Goal: Transaction & Acquisition: Purchase product/service

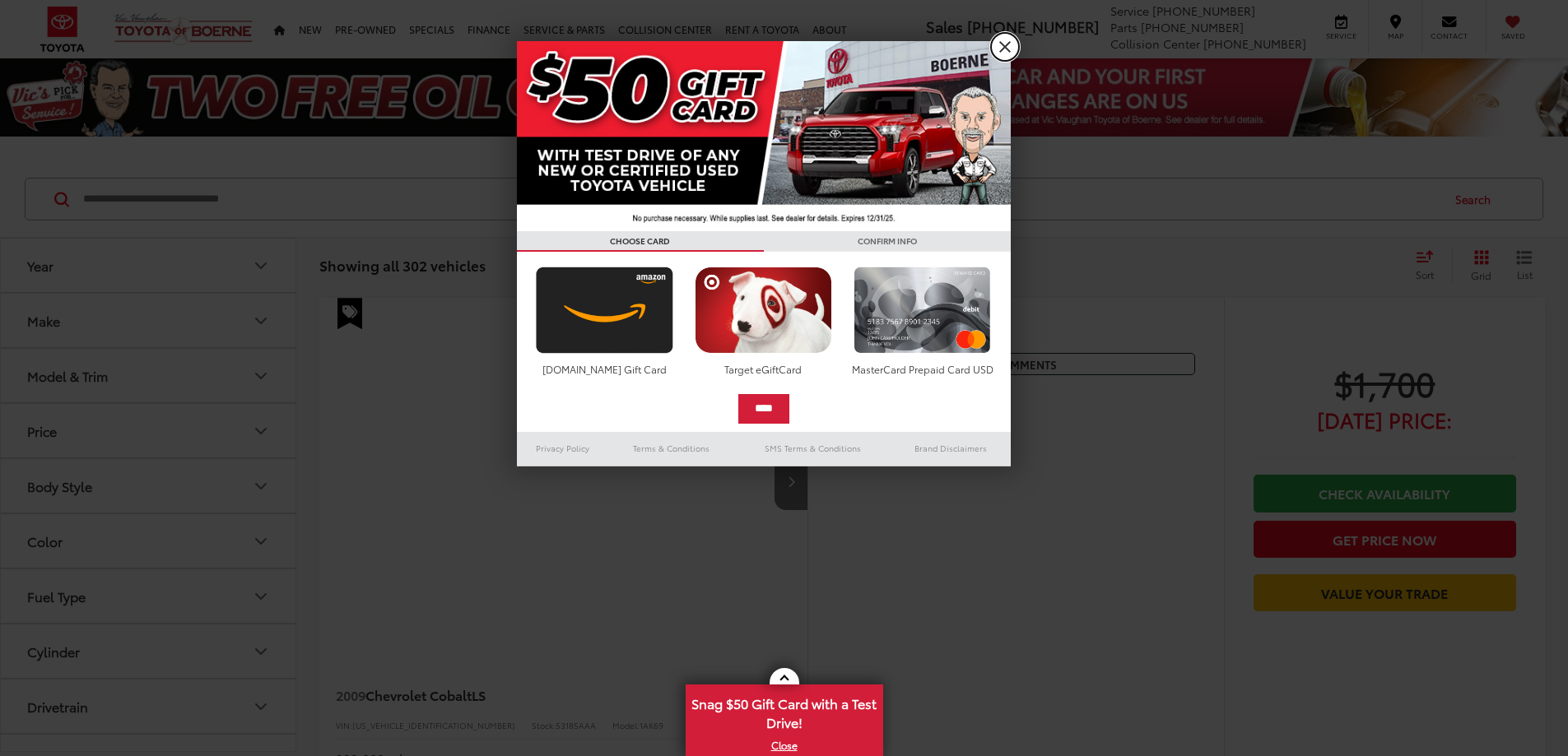
click at [1009, 50] on link "X" at bounding box center [1004, 46] width 28 height 28
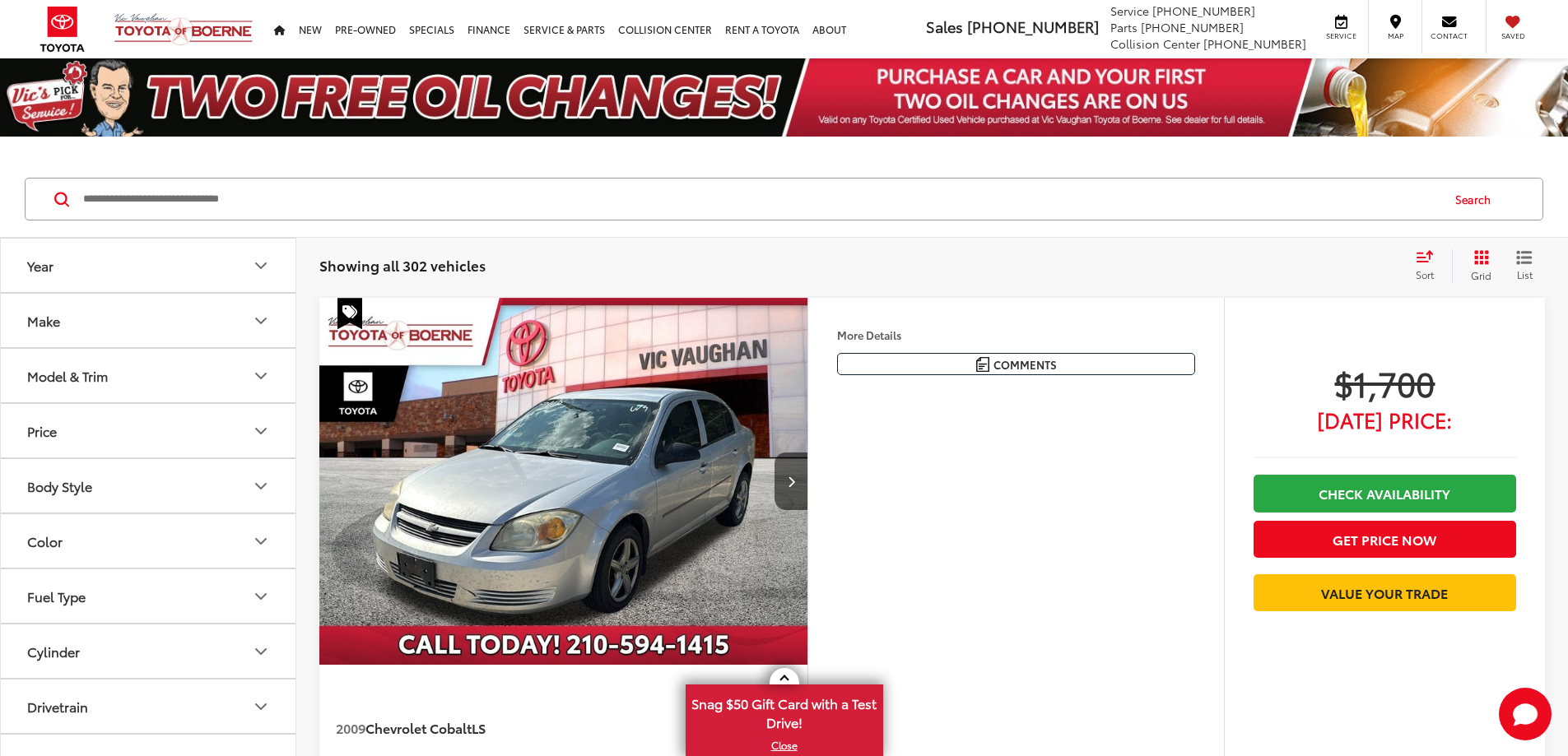
scroll to position [329, 0]
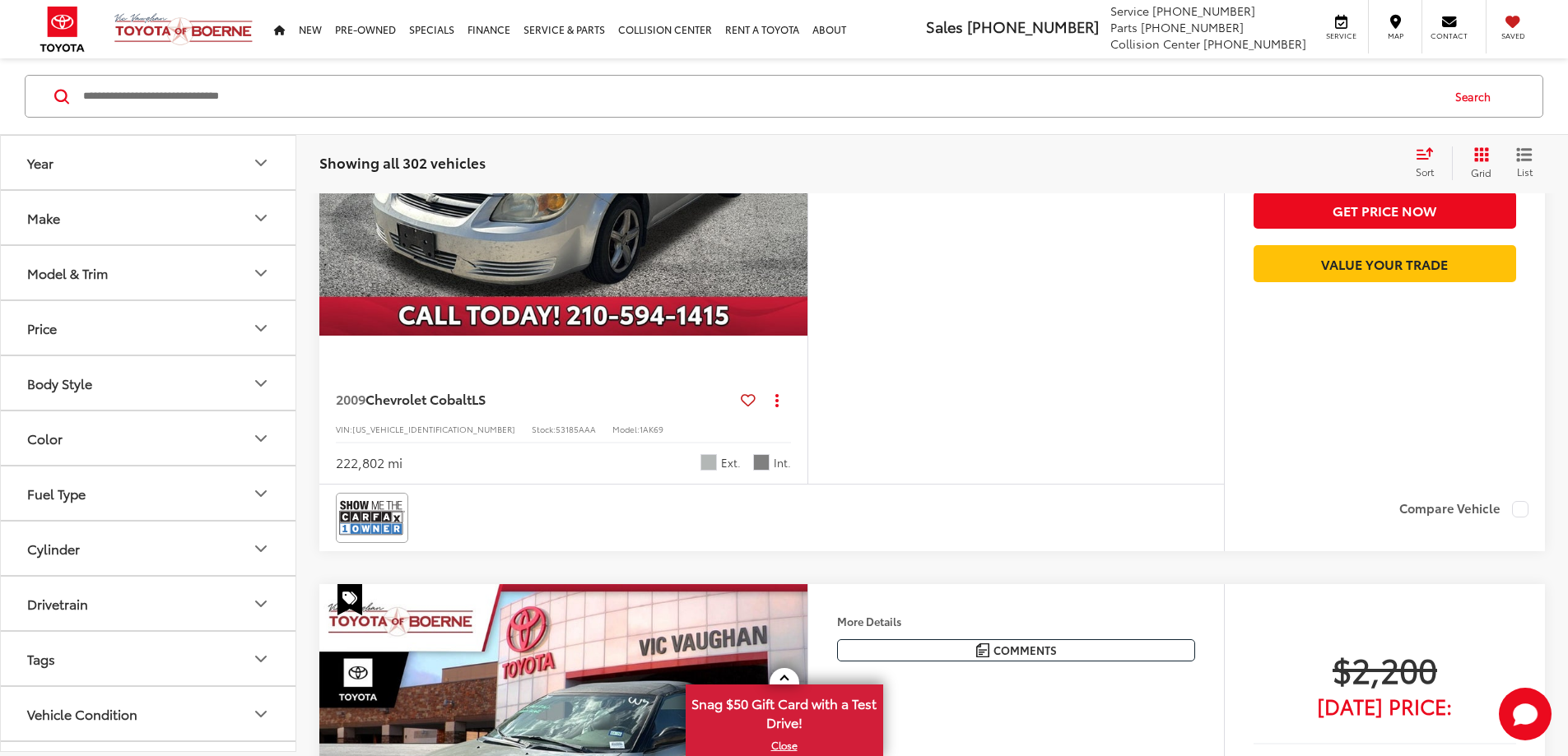
click at [199, 220] on button "Make" at bounding box center [149, 218] width 297 height 54
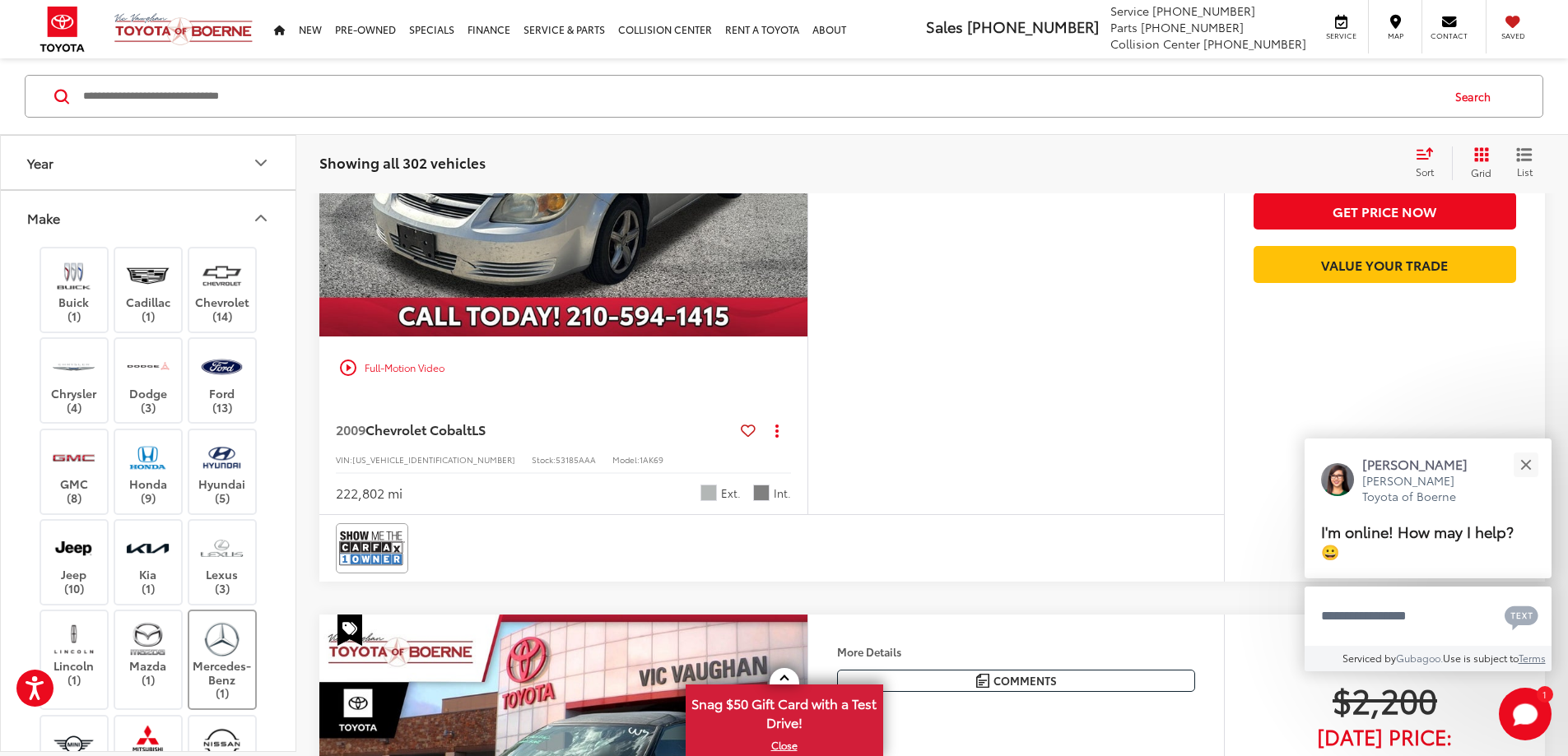
scroll to position [247, 0]
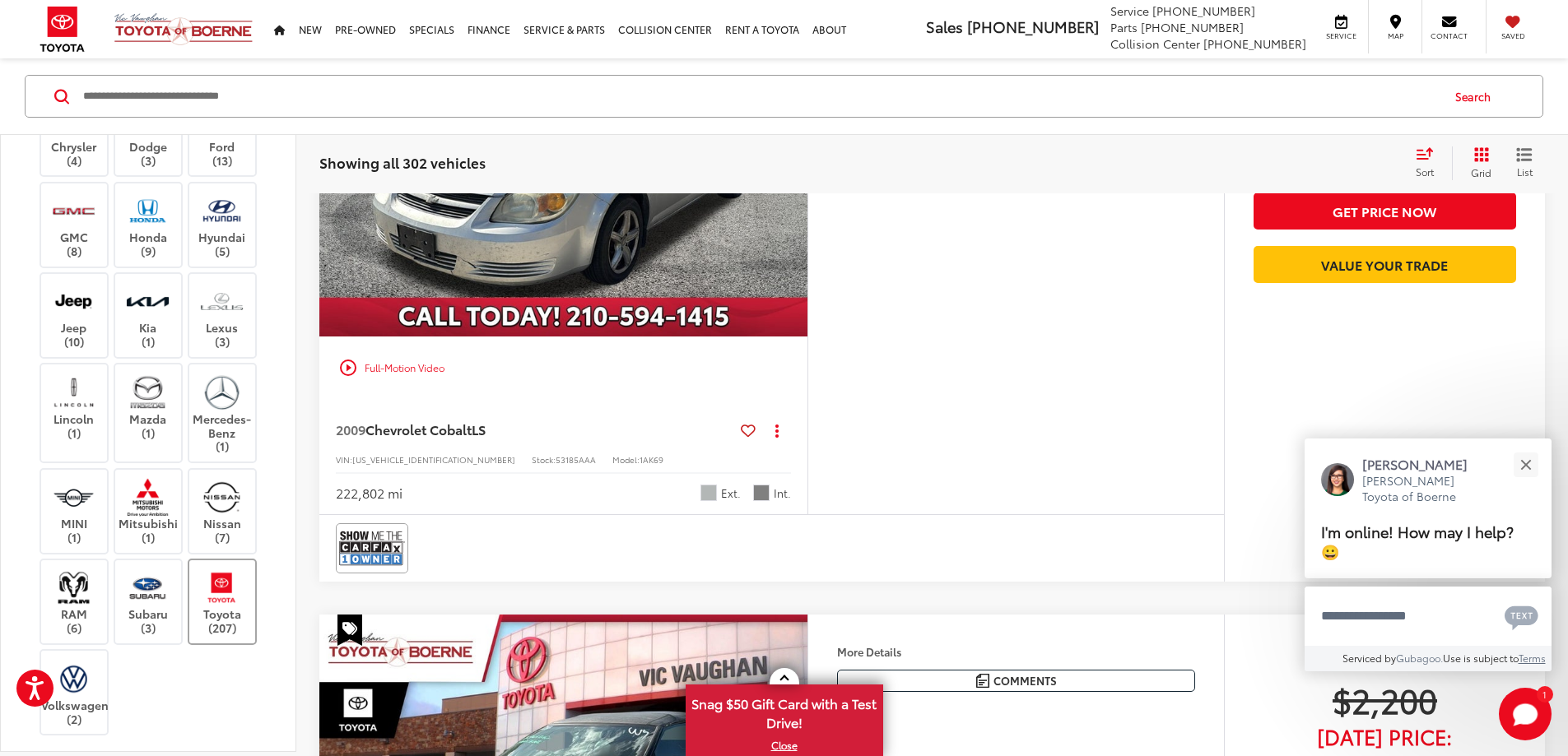
click at [197, 611] on label "Toyota (207)" at bounding box center [222, 601] width 66 height 66
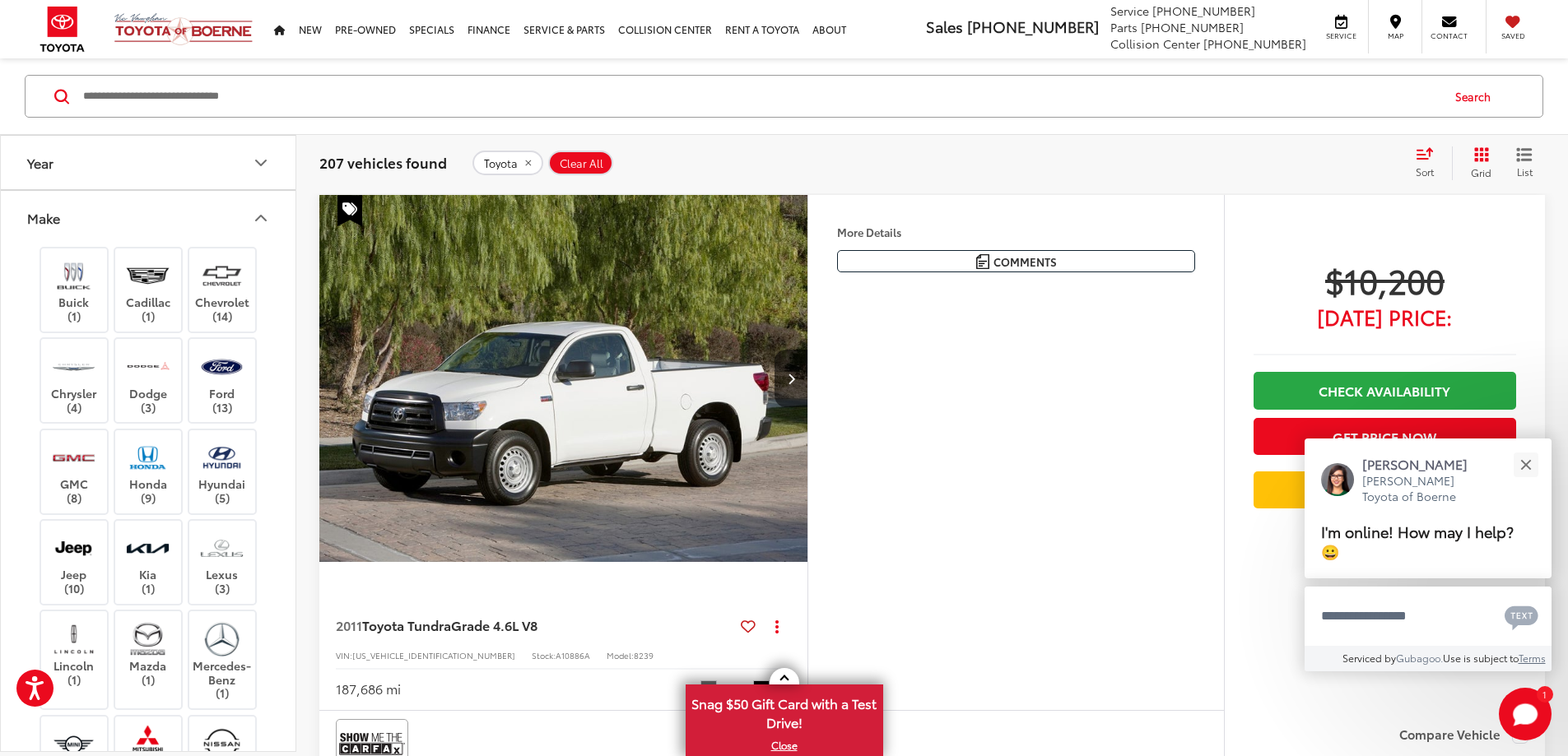
click at [258, 221] on icon "Make" at bounding box center [261, 218] width 20 height 20
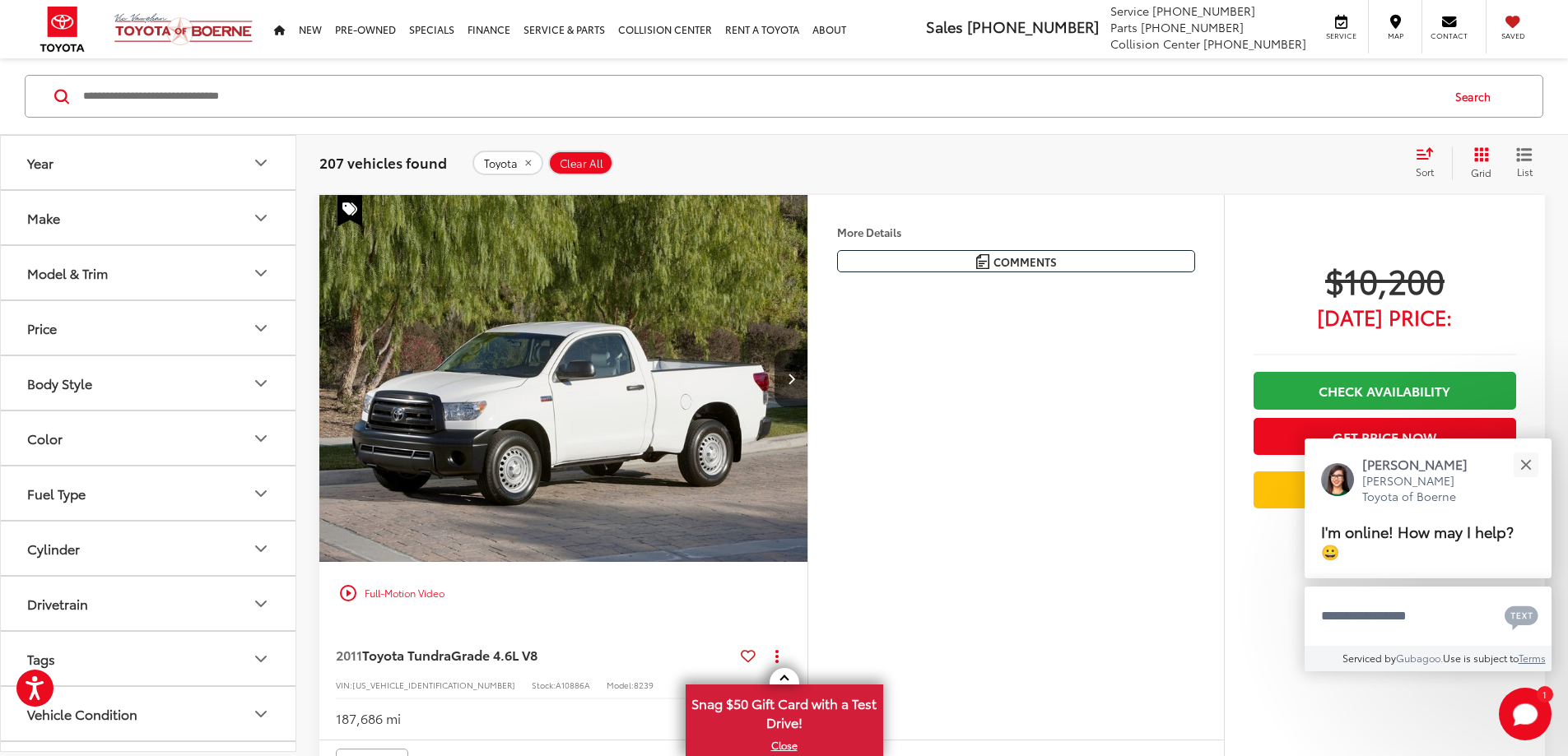
click at [255, 270] on icon "Model & Trim" at bounding box center [261, 273] width 20 height 20
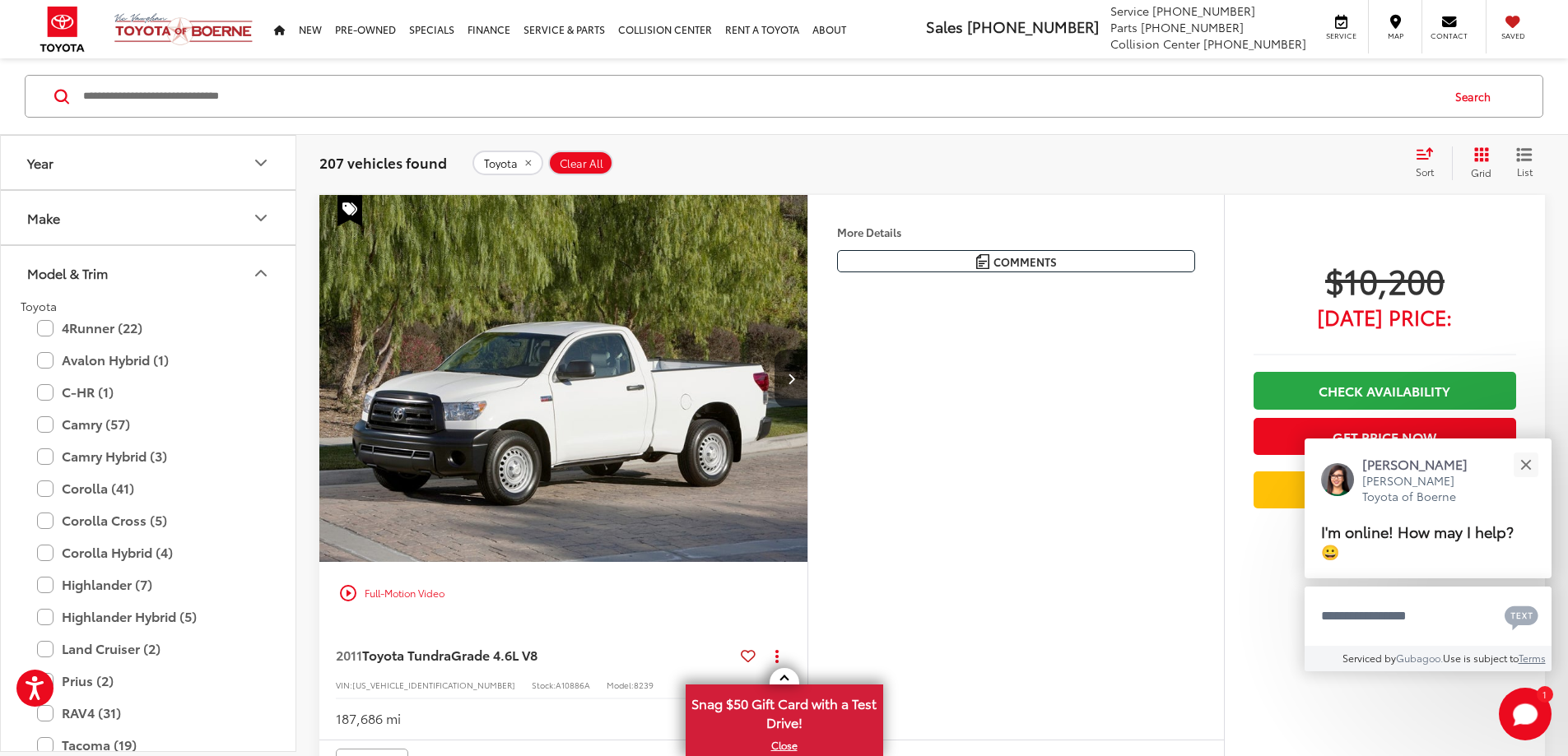
scroll to position [165, 0]
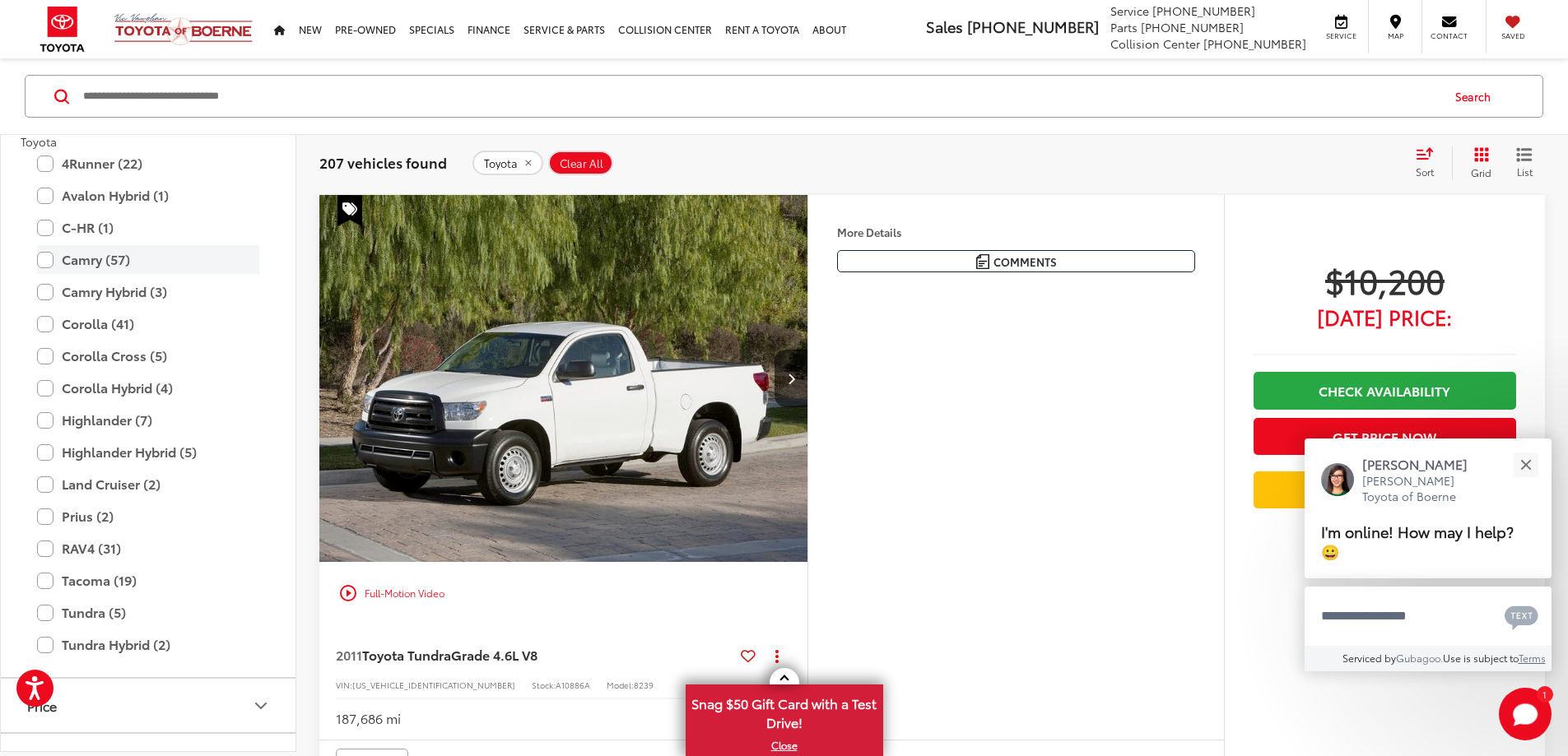
click at [57, 260] on label "Camry (57)" at bounding box center [148, 260] width 222 height 29
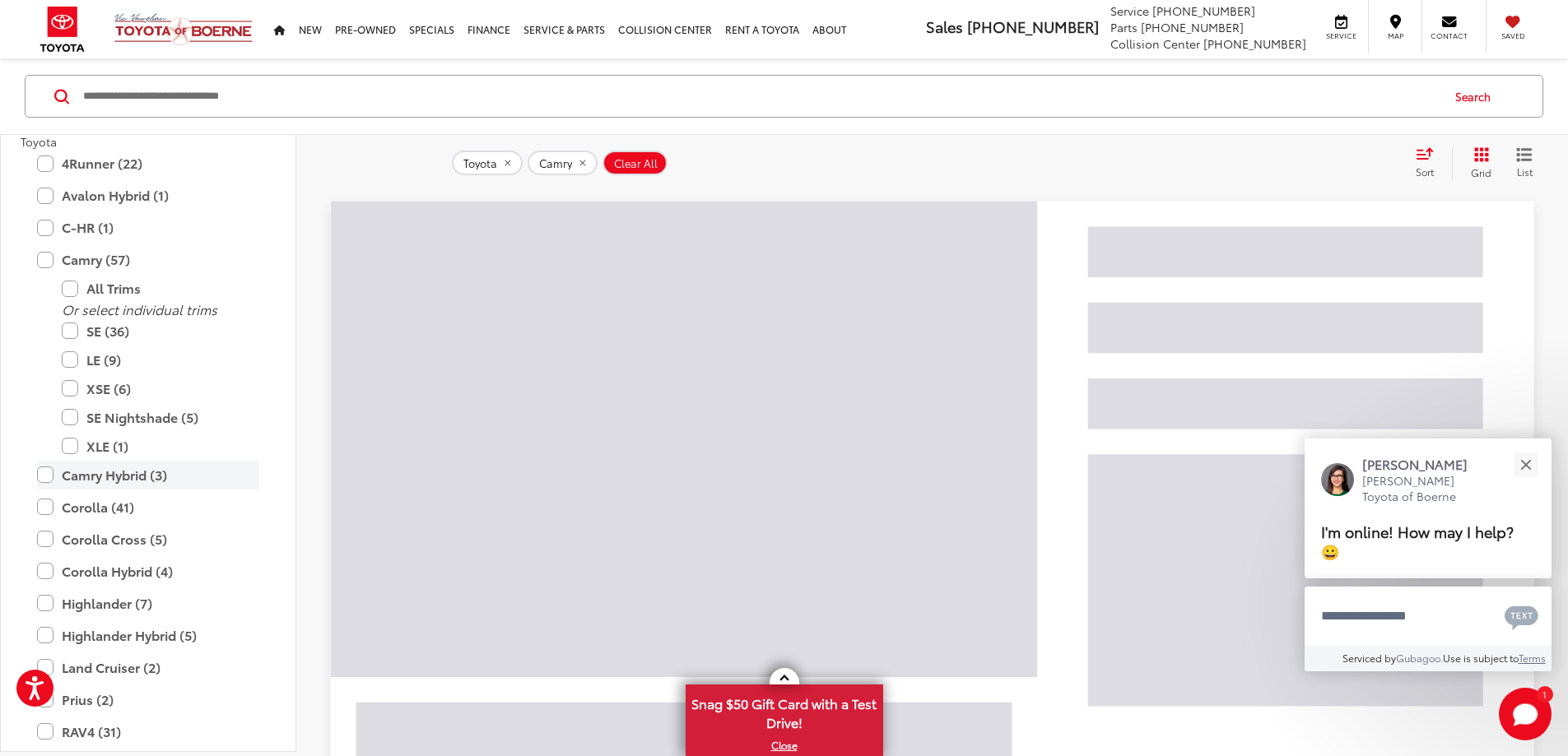
click at [39, 473] on label "Camry Hybrid (3)" at bounding box center [148, 475] width 222 height 29
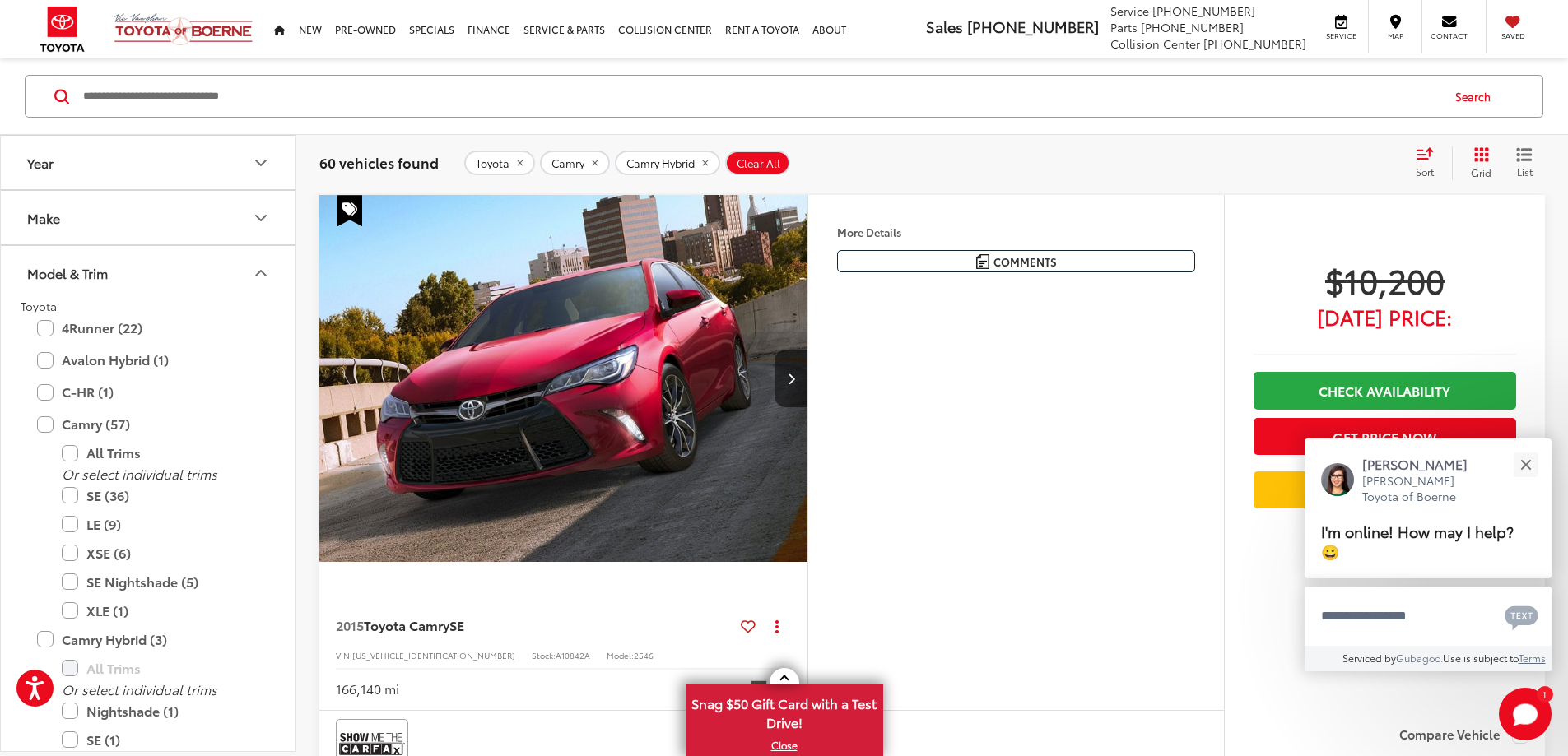
click at [251, 276] on icon "Model & Trim" at bounding box center [261, 273] width 20 height 20
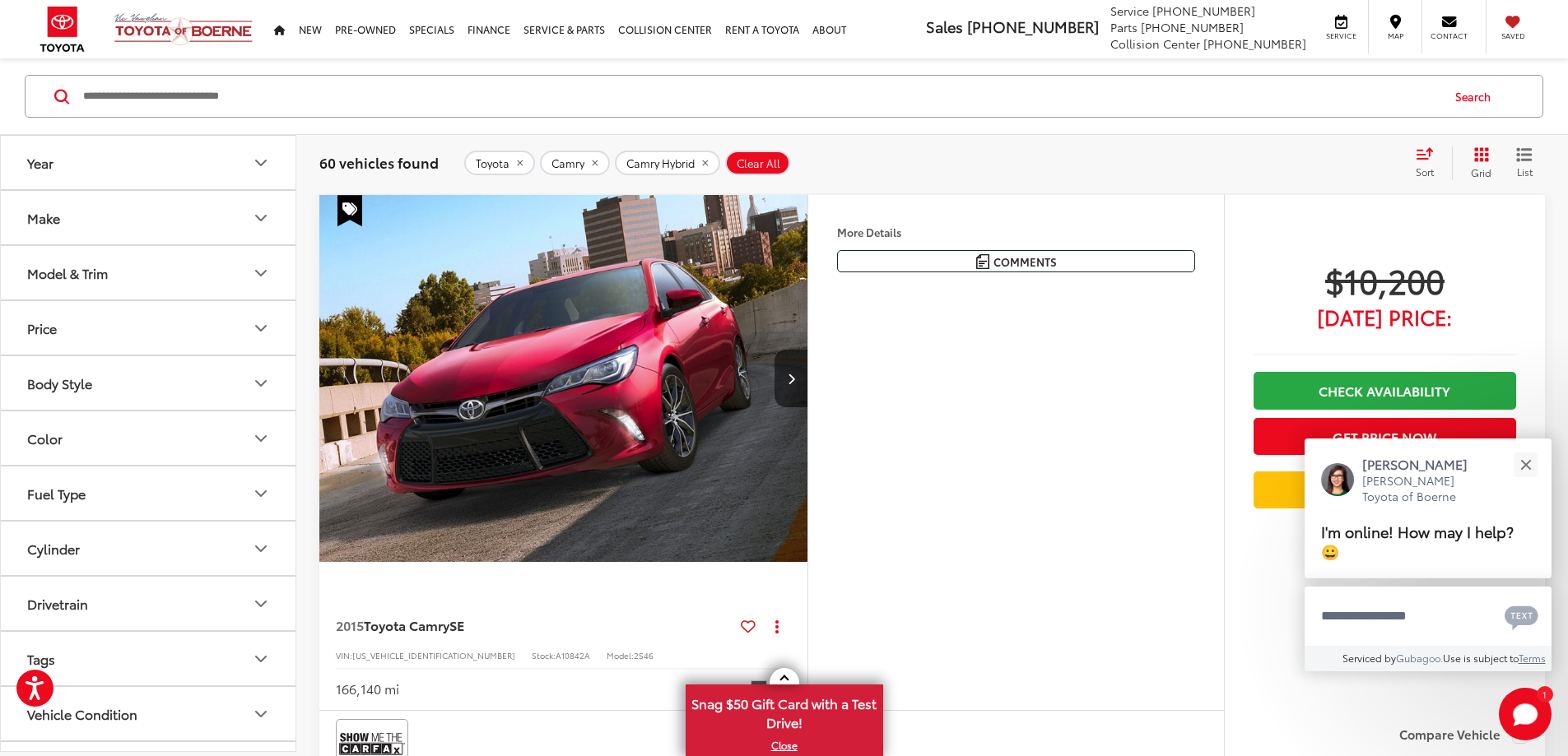
click at [218, 325] on button "Price" at bounding box center [149, 328] width 297 height 54
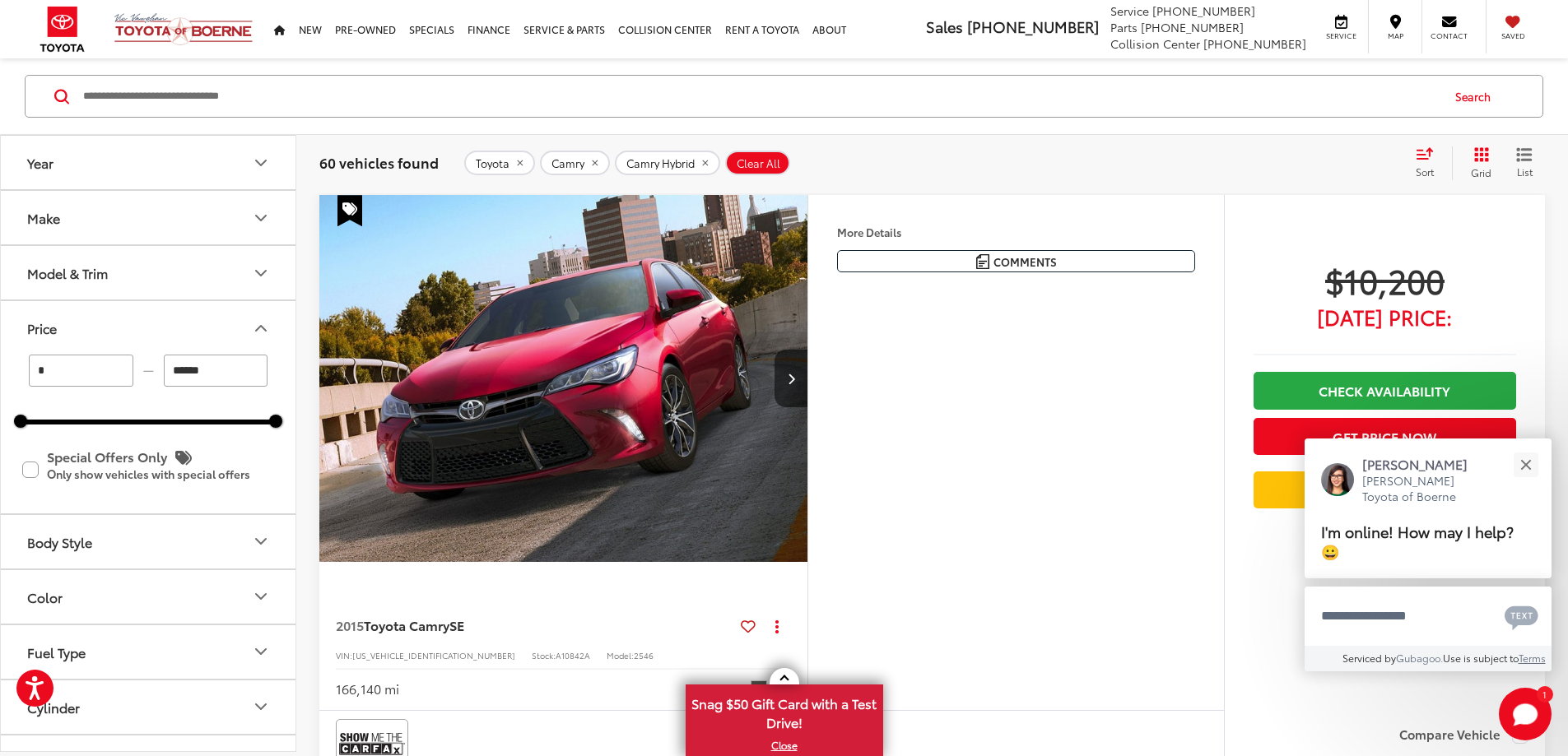
click at [225, 370] on input "******" at bounding box center [216, 370] width 104 height 32
drag, startPoint x: 269, startPoint y: 423, endPoint x: 89, endPoint y: 433, distance: 180.3
click at [89, 433] on div "* — ****** 0 20800 Special Offers Only Only show vehicles with special offers" at bounding box center [148, 433] width 295 height 158
type input "******"
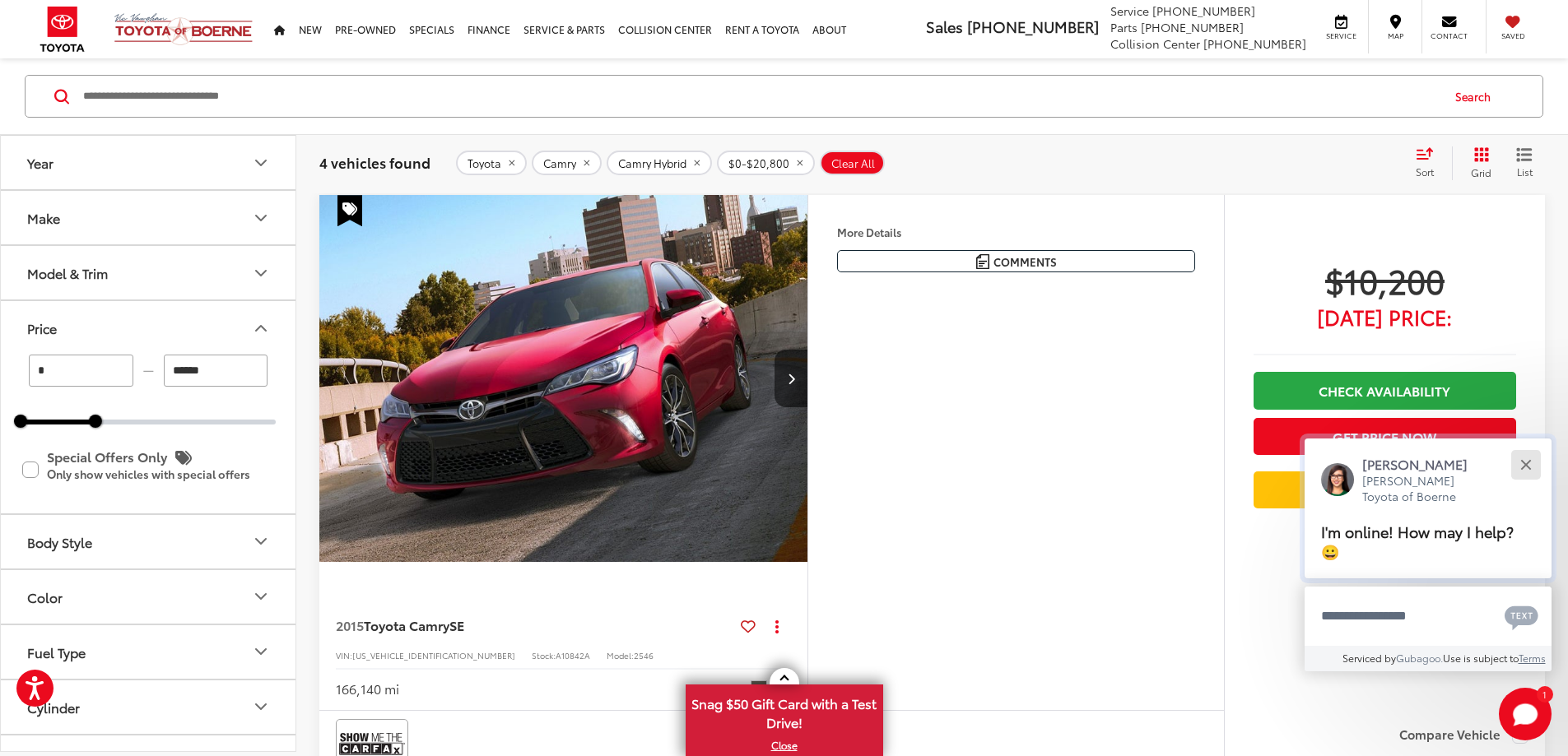
click at [1534, 459] on button "Close" at bounding box center [1525, 465] width 35 height 35
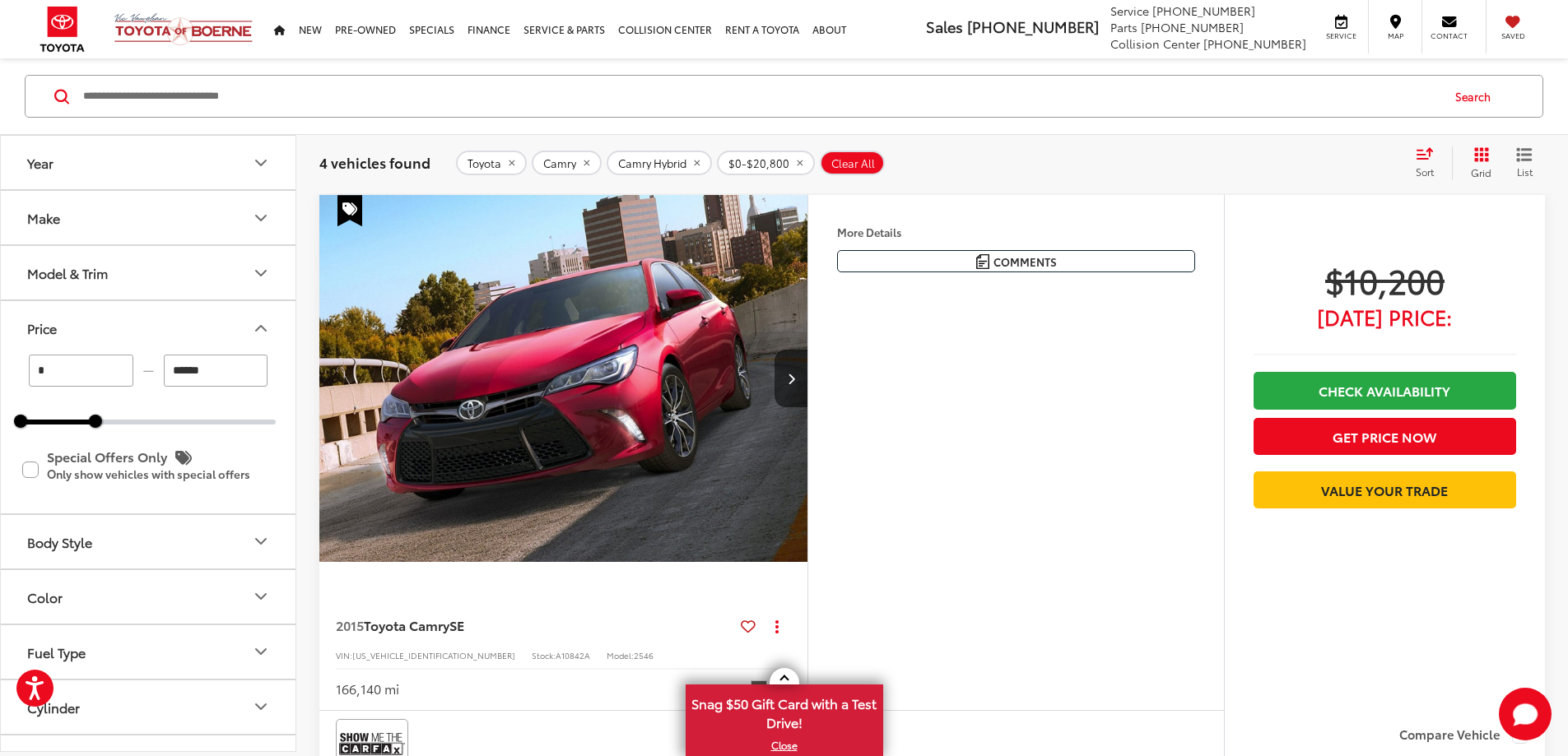
click at [259, 339] on button "Price" at bounding box center [149, 328] width 297 height 54
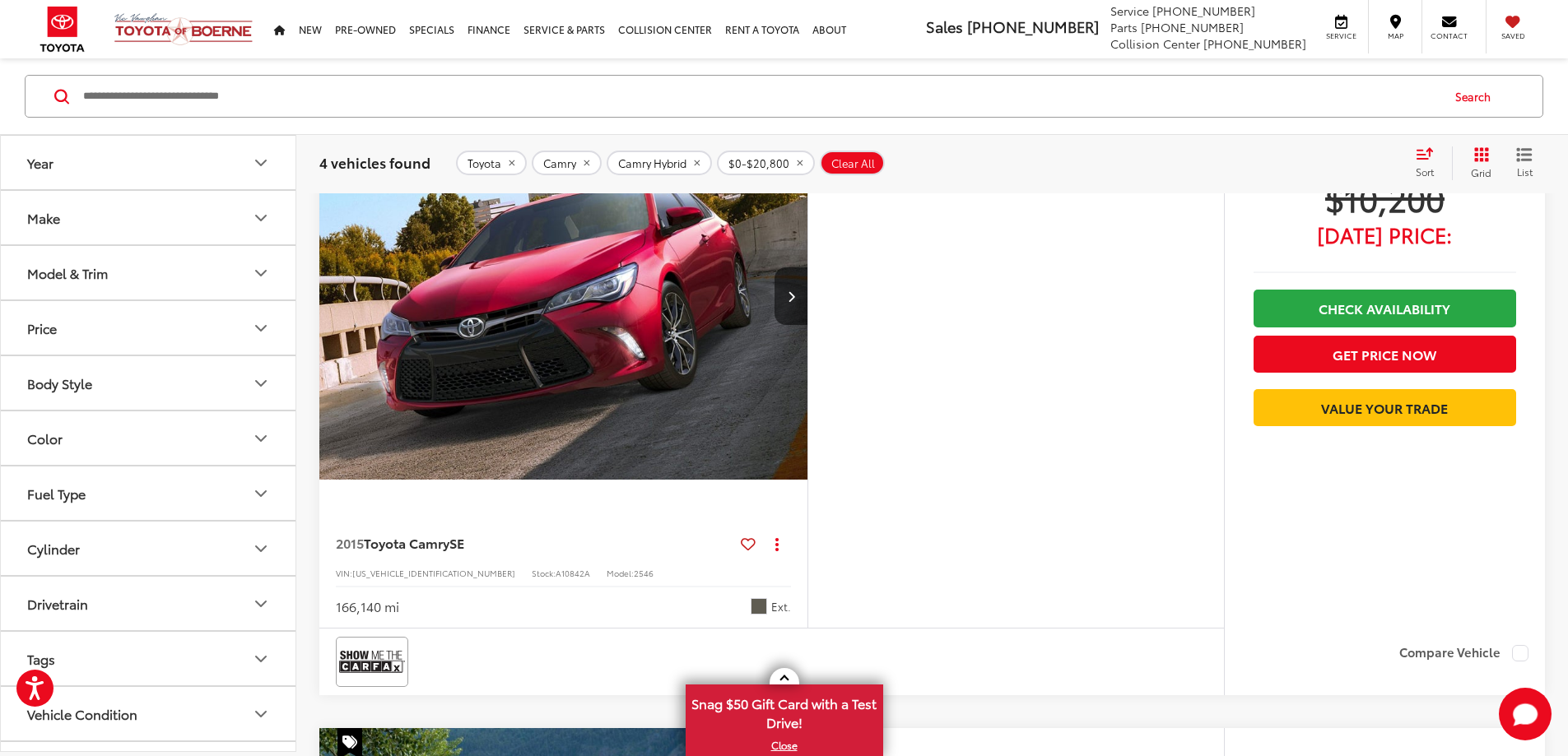
scroll to position [102, 0]
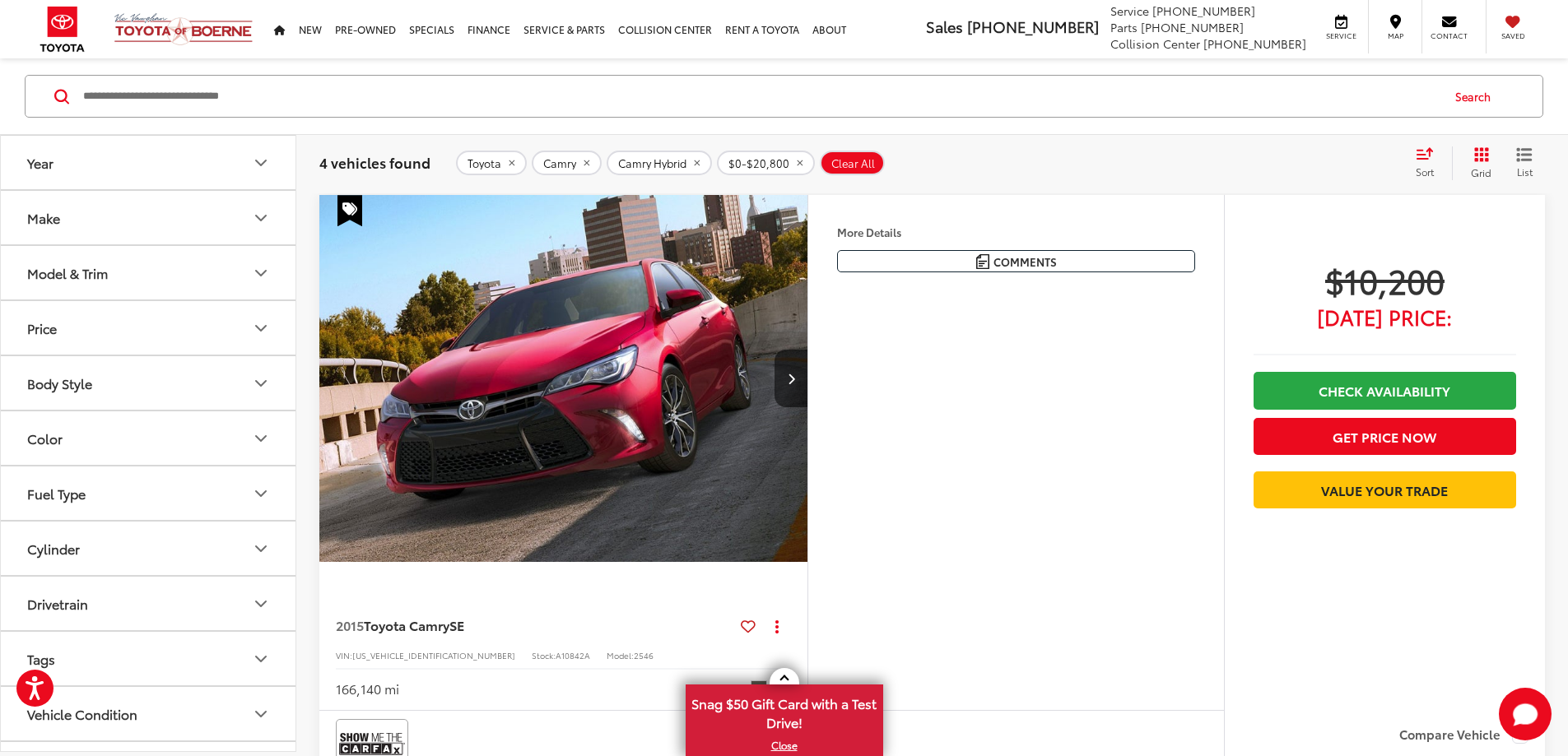
click at [176, 375] on button "Body Style" at bounding box center [149, 383] width 297 height 54
click at [148, 473] on button "Fuel Type" at bounding box center [149, 493] width 297 height 54
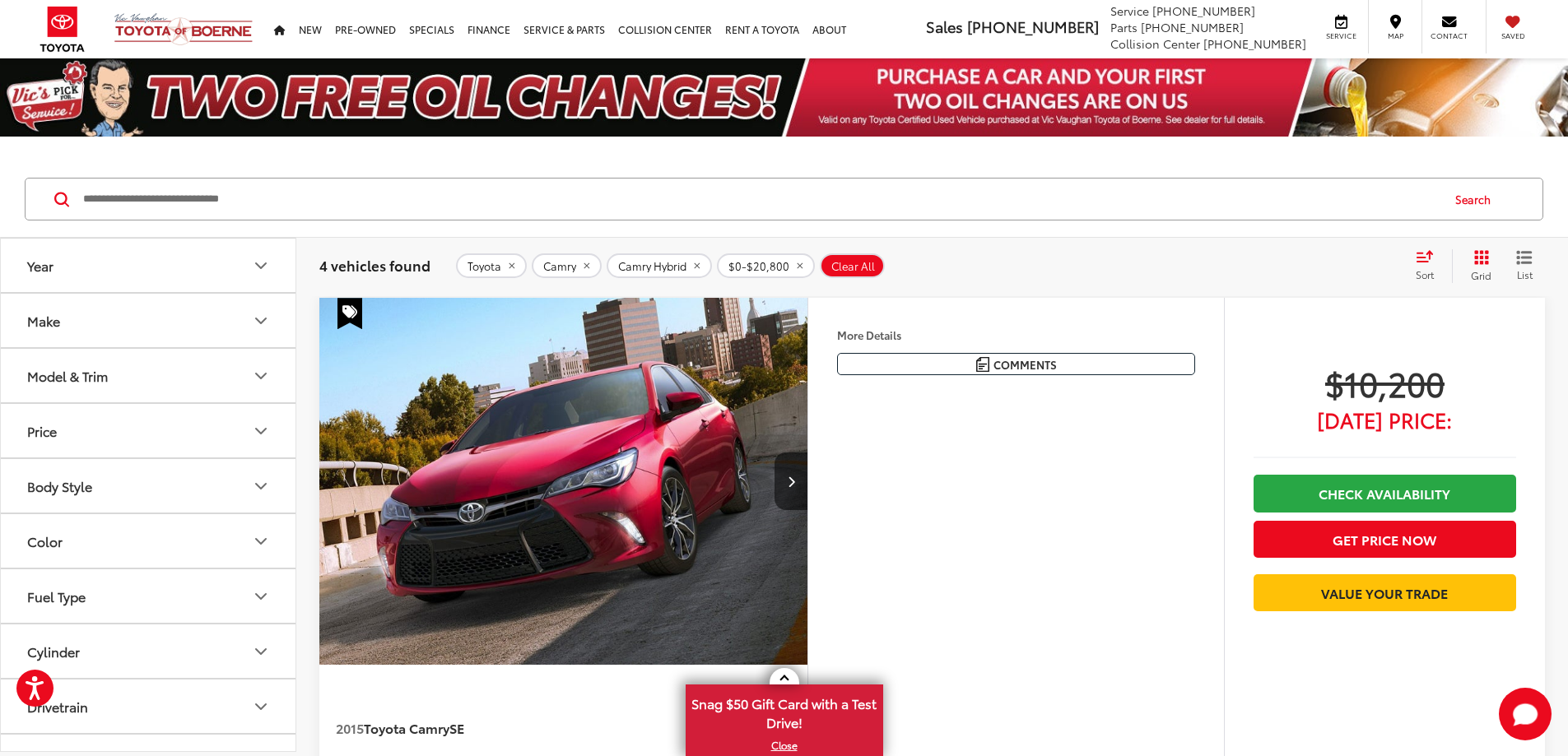
click at [154, 323] on button "Make" at bounding box center [149, 321] width 297 height 54
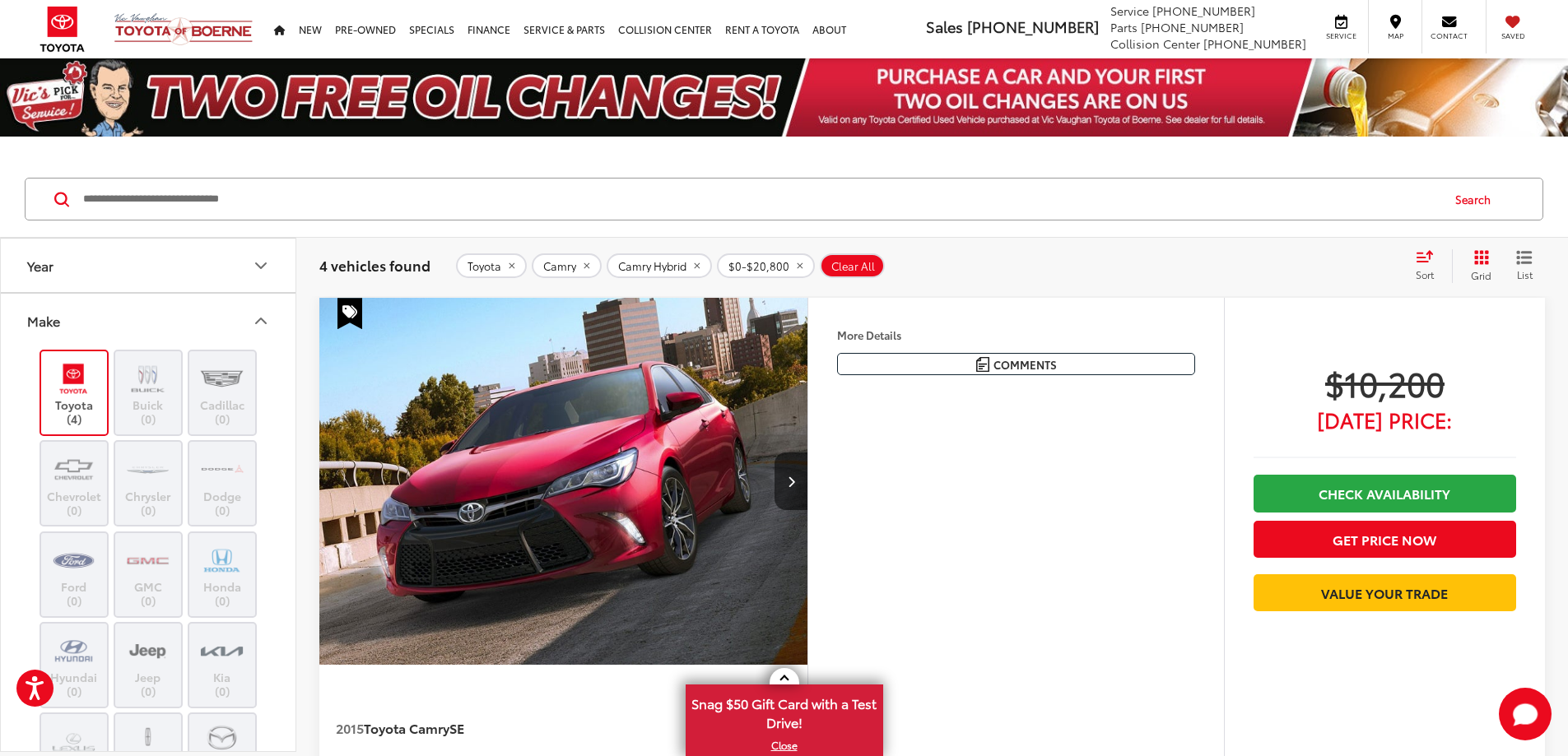
click at [239, 318] on button "Make" at bounding box center [149, 321] width 297 height 54
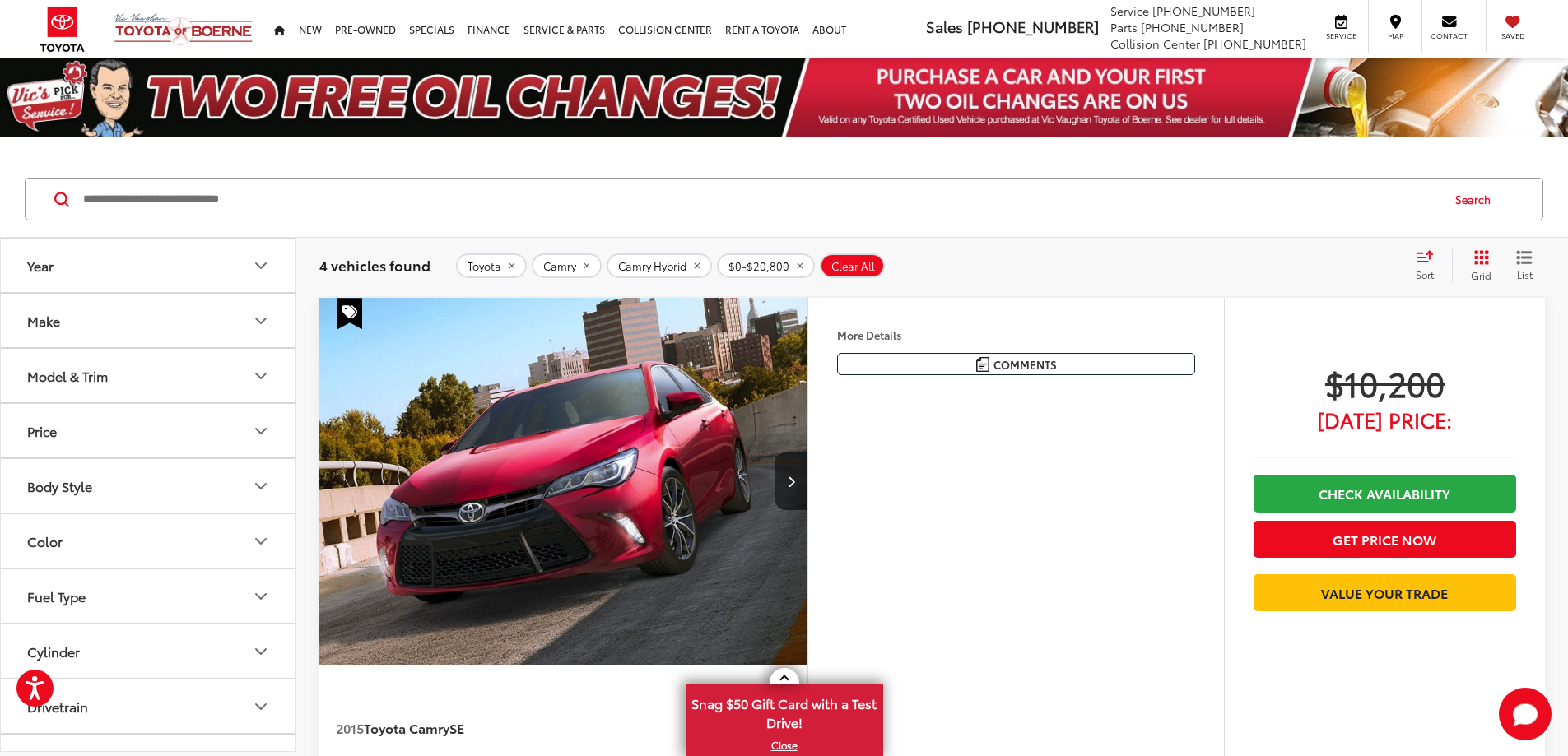
click at [179, 260] on button "Year" at bounding box center [149, 265] width 297 height 54
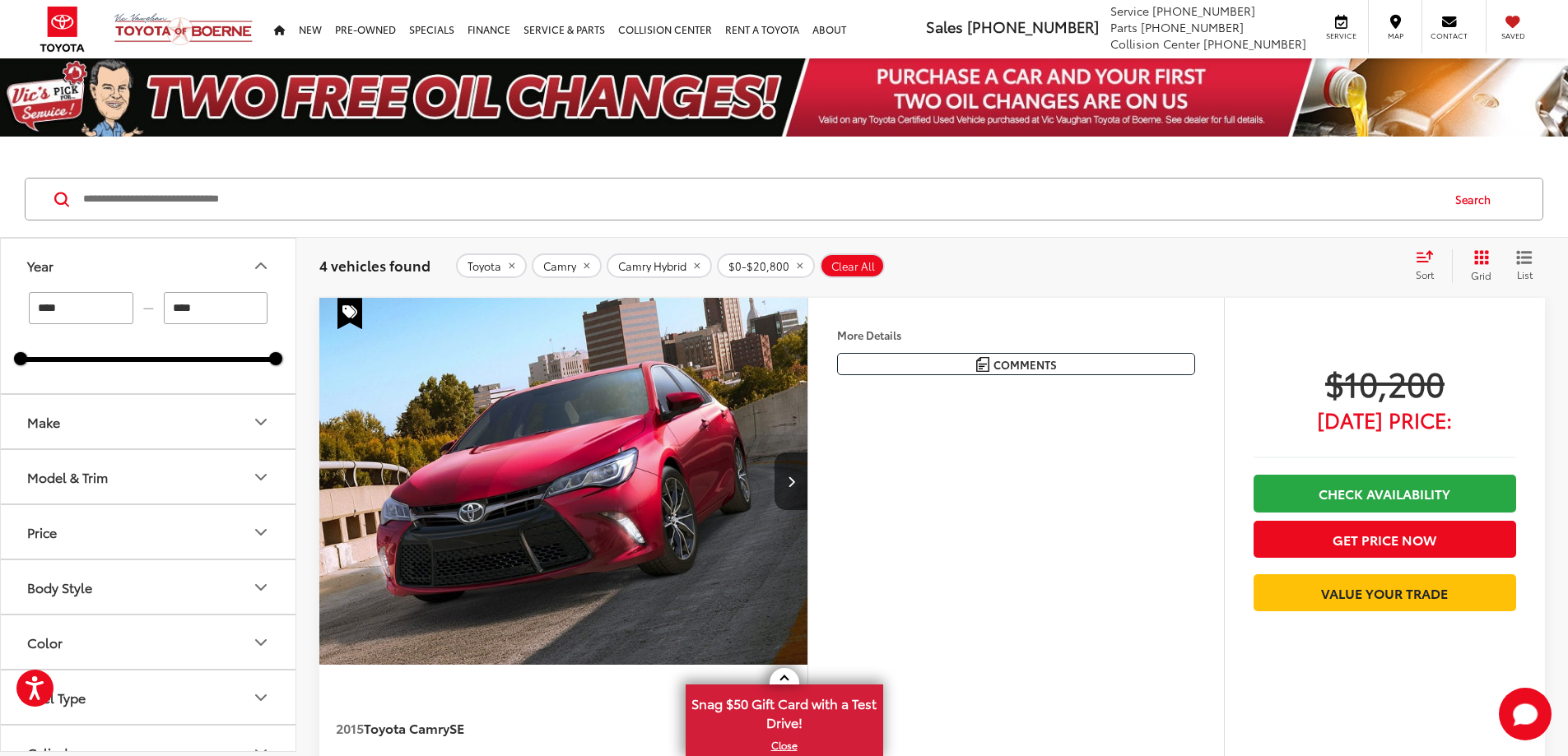
click at [179, 260] on button "Year" at bounding box center [149, 265] width 297 height 54
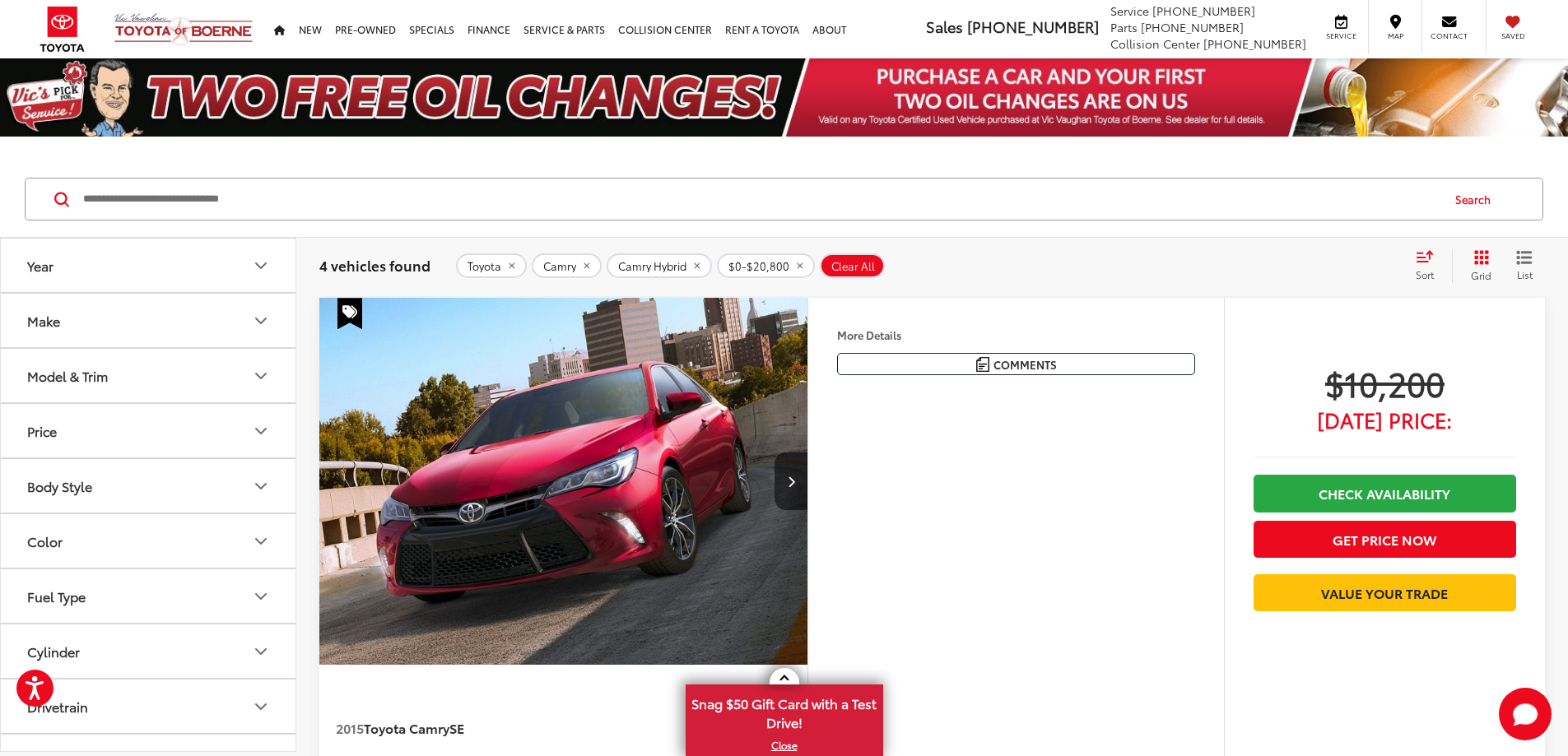
click at [1236, 254] on div "Toyota Camry Camry Hybrid $0-$20,800 Clear All + 0" at bounding box center [929, 265] width 944 height 24
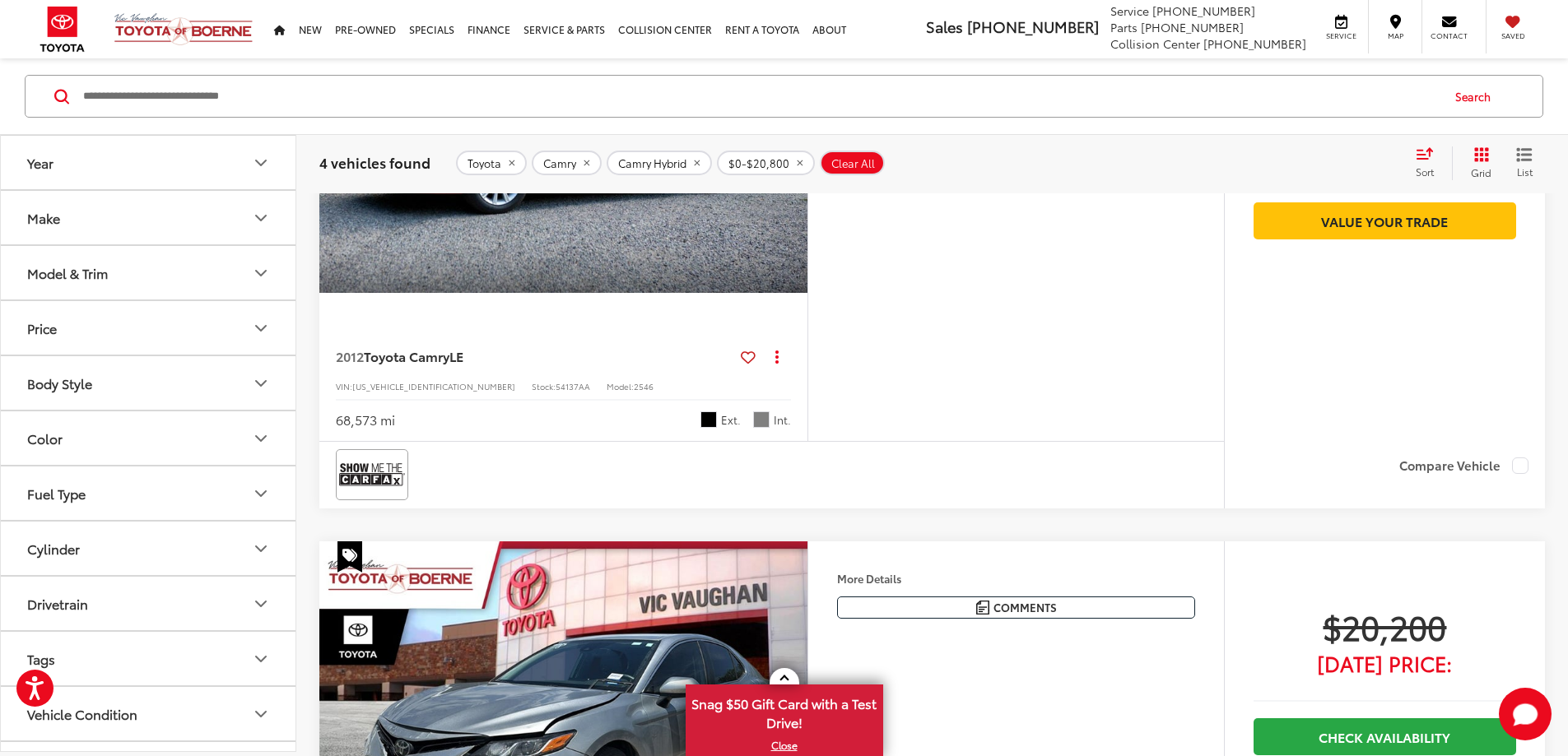
scroll to position [905, 0]
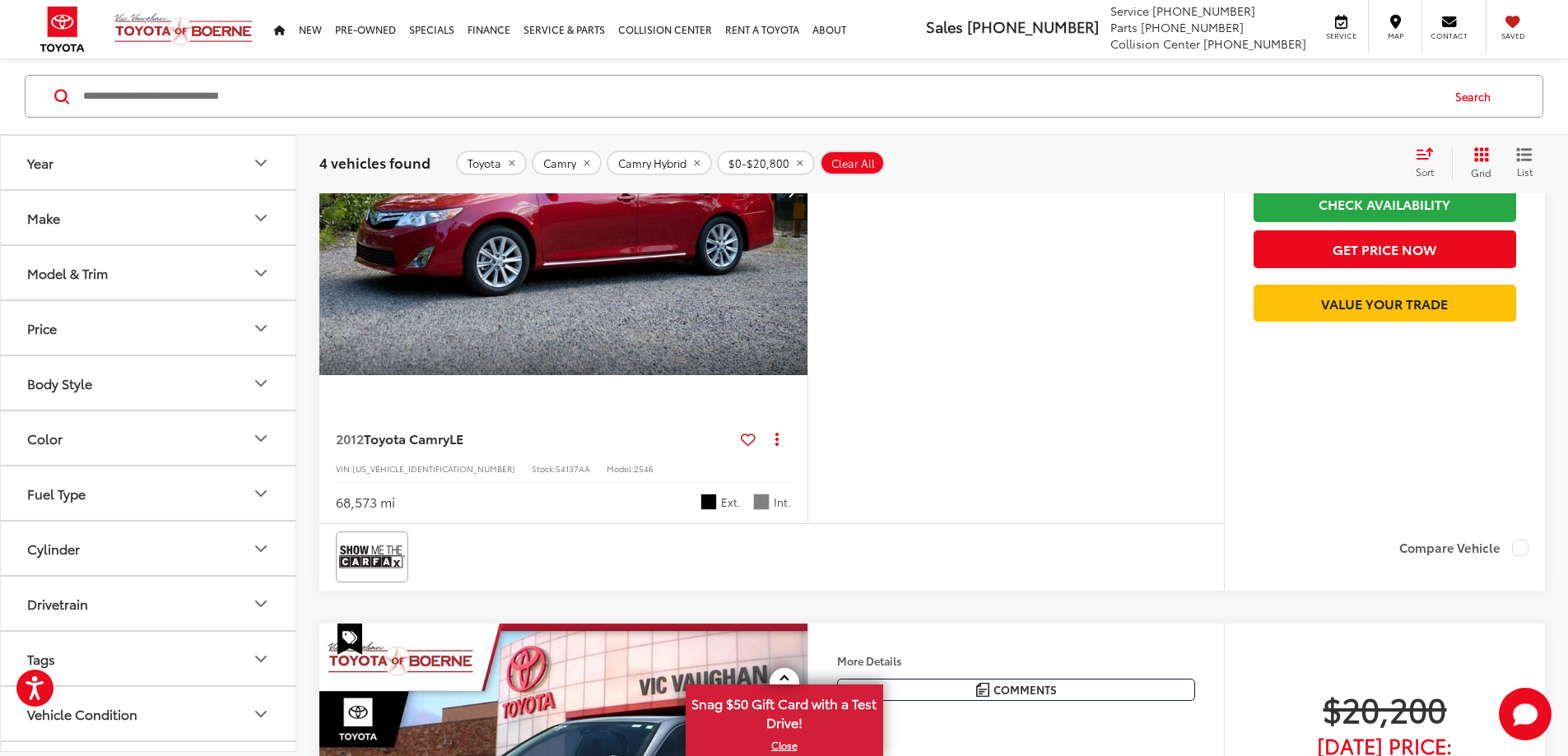
click at [808, 220] on button "Next image" at bounding box center [791, 192] width 33 height 58
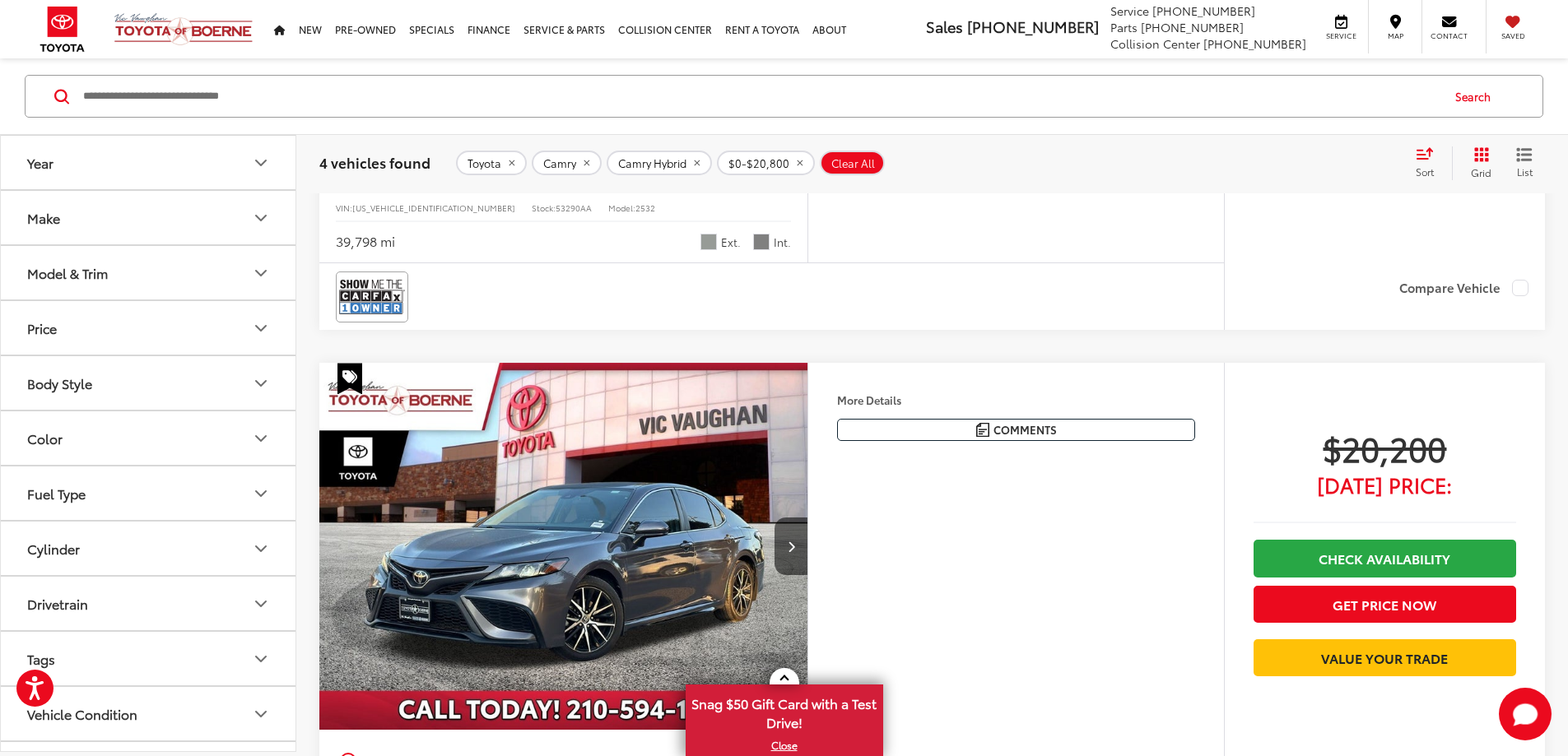
scroll to position [1646, 0]
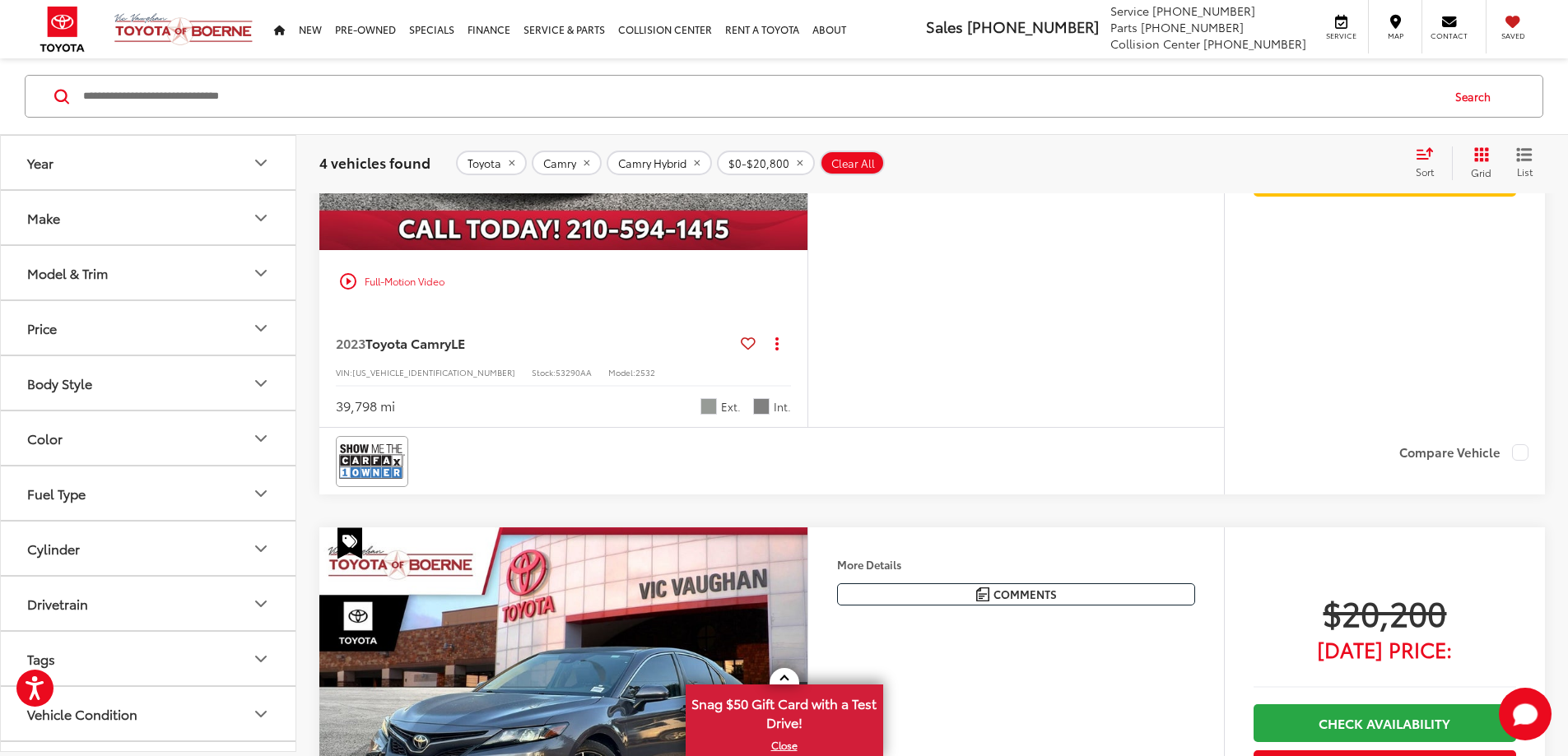
click at [808, 96] on button "Next image" at bounding box center [791, 66] width 33 height 58
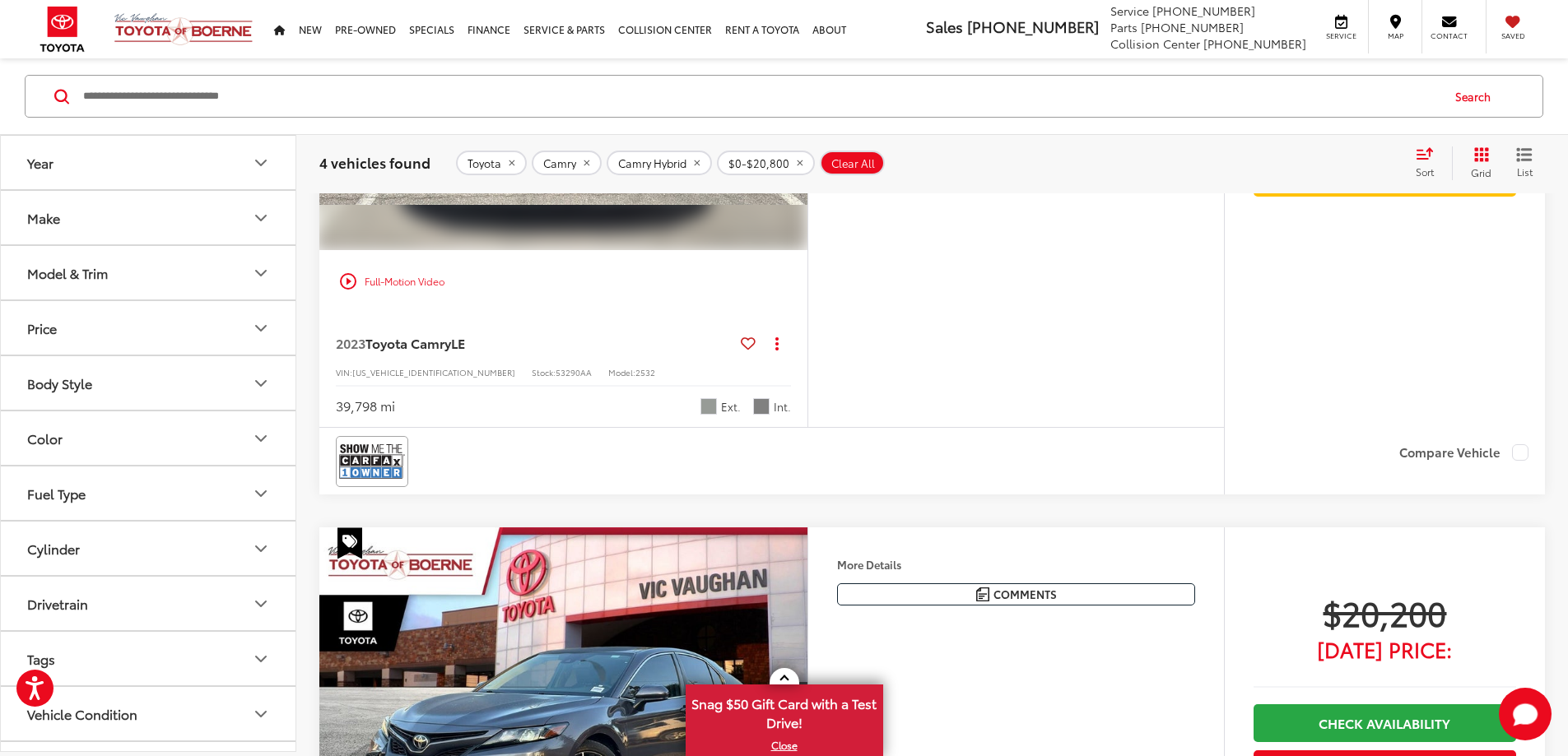
click at [808, 96] on button "Next image" at bounding box center [791, 66] width 33 height 58
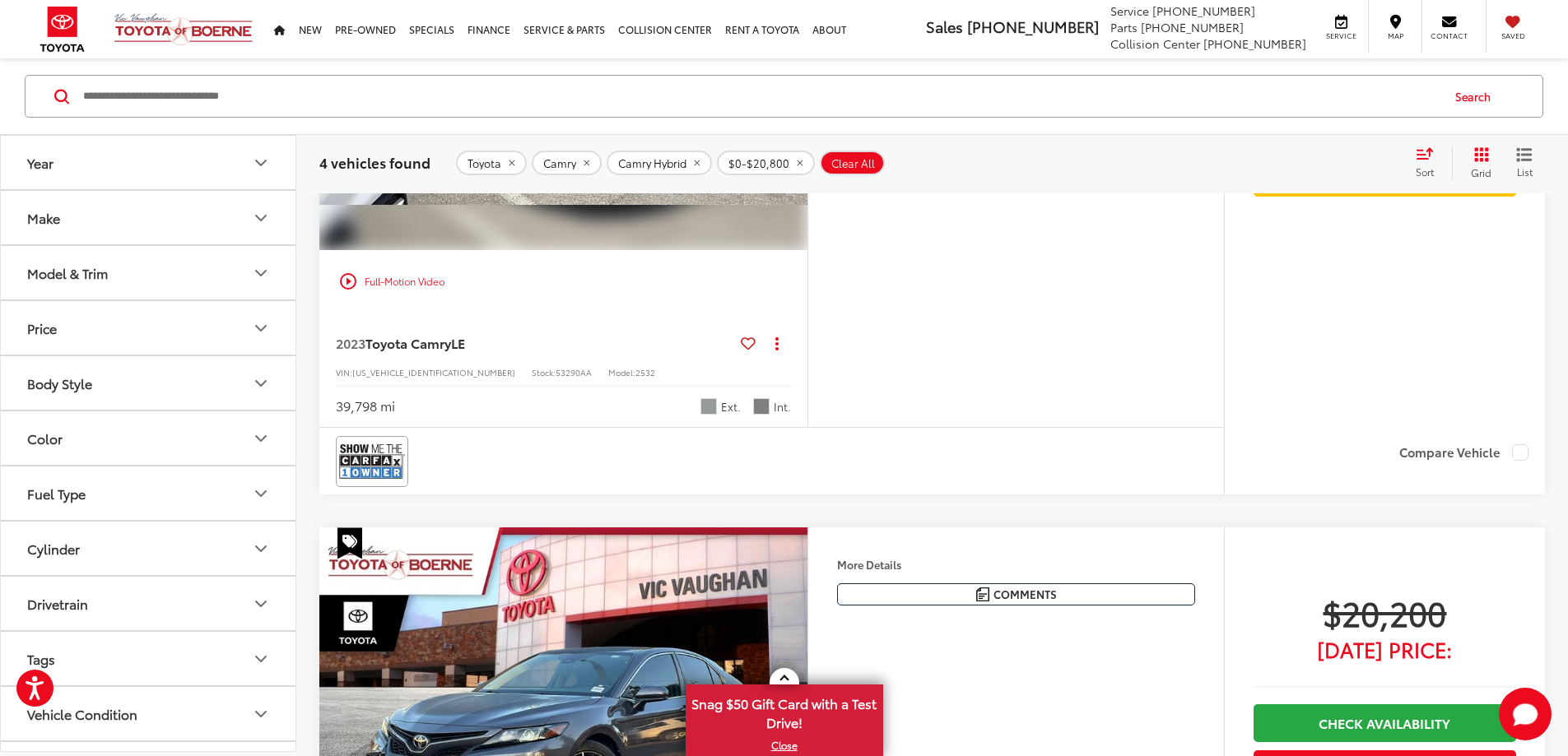
click at [808, 96] on button "Next image" at bounding box center [791, 66] width 33 height 58
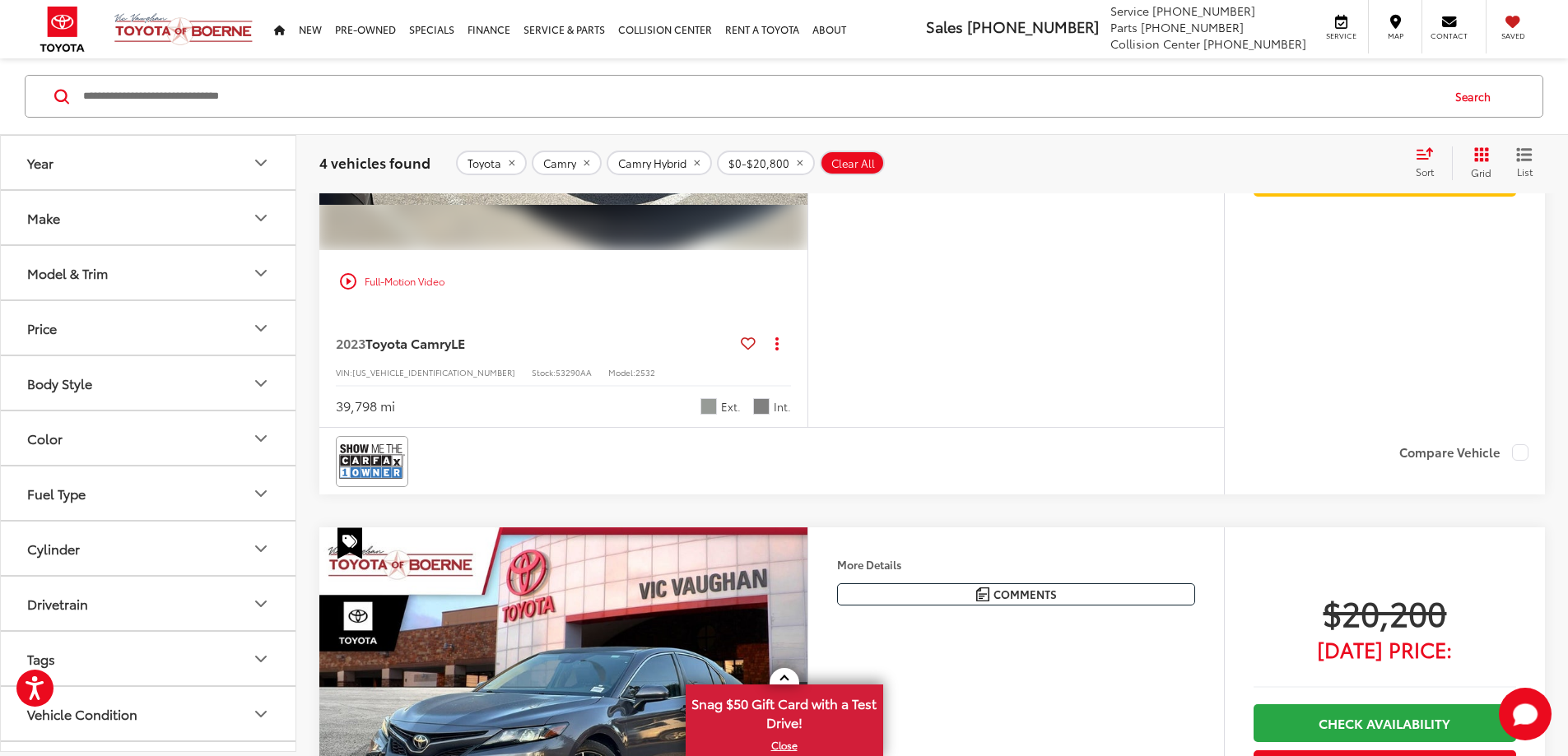
click at [808, 96] on button "Next image" at bounding box center [791, 66] width 33 height 58
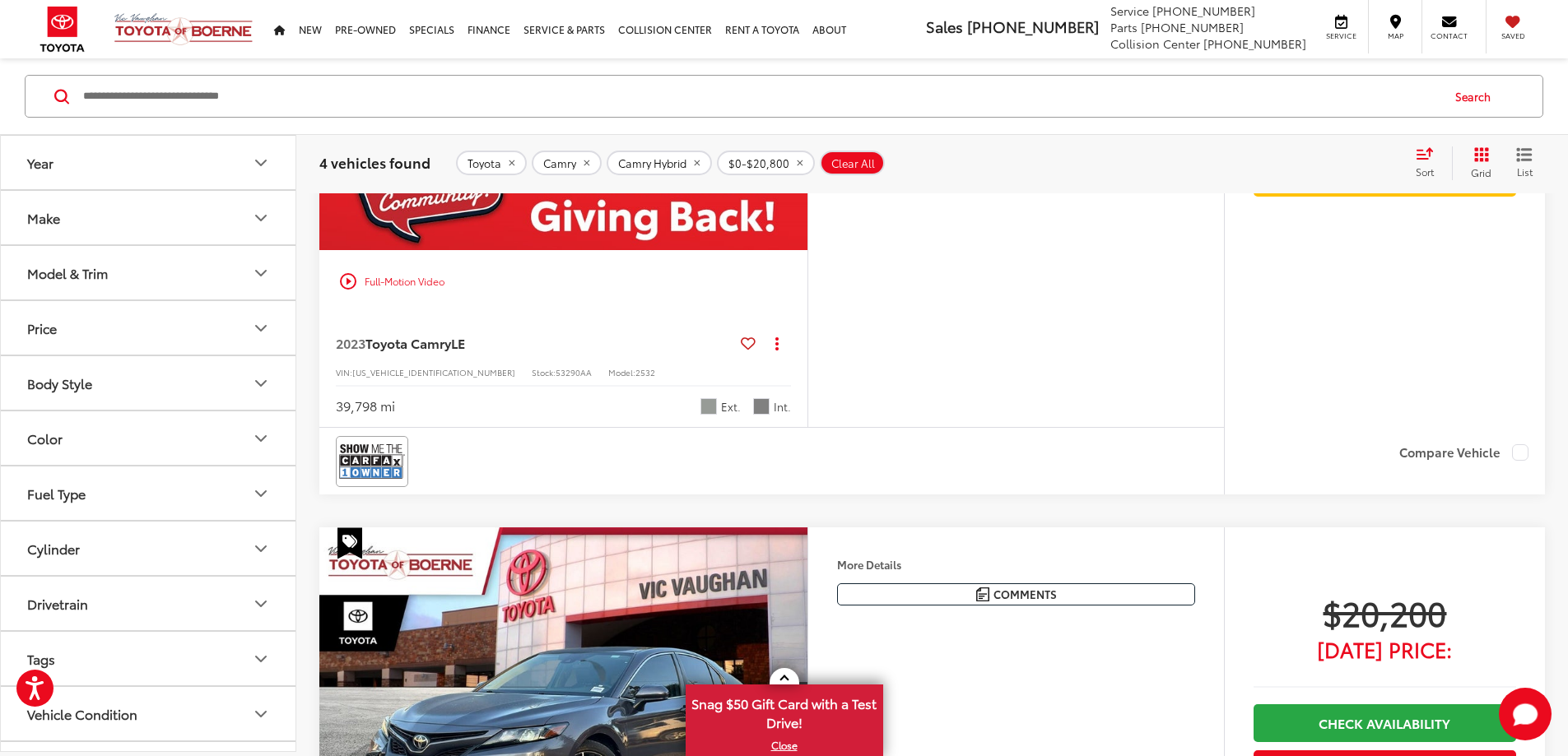
click at [808, 96] on button "Next image" at bounding box center [791, 66] width 33 height 58
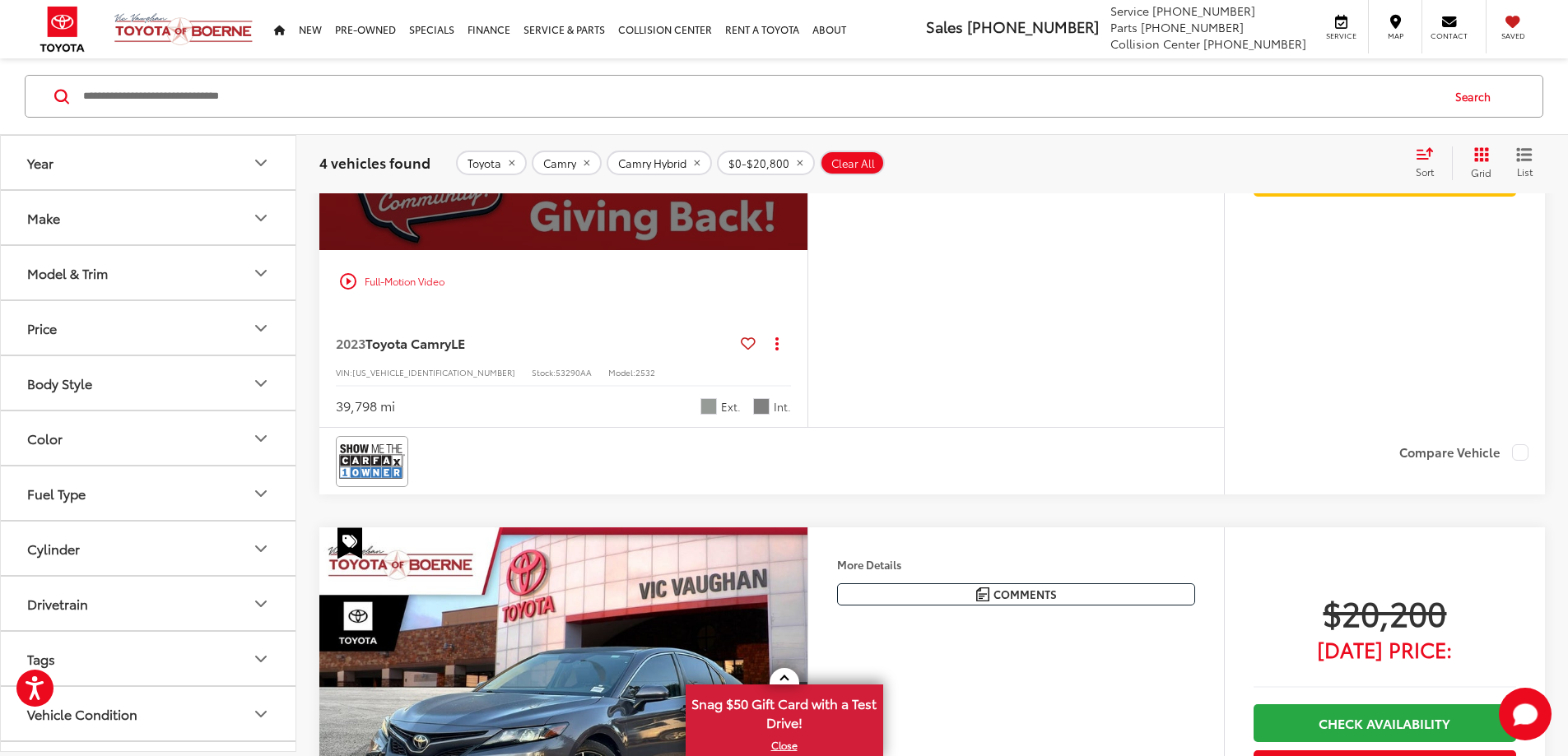
scroll to position [0, 3121]
click at [807, 251] on div "View More" at bounding box center [561, 67] width 491 height 368
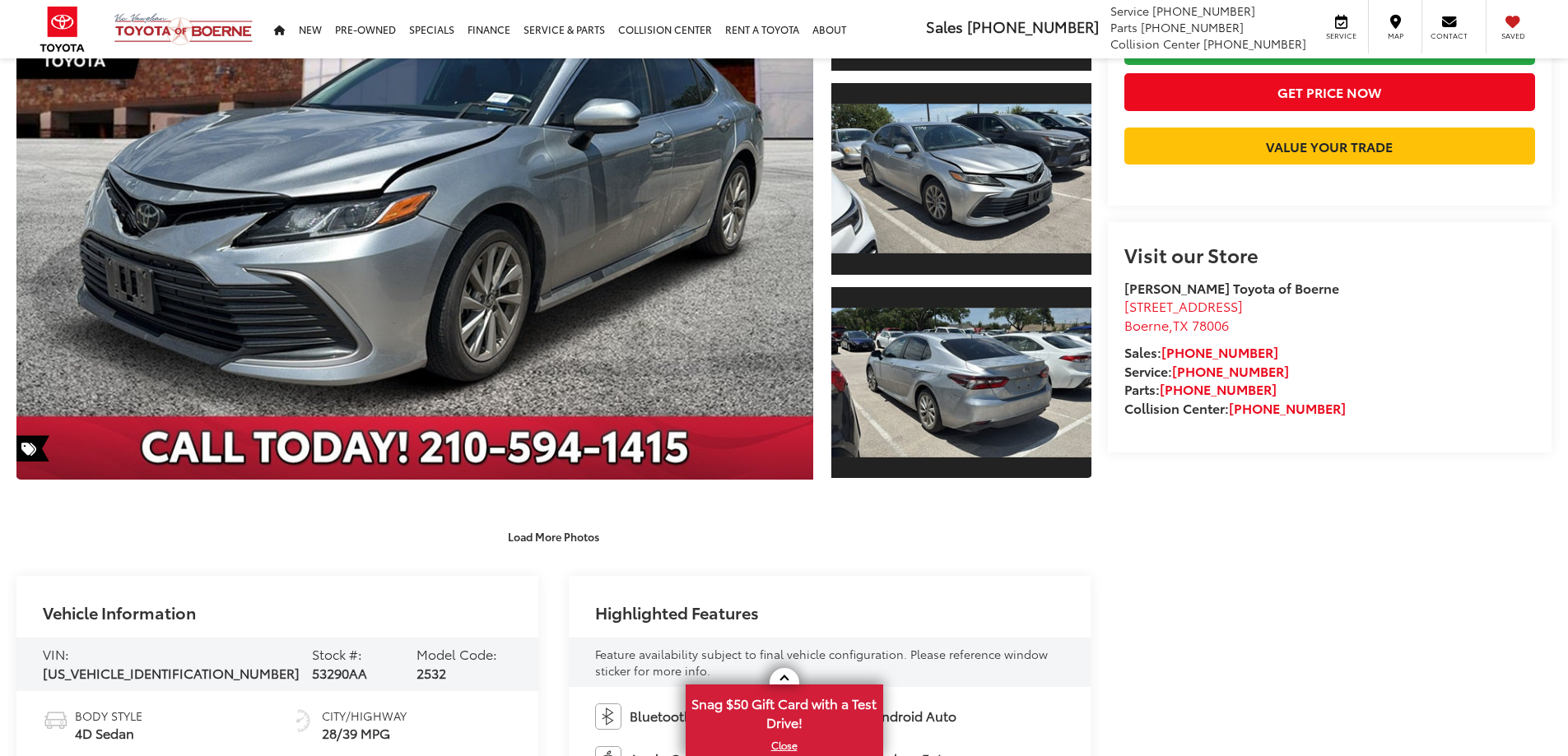
scroll to position [822, 0]
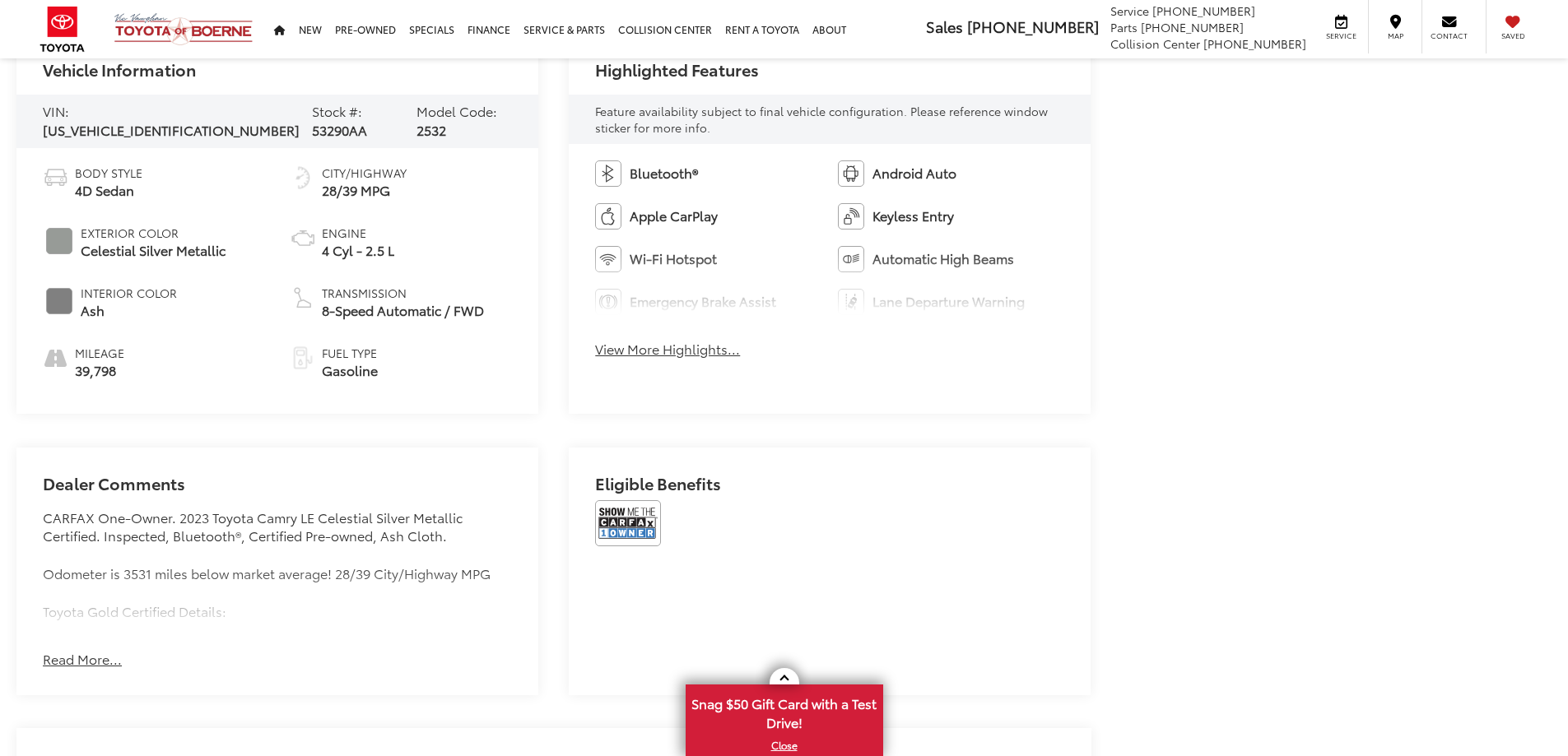
click at [97, 650] on button "Read More..." at bounding box center [82, 659] width 79 height 19
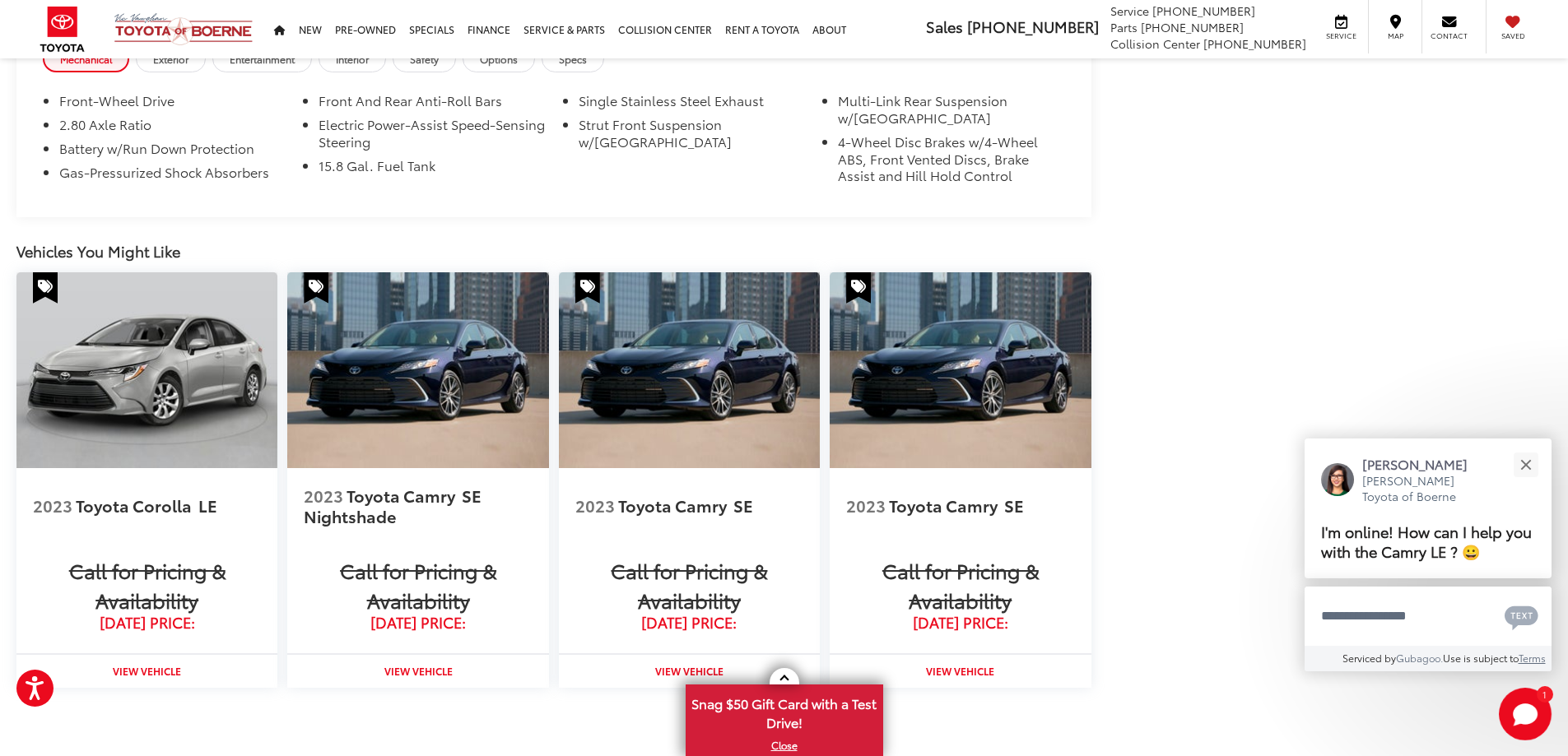
scroll to position [1673, 0]
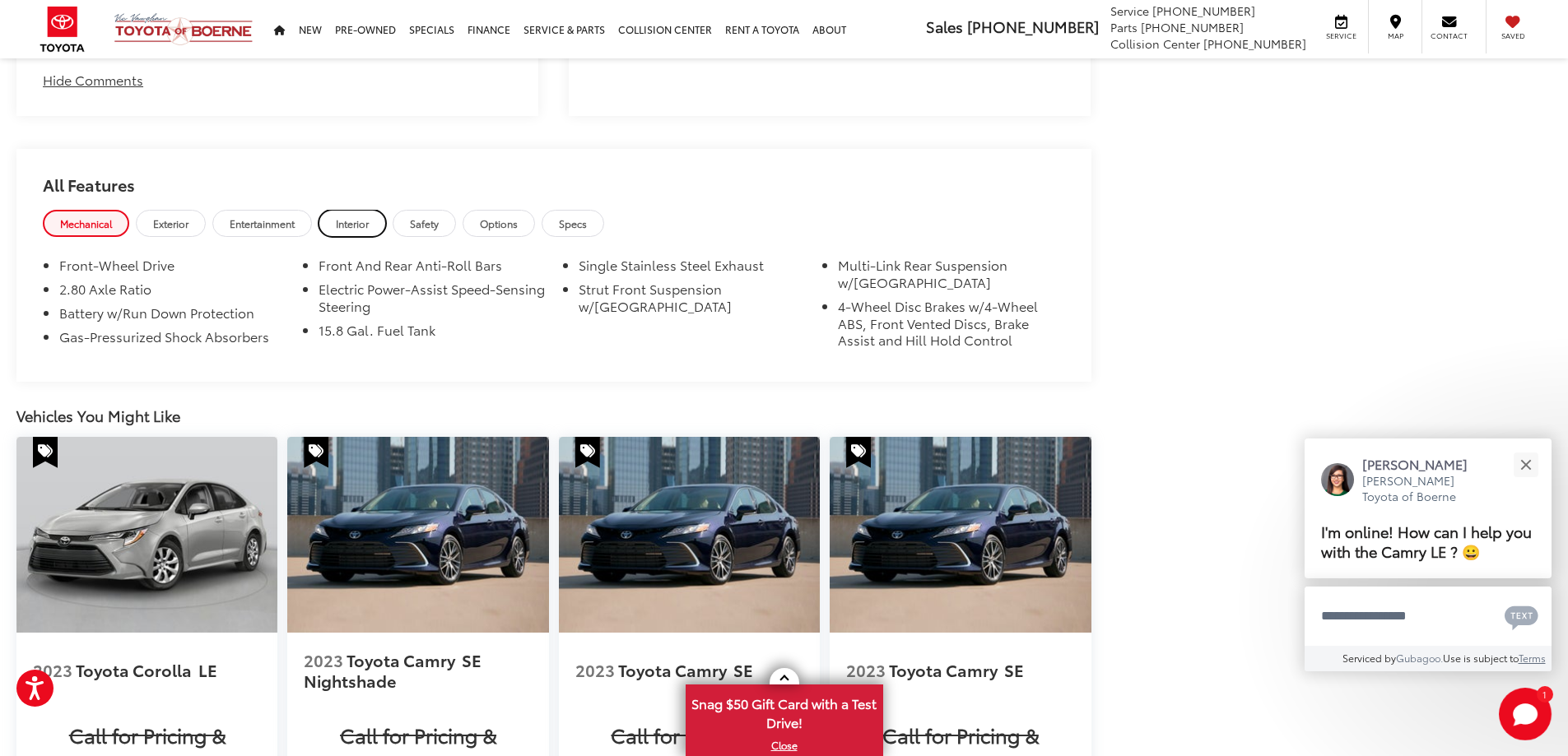
click at [351, 210] on link "Interior" at bounding box center [352, 223] width 67 height 27
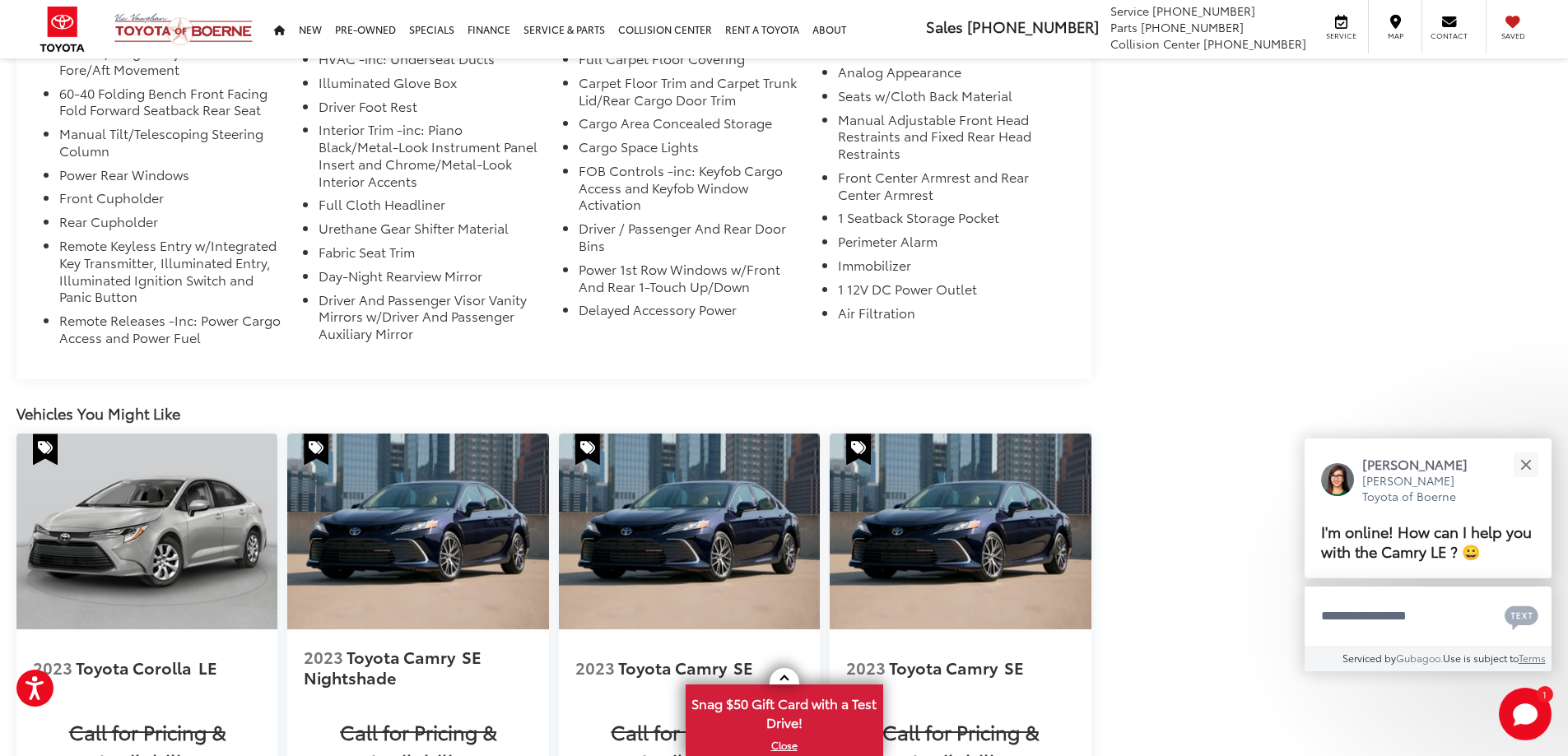
scroll to position [2414, 0]
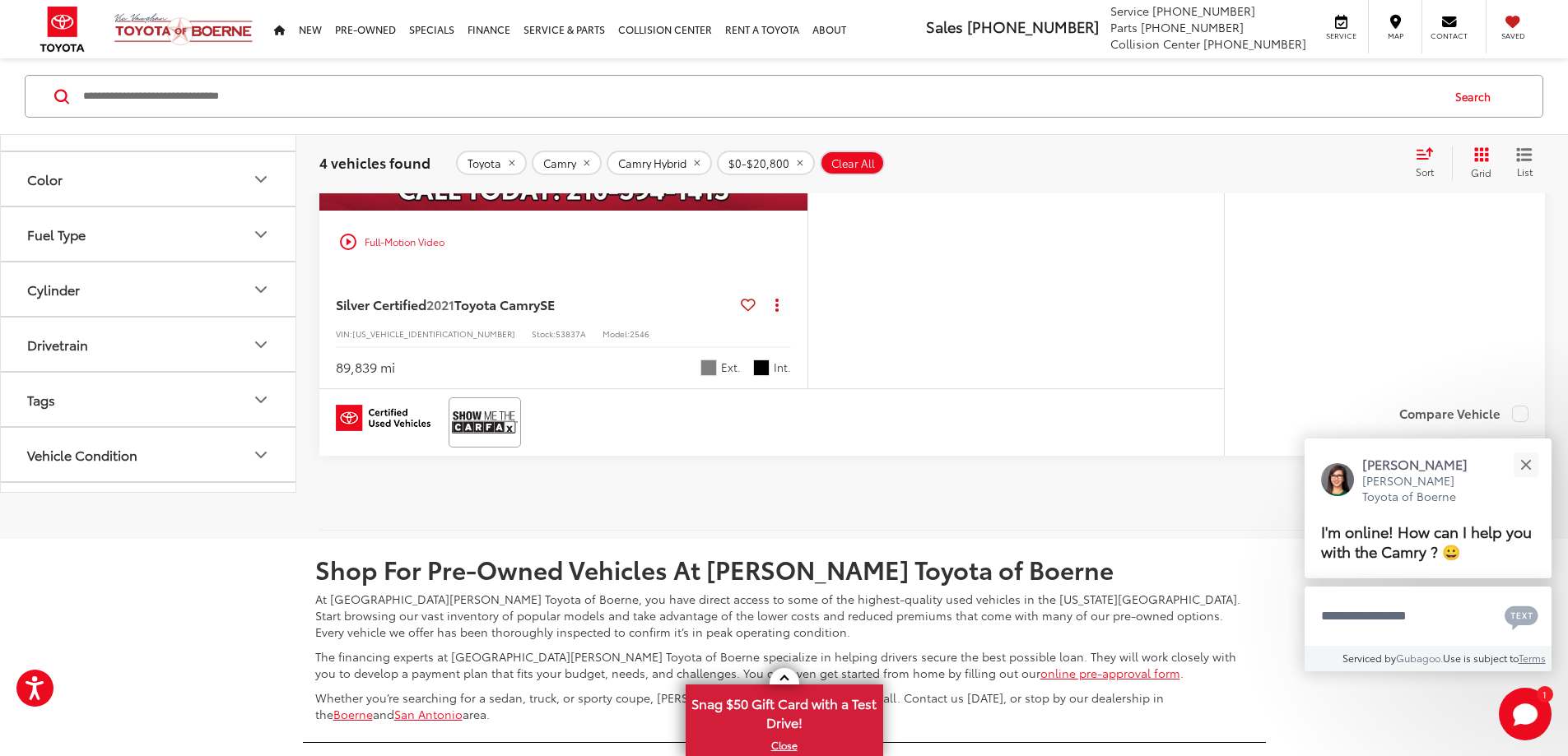
scroll to position [2489, 0]
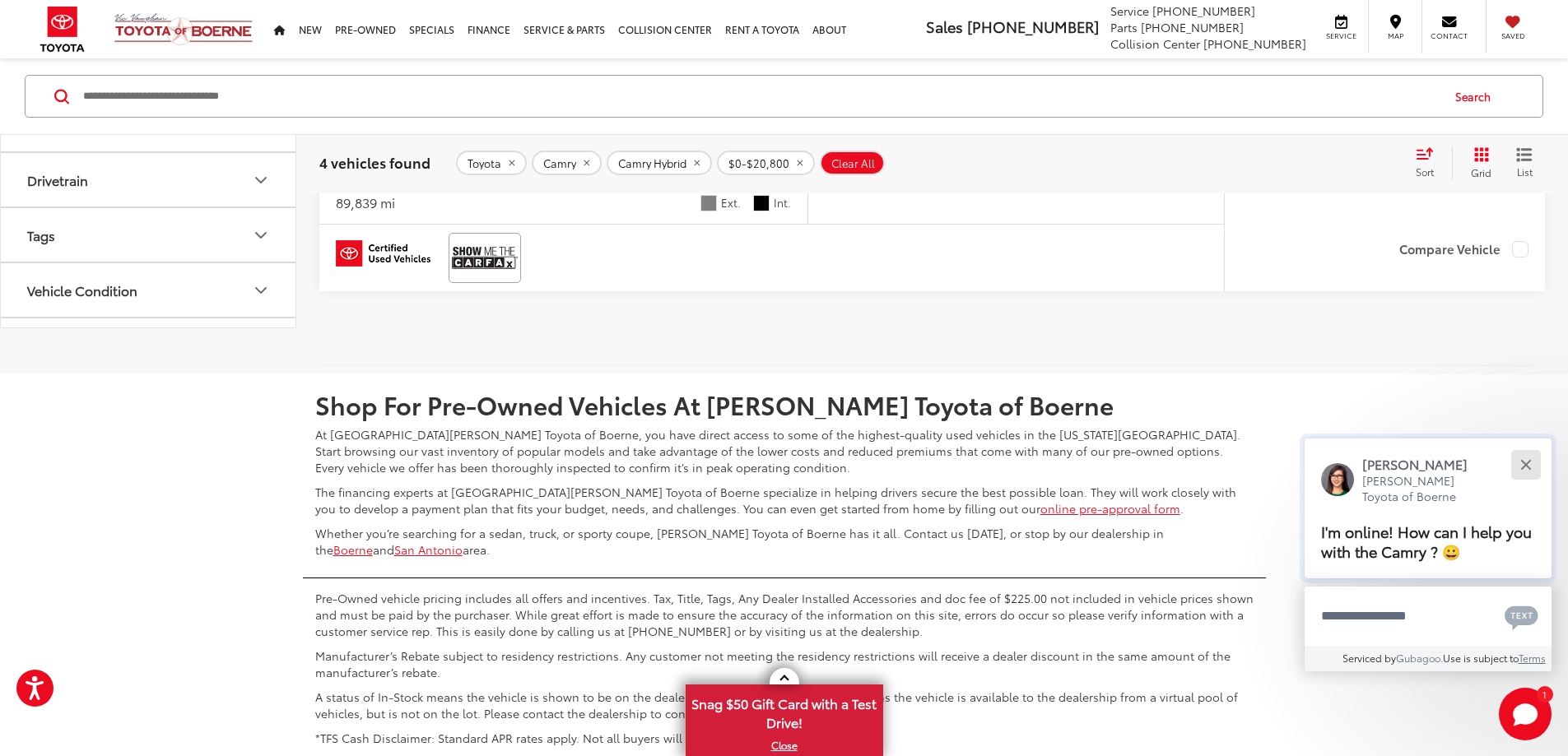
click at [1535, 462] on button "Close" at bounding box center [1525, 465] width 35 height 35
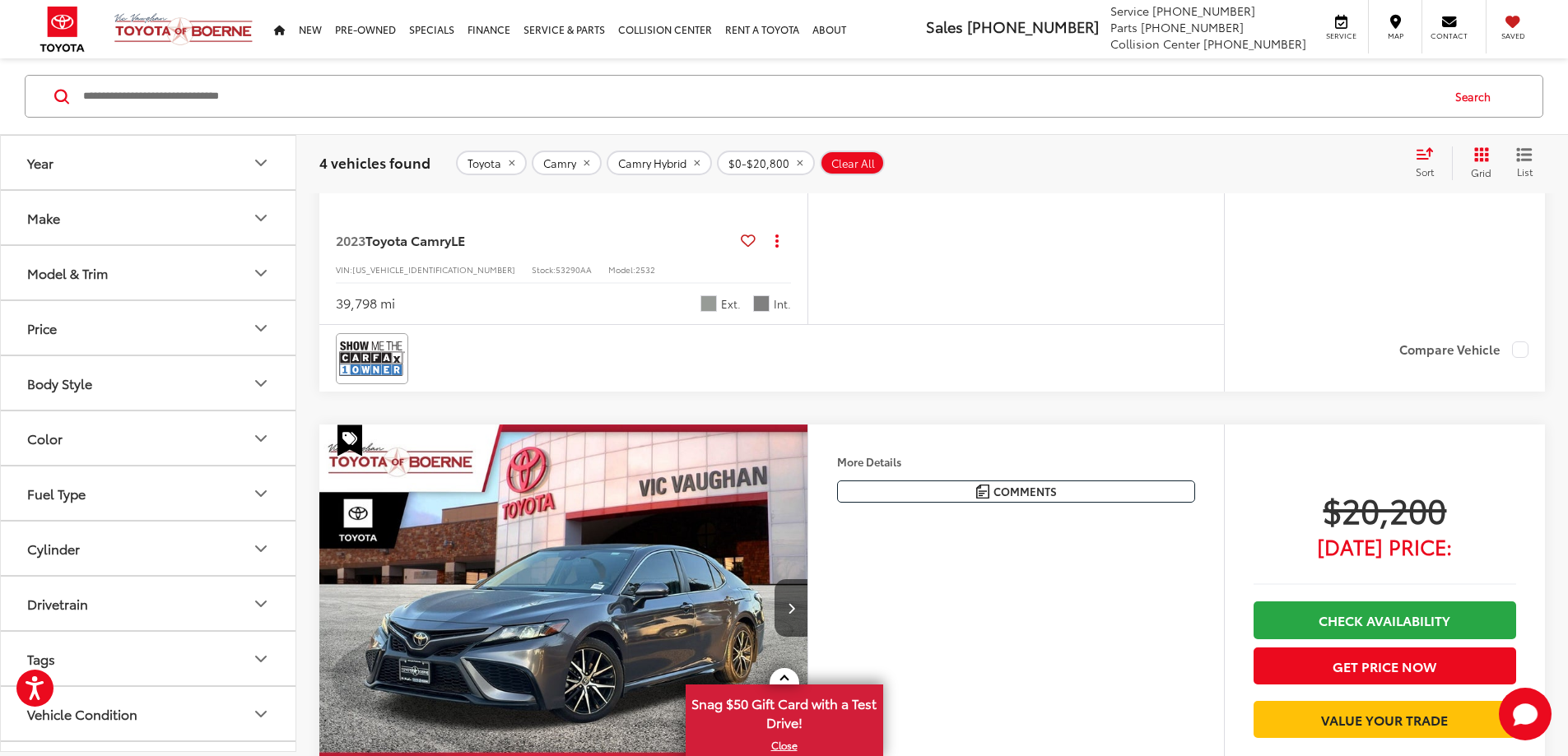
scroll to position [1583, 0]
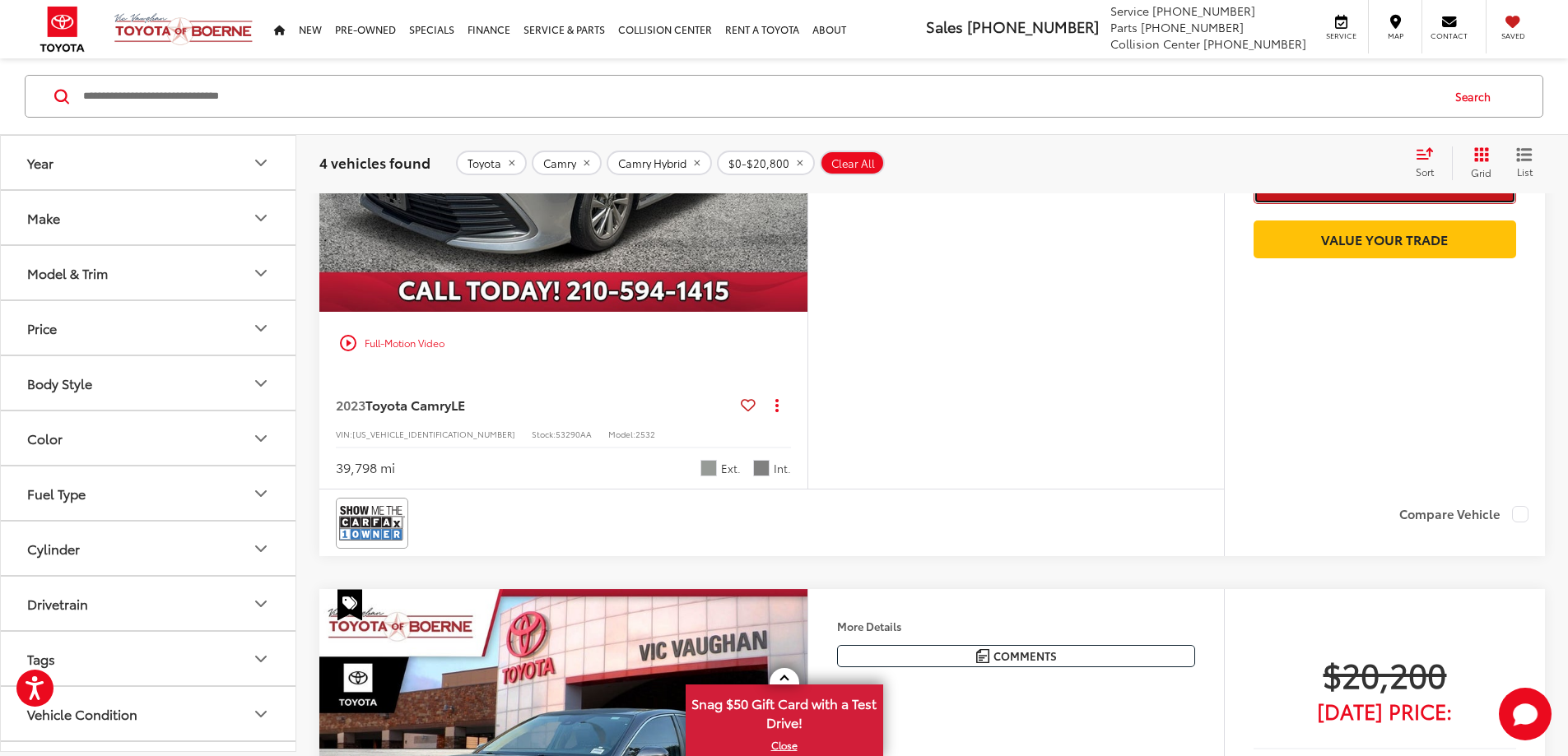
click at [1382, 204] on button "Get Price Now" at bounding box center [1385, 186] width 262 height 37
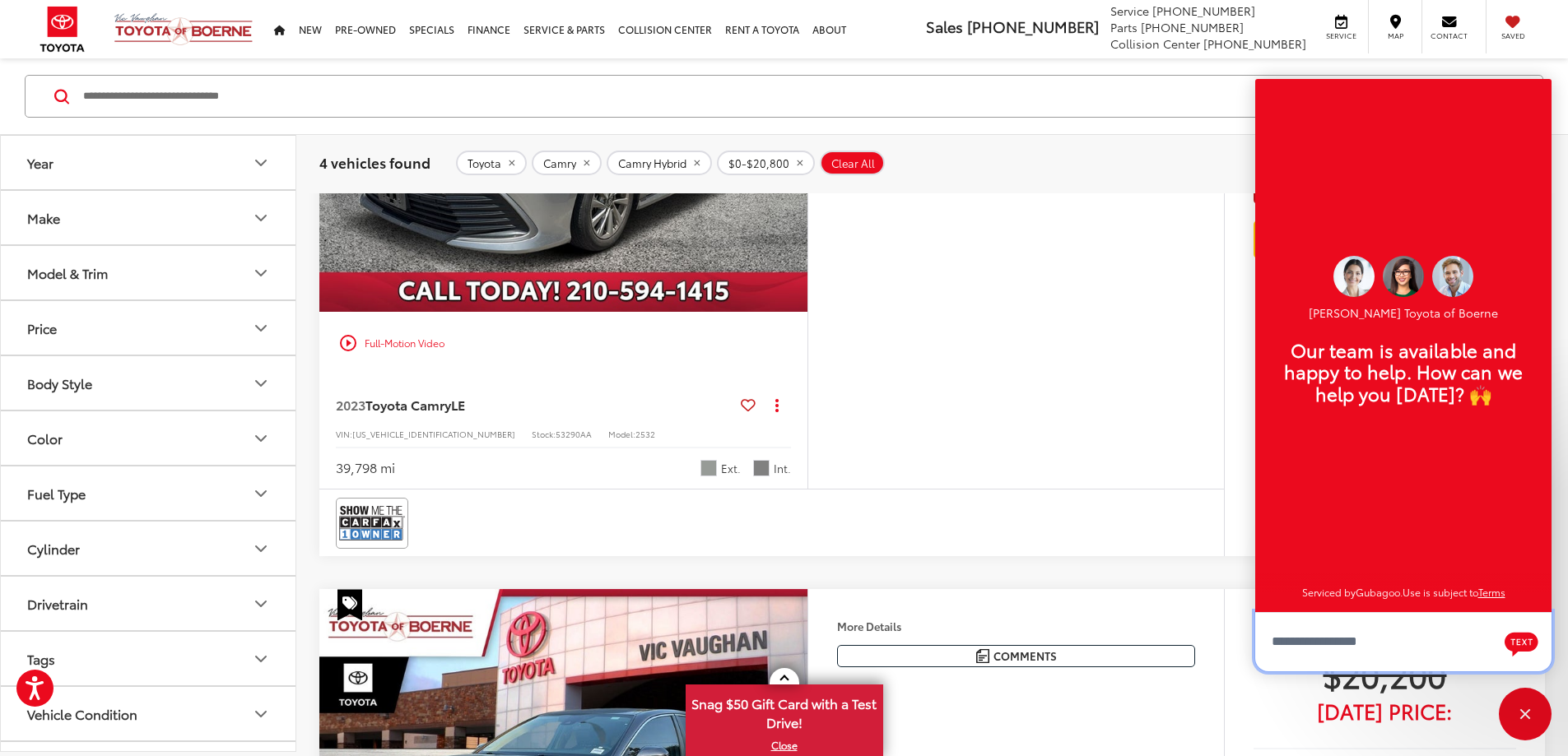
scroll to position [20, 0]
click at [0, 0] on button "More..." at bounding box center [0, 0] width 0 height 0
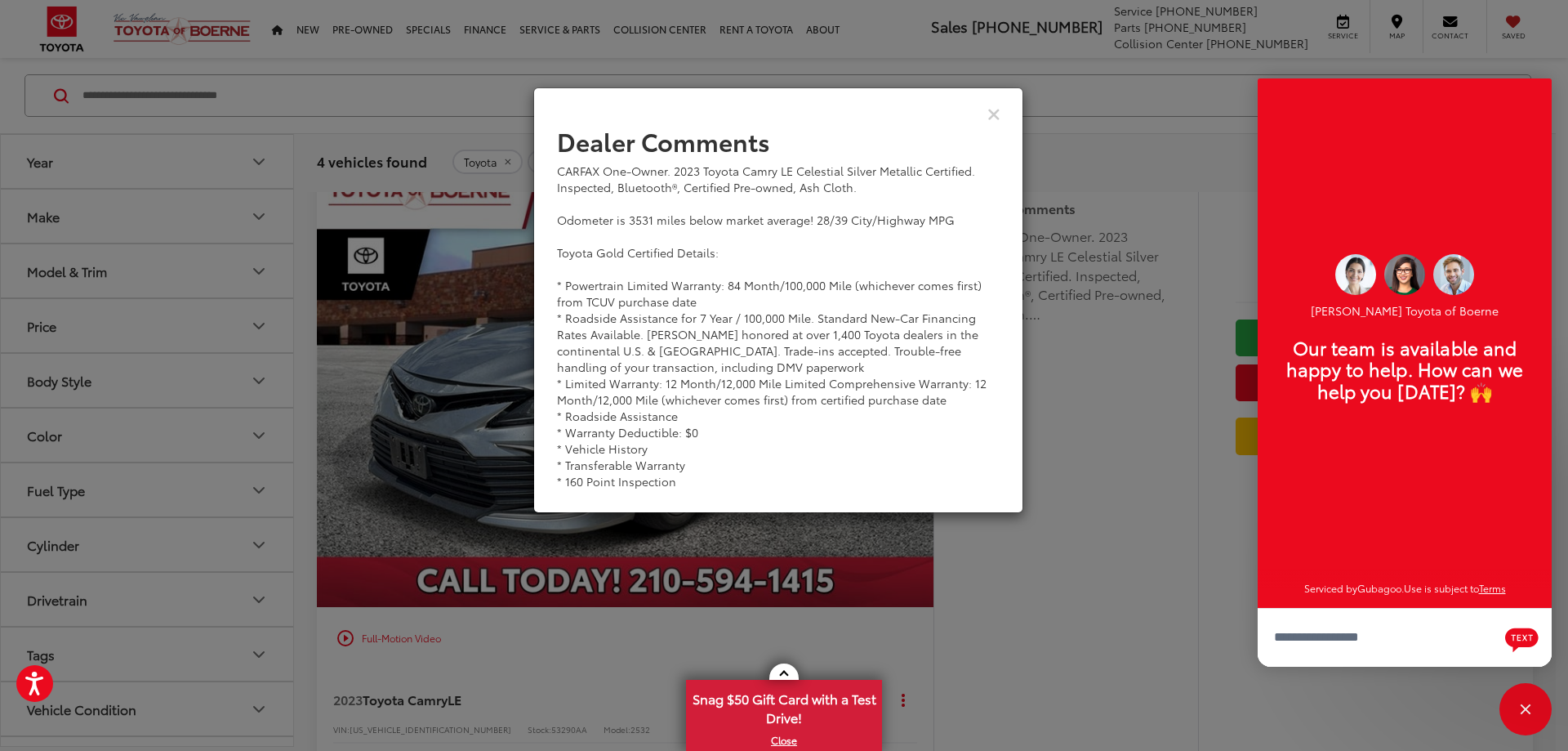
click at [1006, 113] on div "View Comments" at bounding box center [779, 113] width 490 height 63
click at [990, 113] on icon "Close" at bounding box center [994, 113] width 13 height 18
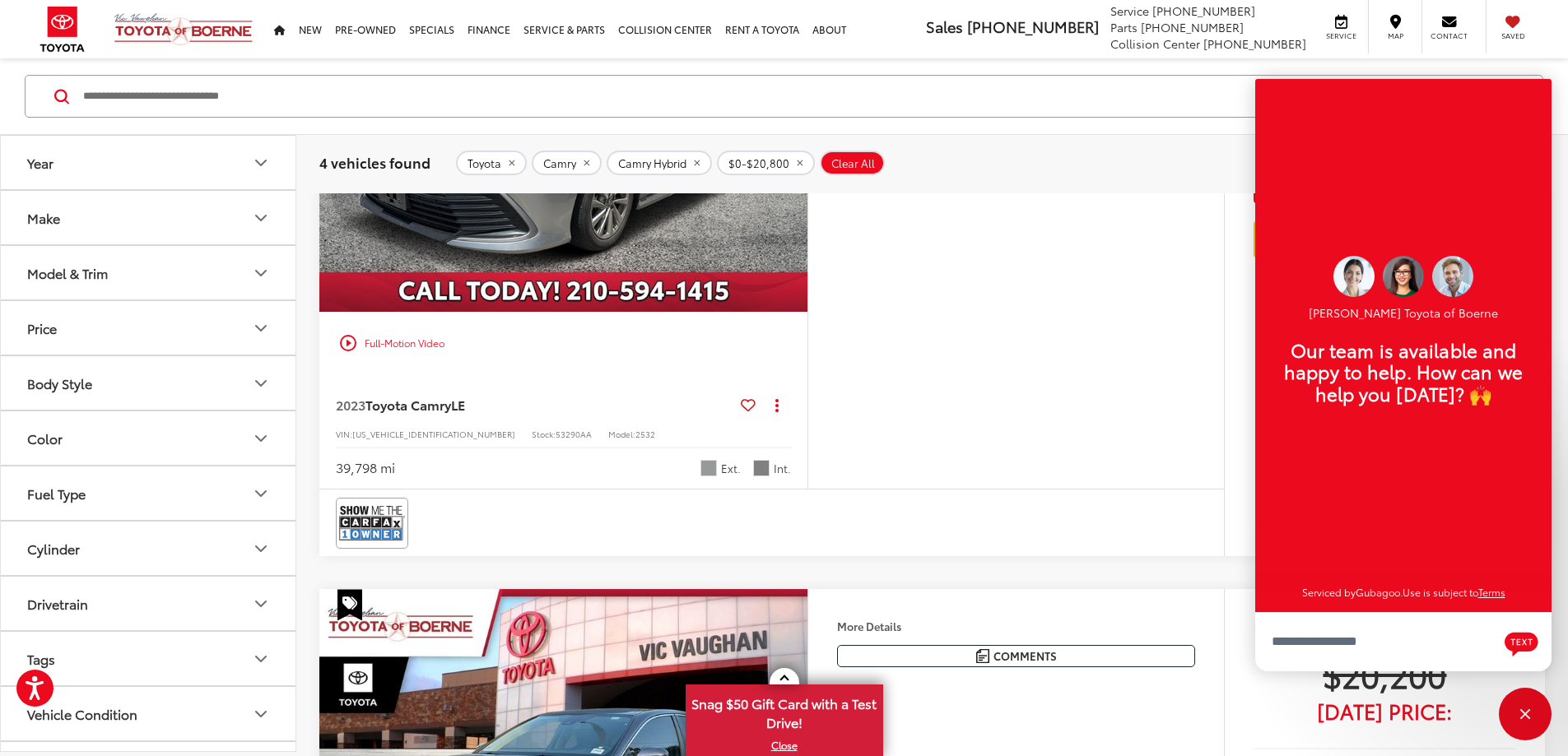
click at [1071, 434] on div "More Details Comments Dealer Comments CARFAX One-Owner. 2023 Toyota Camry LE Ce…" at bounding box center [1016, 217] width 417 height 544
click at [1532, 728] on div "Close" at bounding box center [1524, 714] width 53 height 53
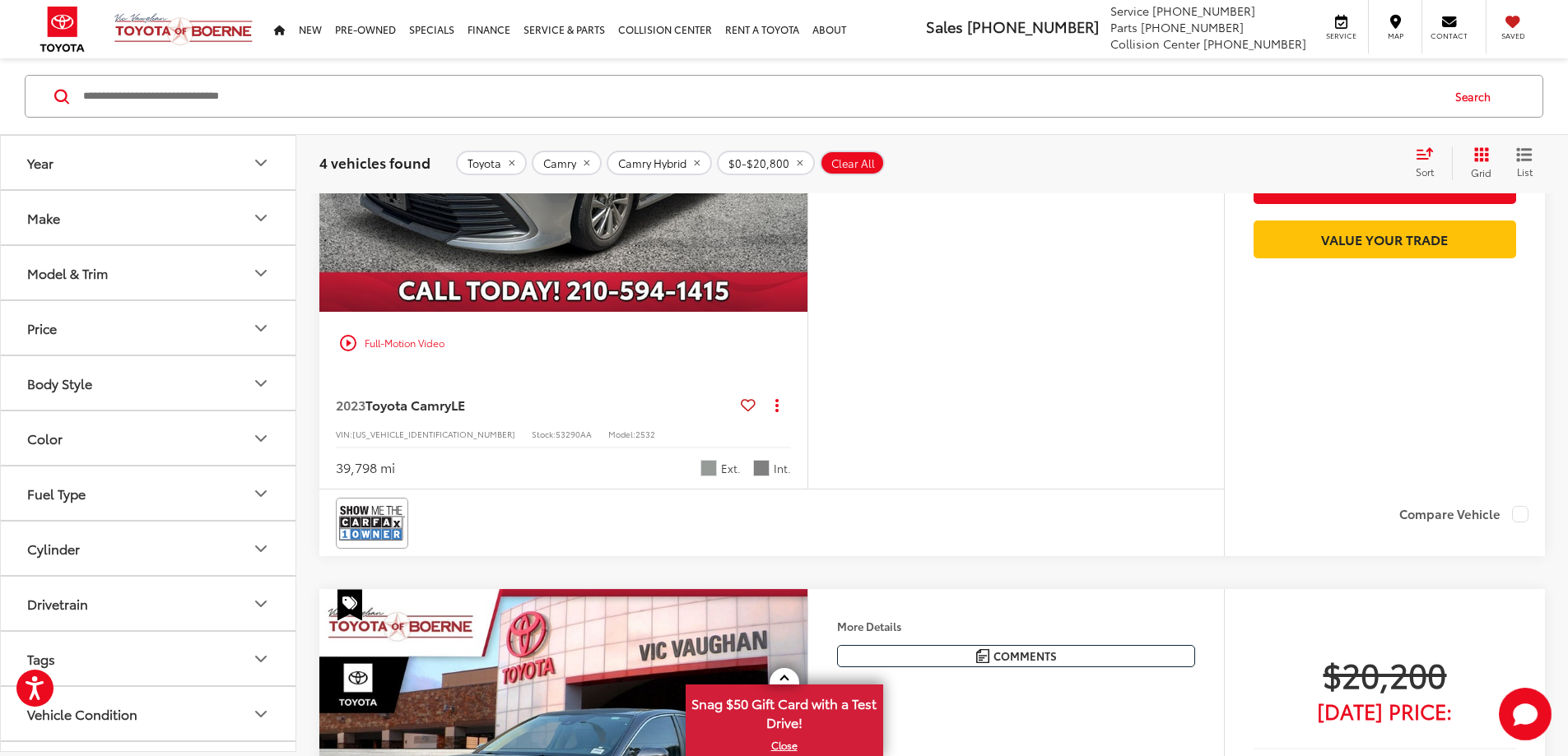
click at [1360, 159] on link "Check Availability" at bounding box center [1385, 140] width 262 height 37
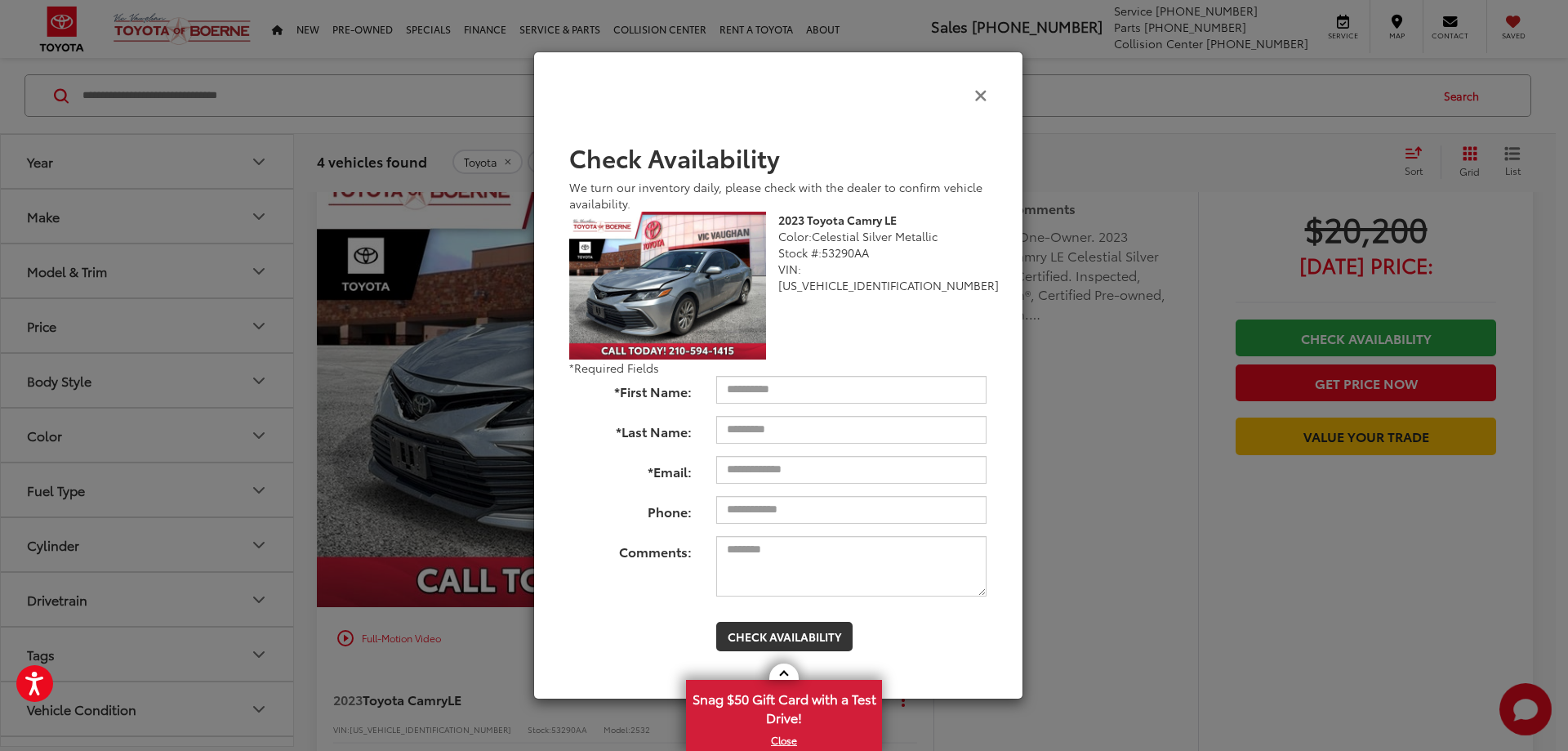
click at [987, 103] on icon "Close" at bounding box center [981, 94] width 13 height 18
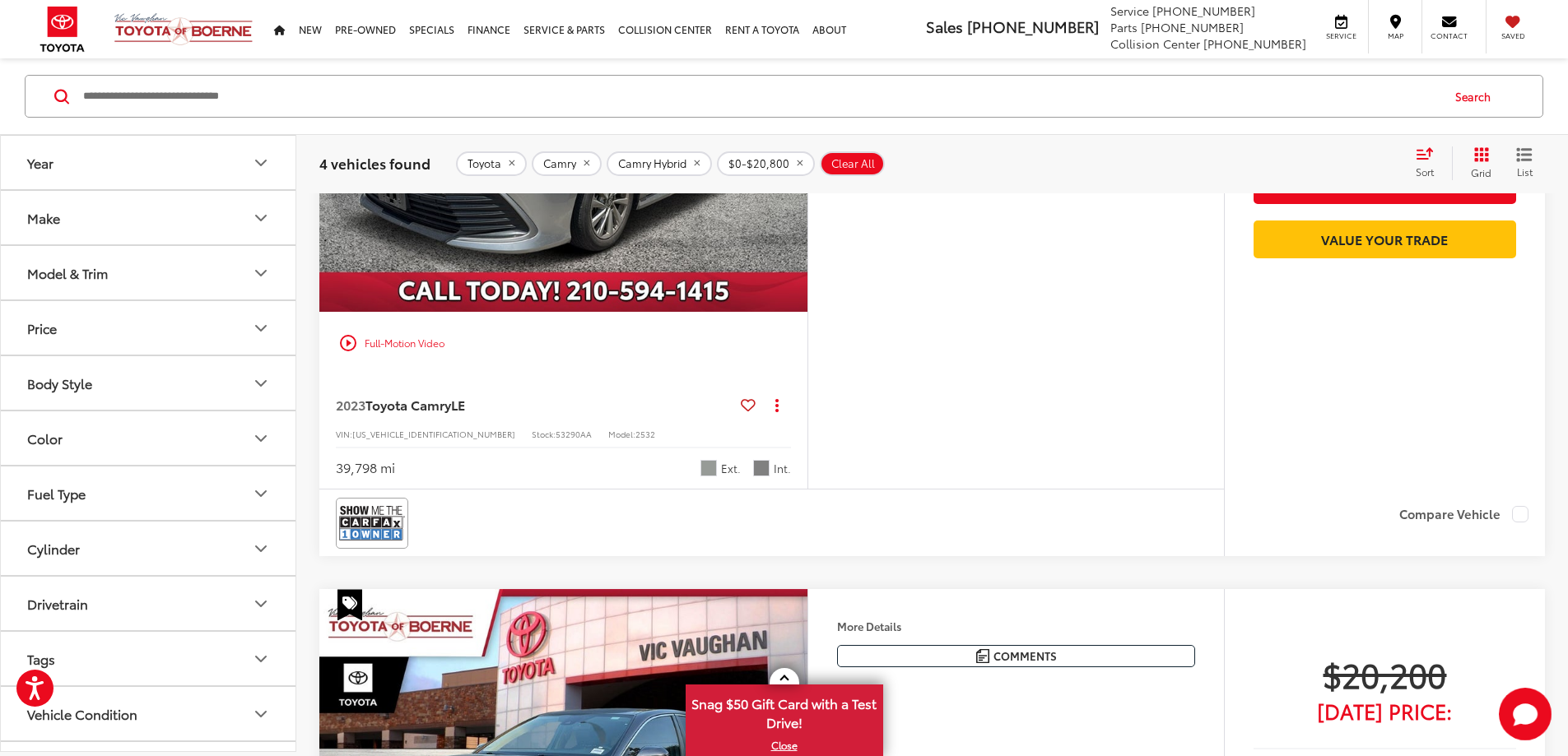
click at [1161, 407] on div "More Details Comments Dealer Comments CARFAX One-Owner. 2023 Toyota Camry LE Ce…" at bounding box center [1016, 217] width 417 height 544
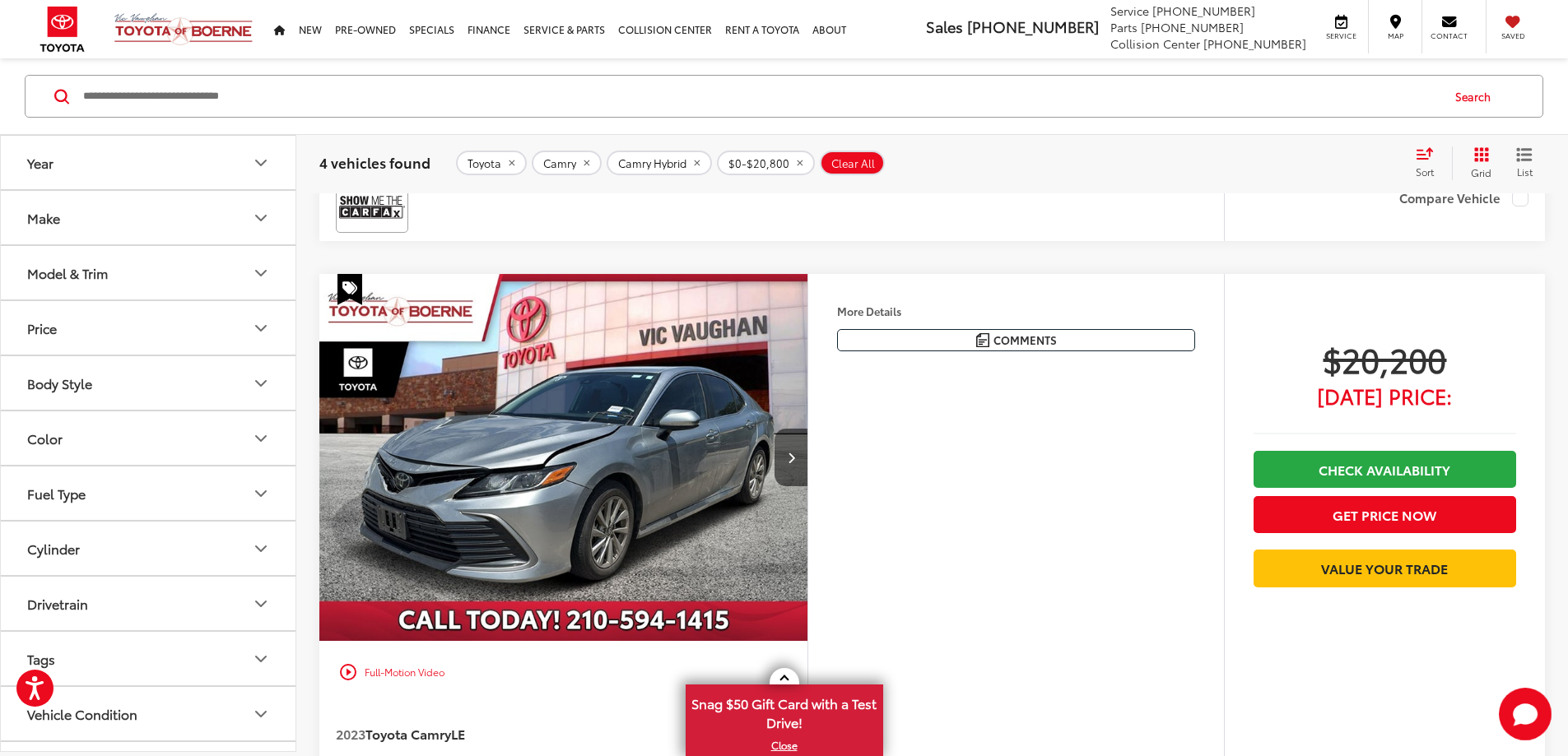
scroll to position [1666, 0]
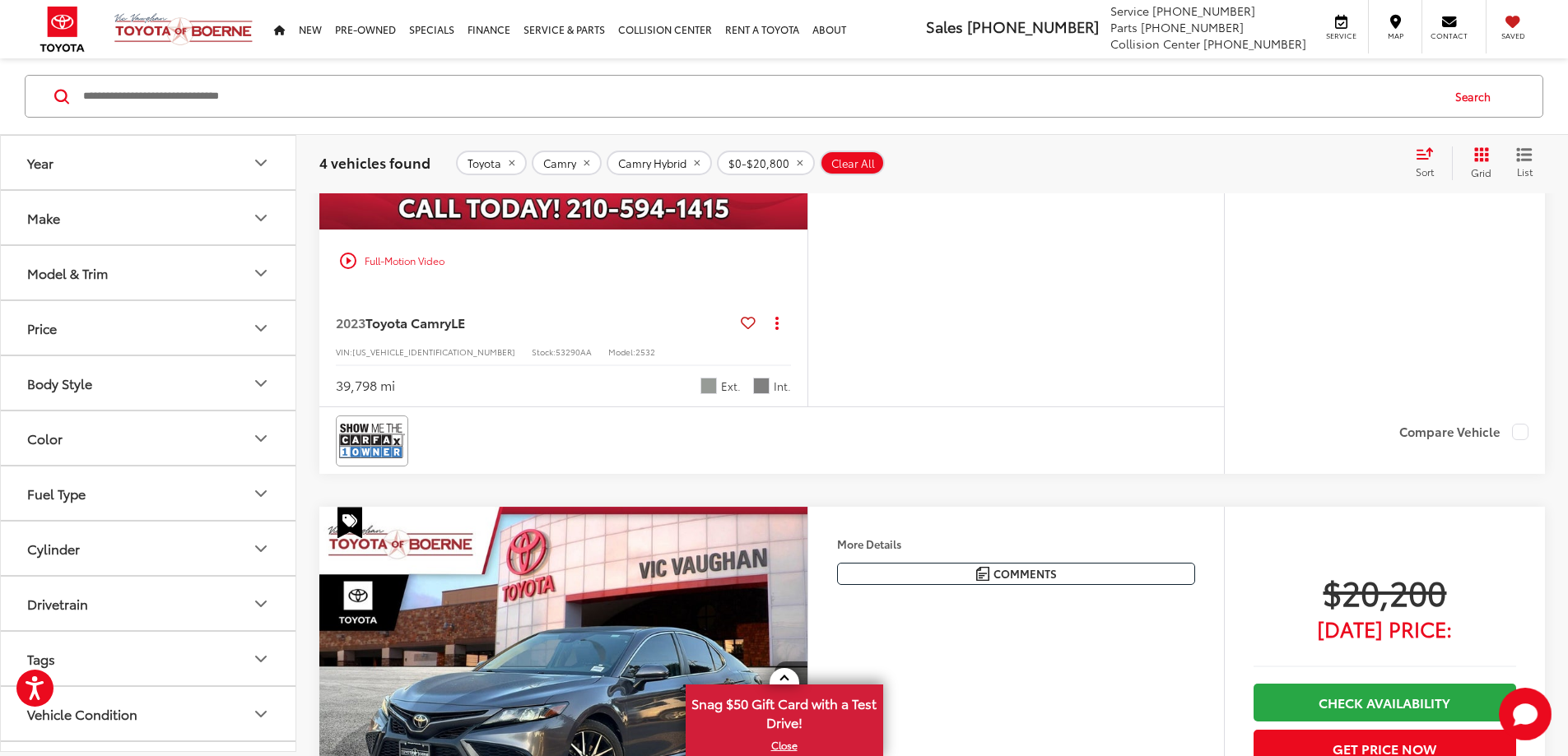
click at [400, 276] on div "play_circle_outline Full-Motion Video" at bounding box center [563, 260] width 463 height 29
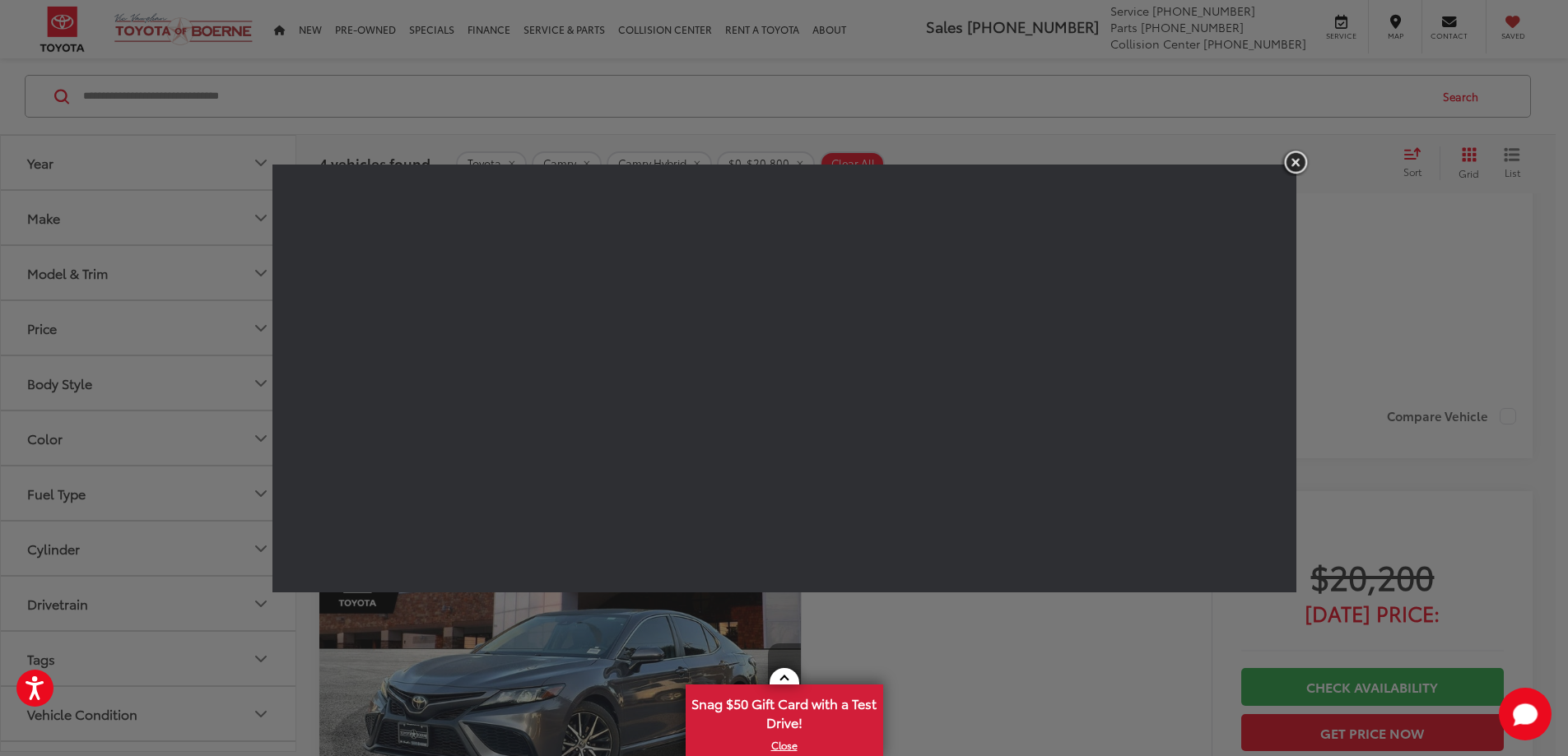
click at [1292, 159] on img "button" at bounding box center [1295, 162] width 29 height 27
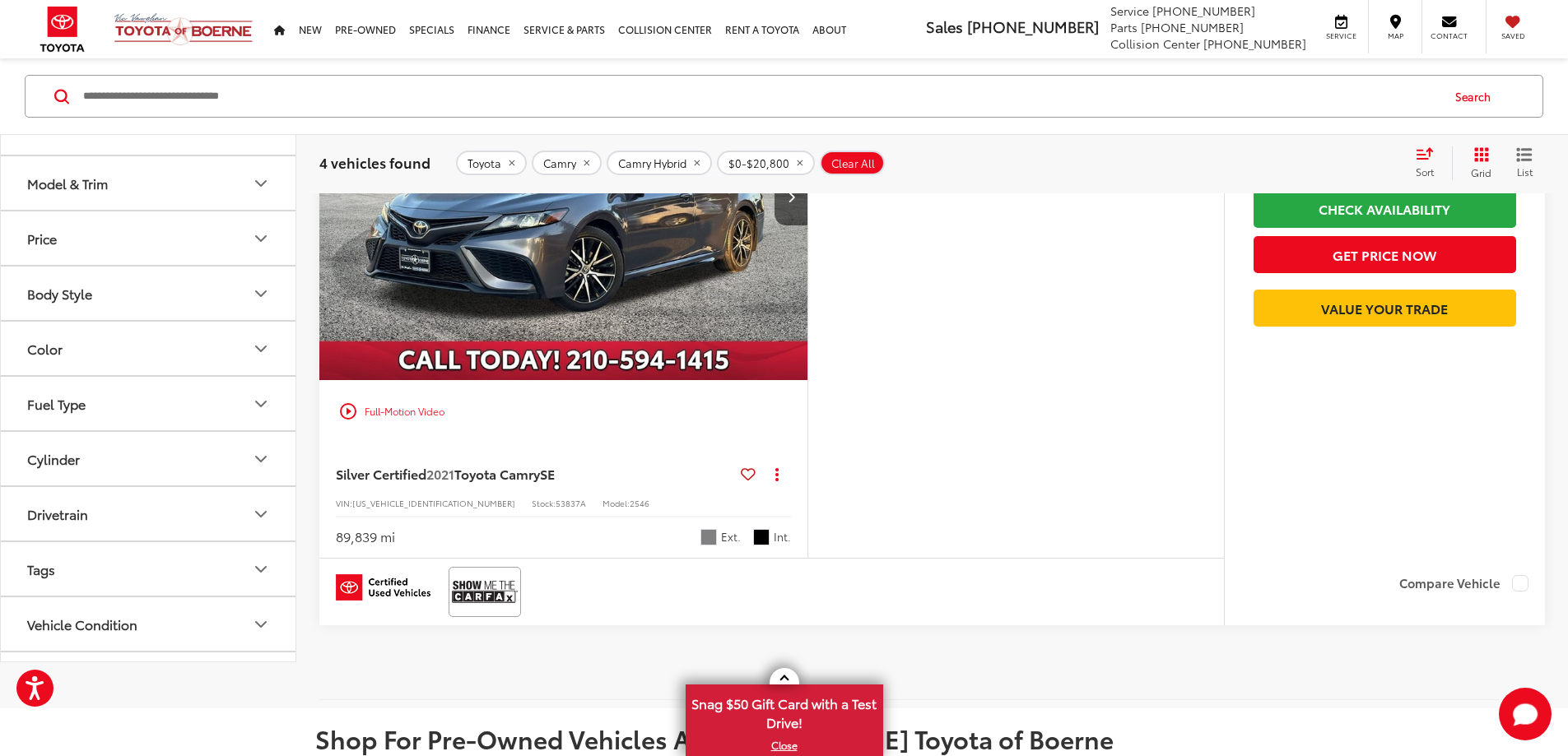
scroll to position [2407, 0]
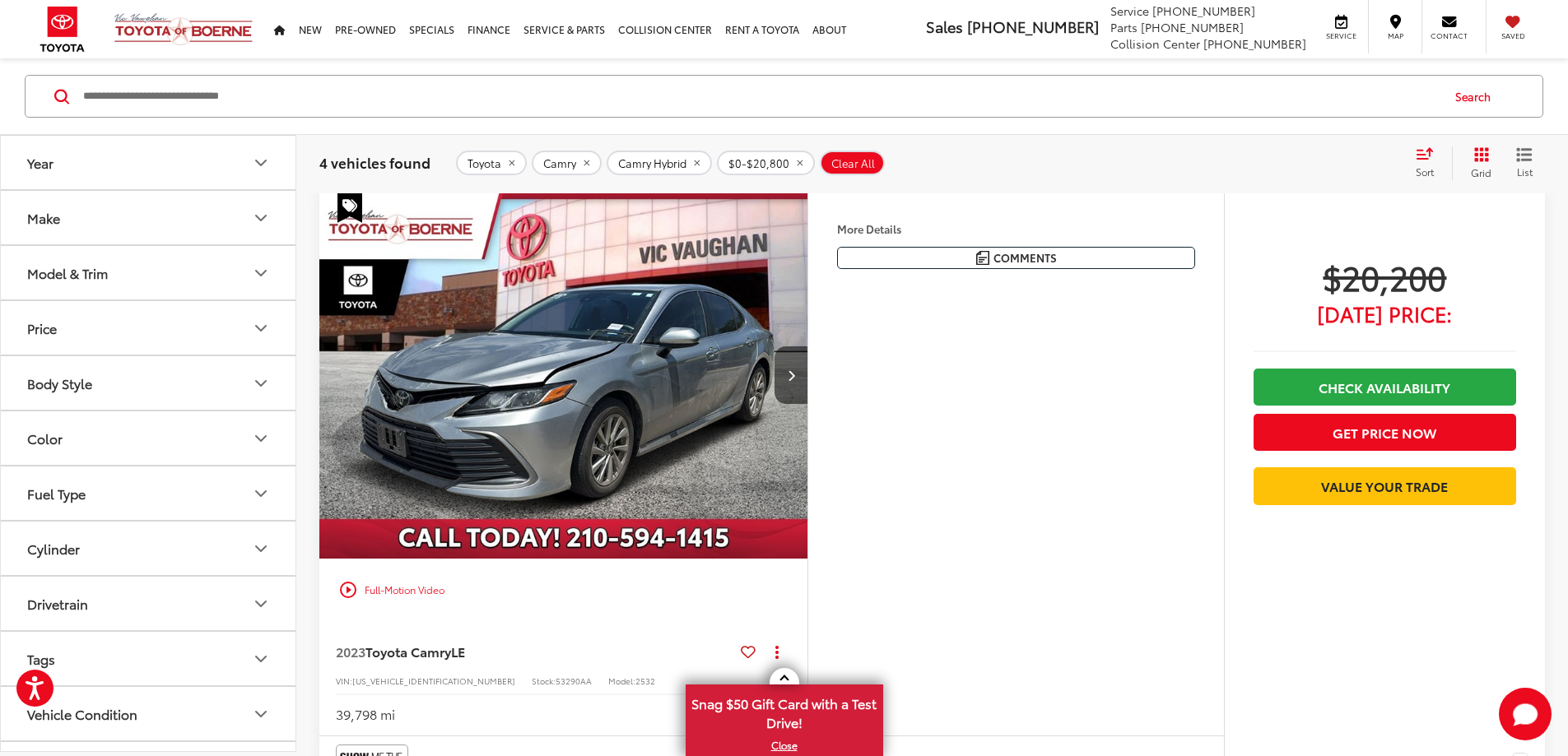
scroll to position [1583, 0]
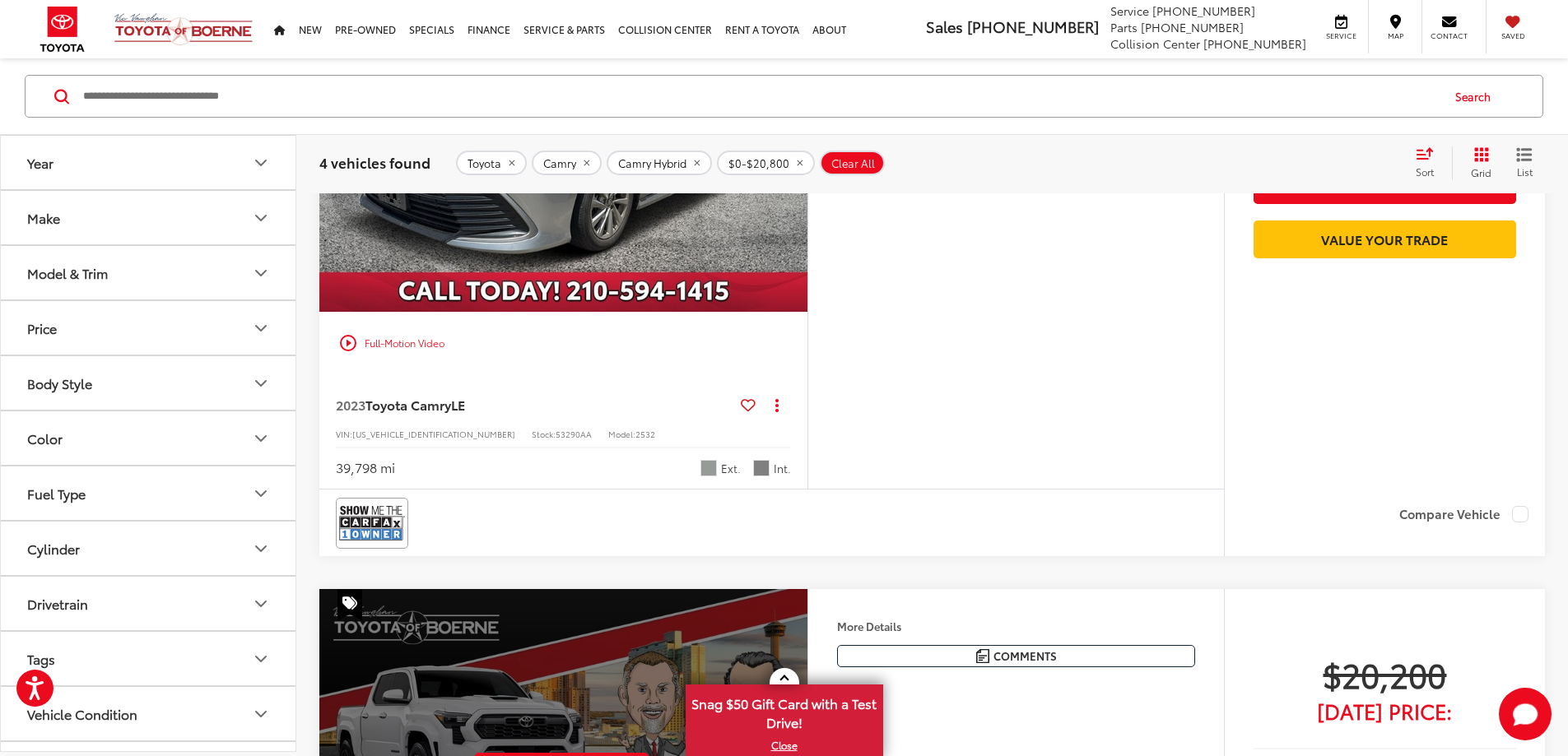
click at [808, 157] on button "Next image" at bounding box center [791, 129] width 33 height 58
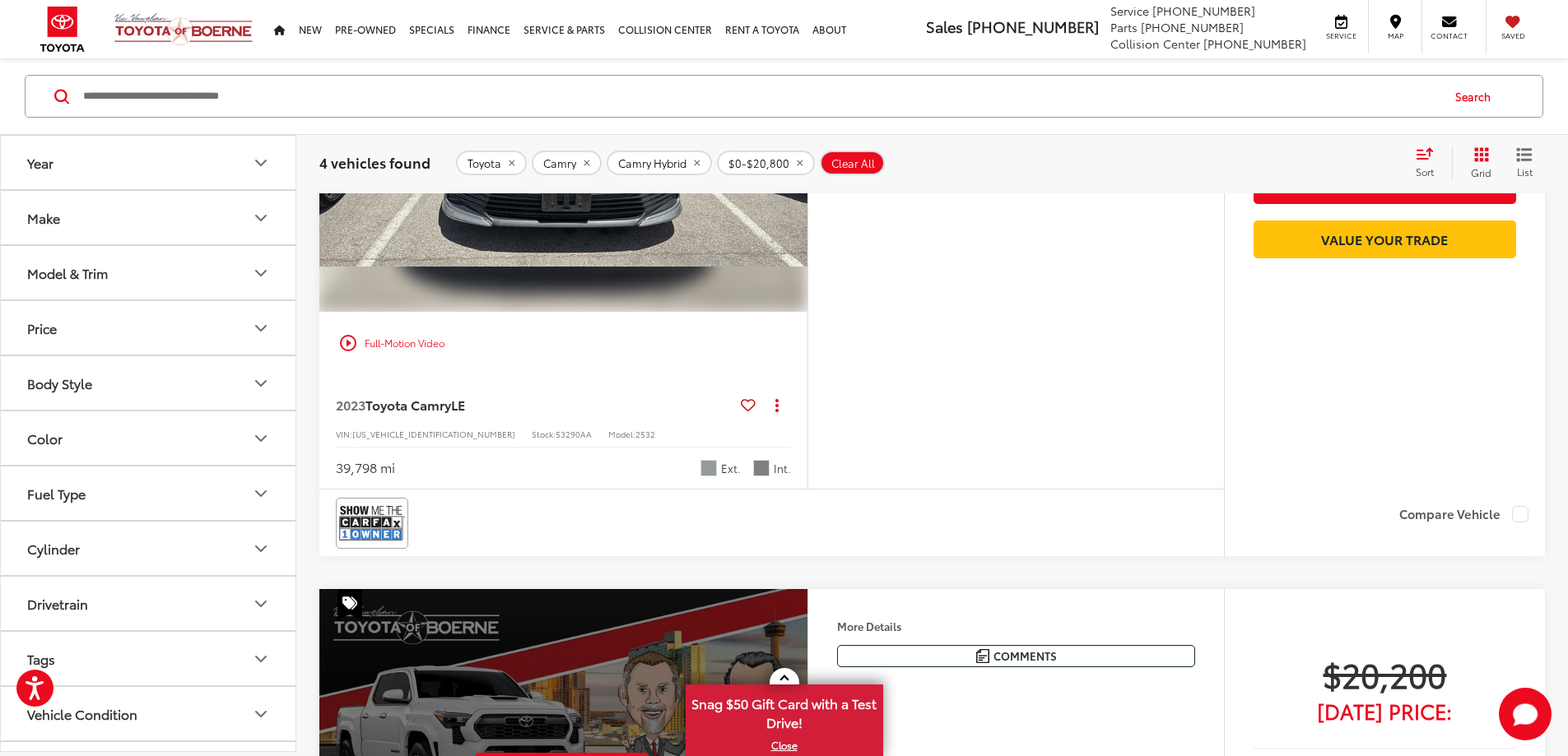
click at [808, 157] on button "Next image" at bounding box center [791, 129] width 33 height 58
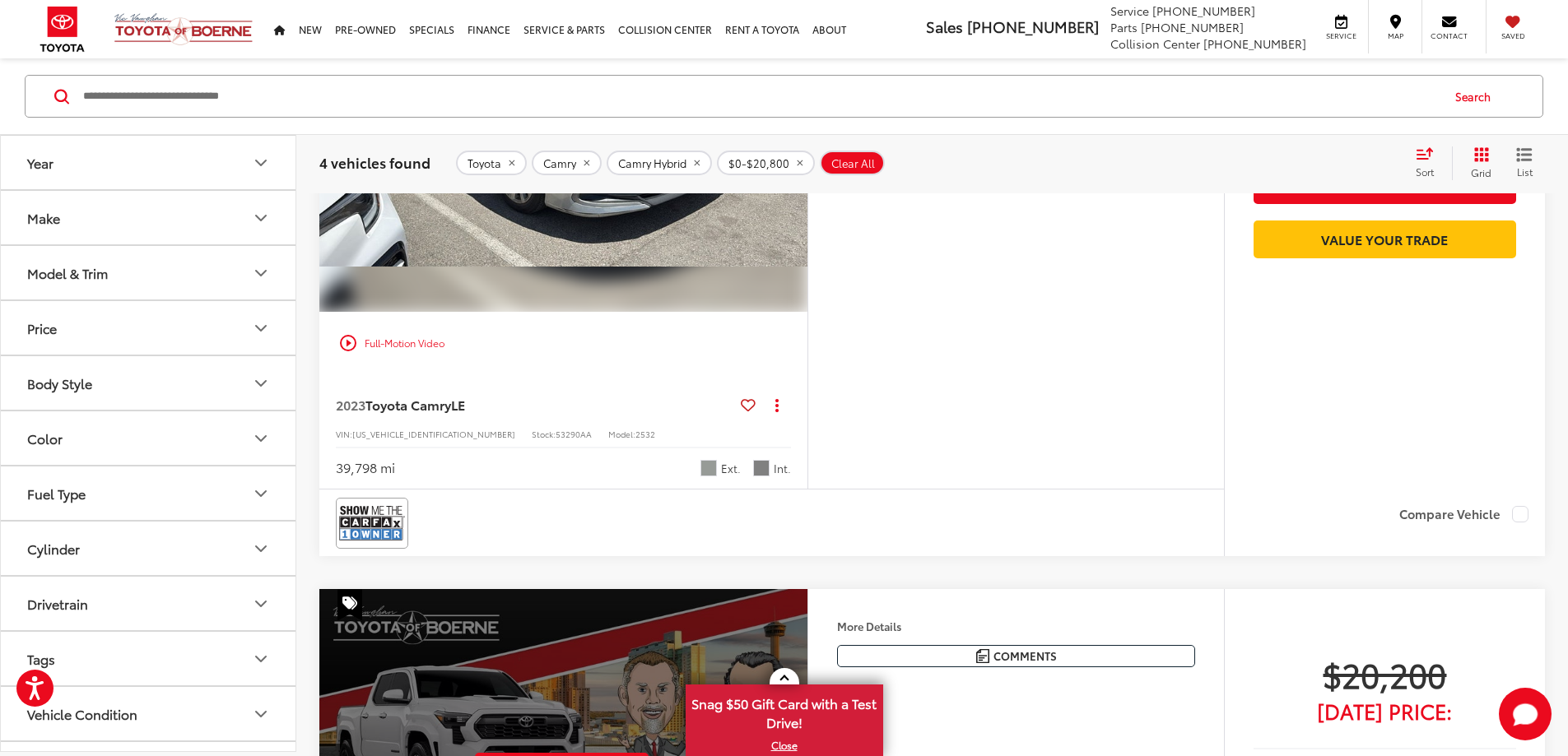
click at [808, 157] on button "Next image" at bounding box center [791, 129] width 33 height 58
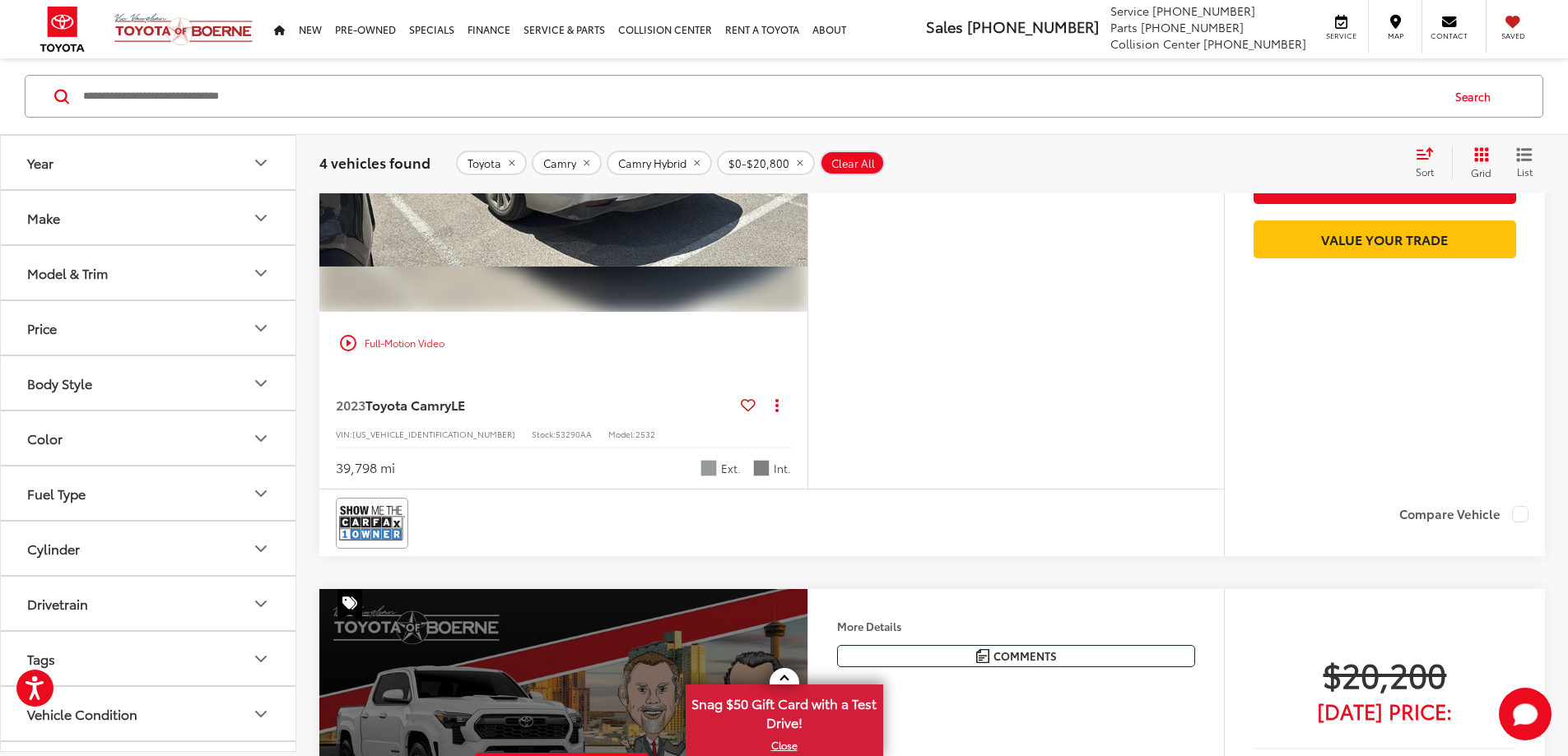
click at [808, 157] on button "Next image" at bounding box center [791, 129] width 33 height 58
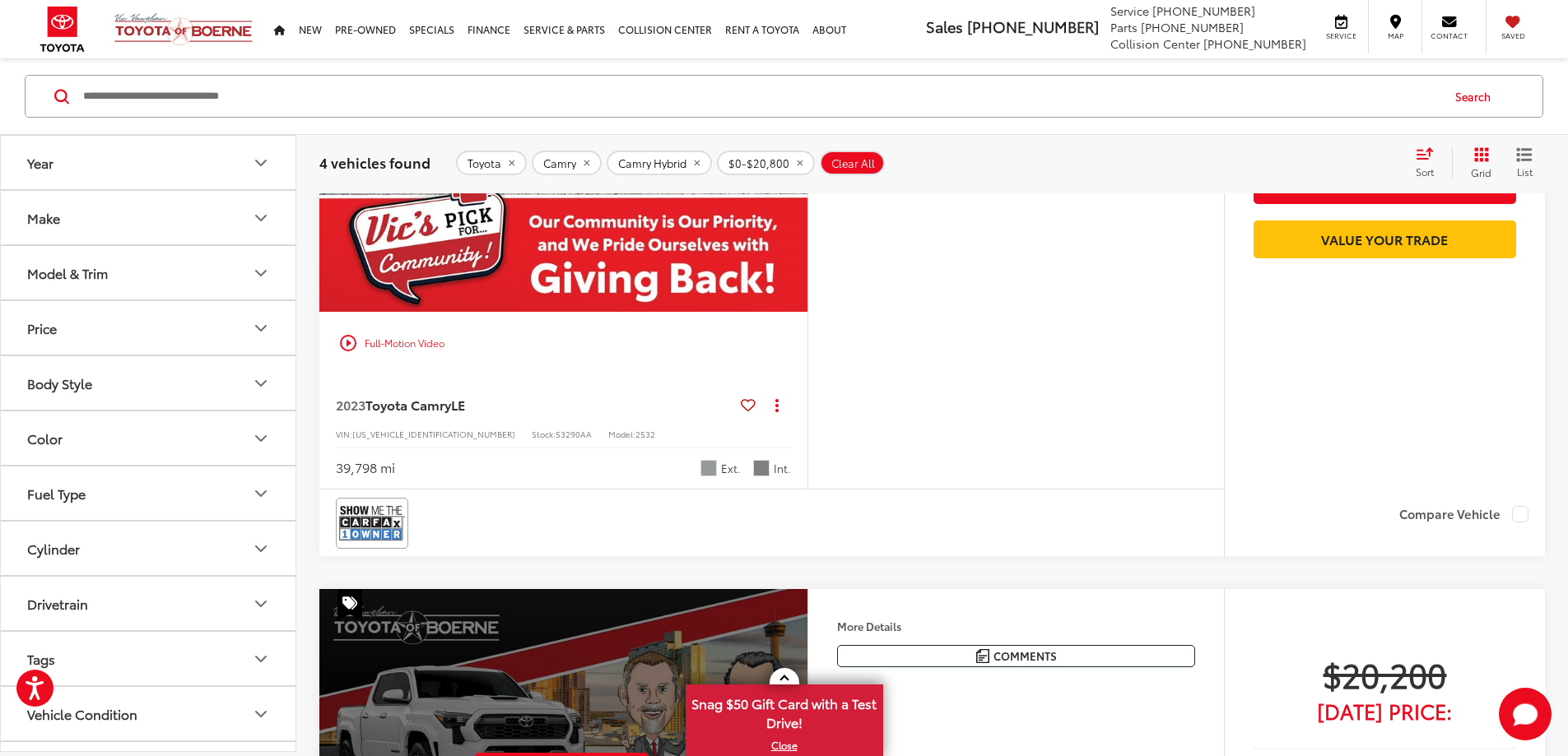
click at [808, 157] on button "Next image" at bounding box center [791, 129] width 33 height 58
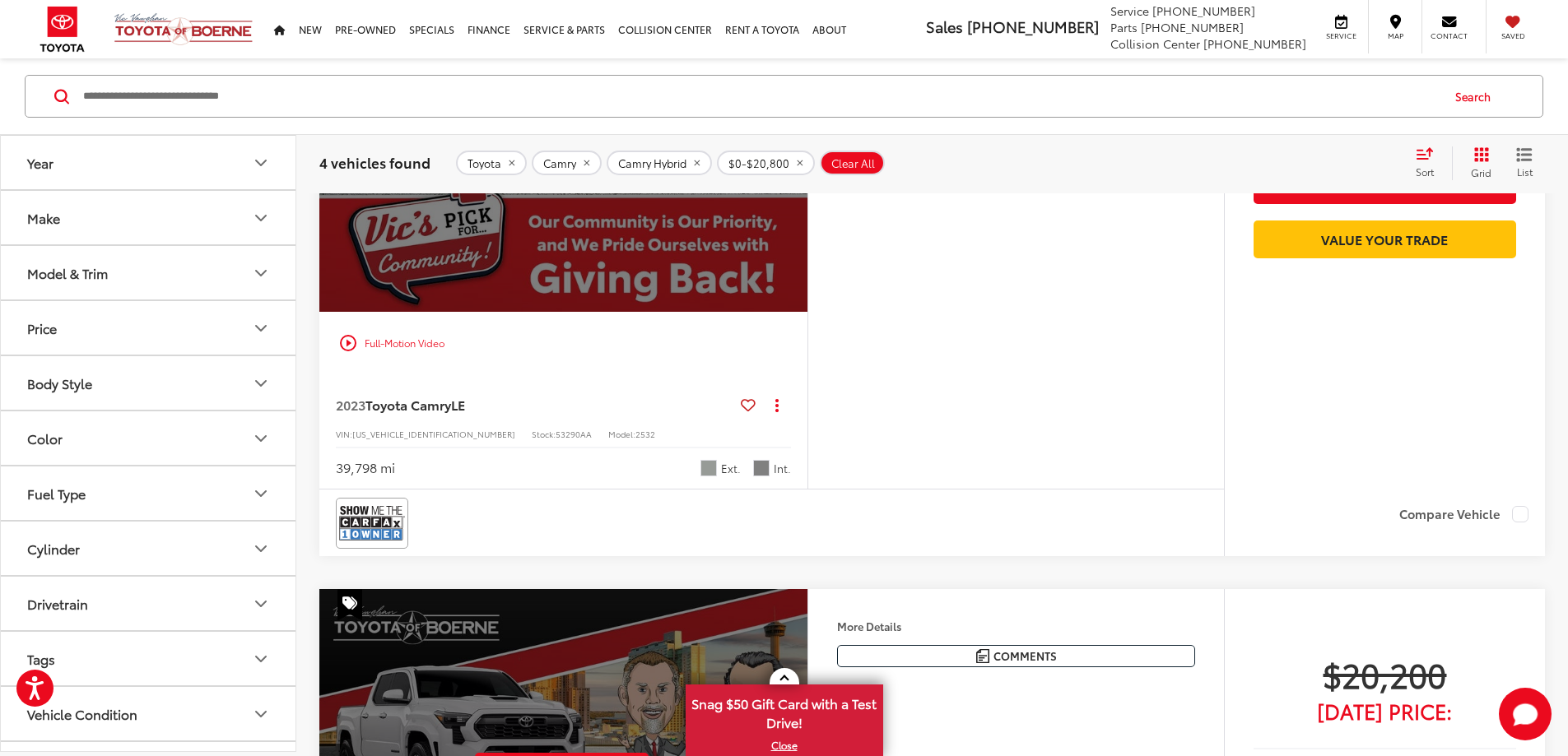
scroll to position [0, 3121]
click at [807, 312] on div "View More" at bounding box center [561, 129] width 491 height 368
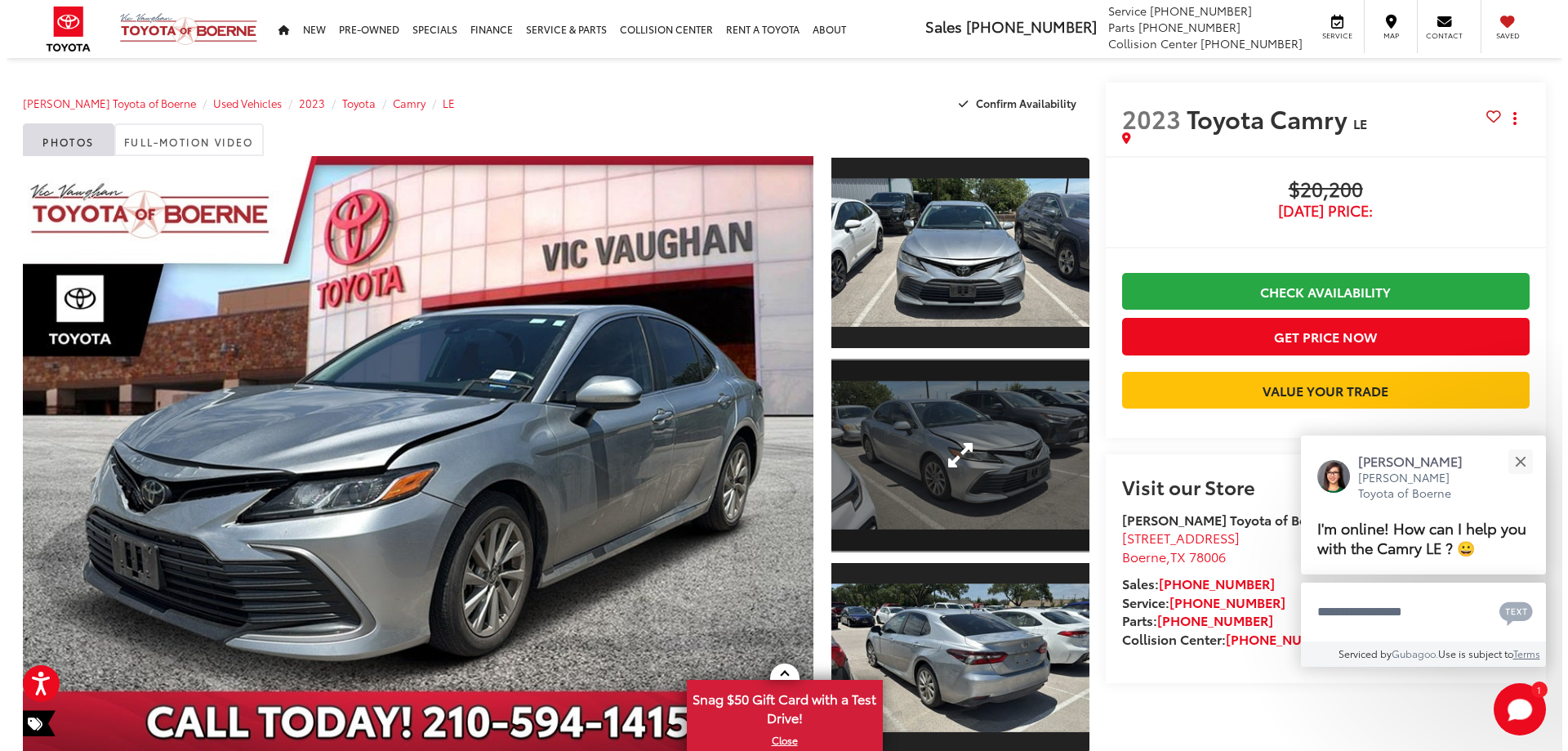
scroll to position [82, 0]
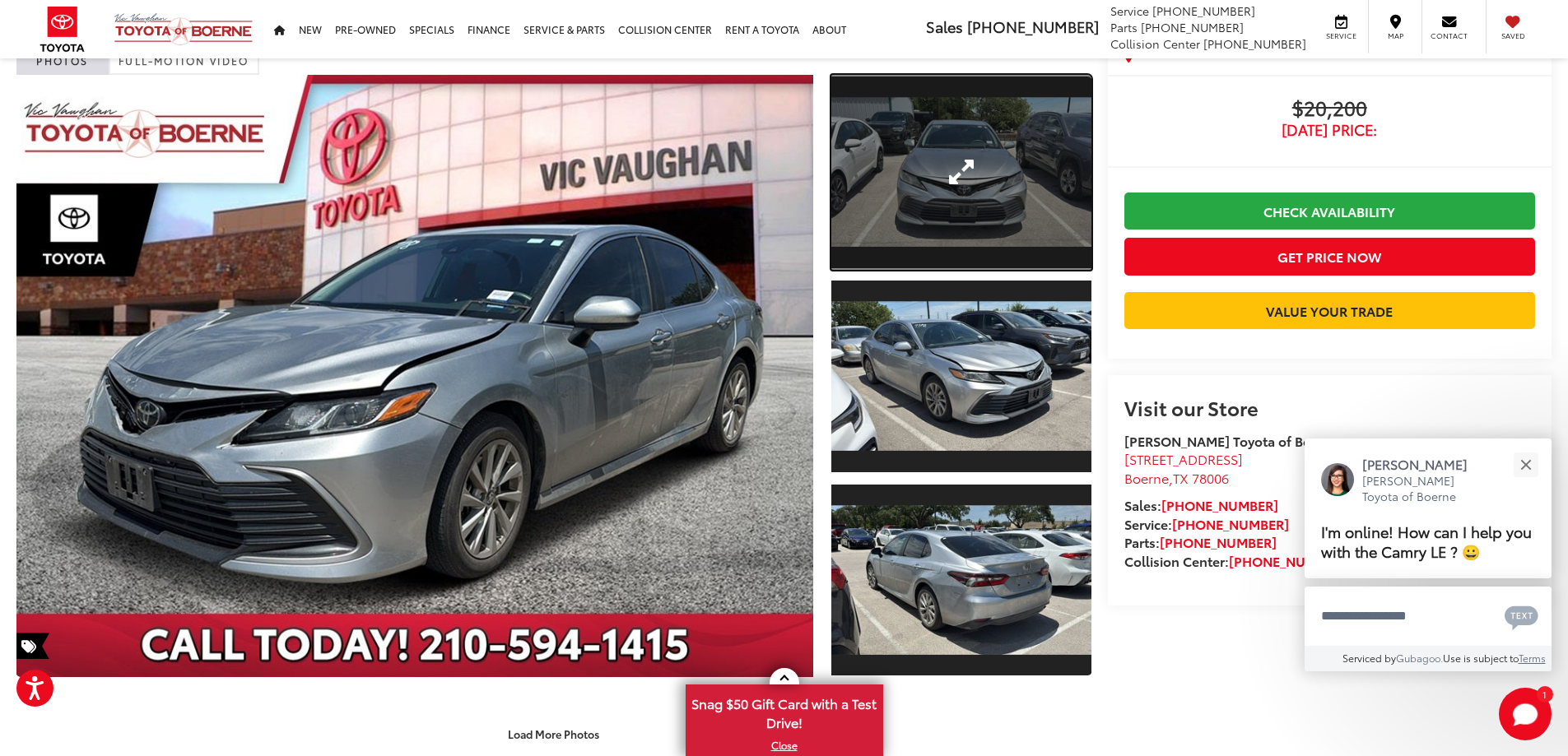
click at [900, 225] on link "Expand Photo 1" at bounding box center [960, 172] width 260 height 195
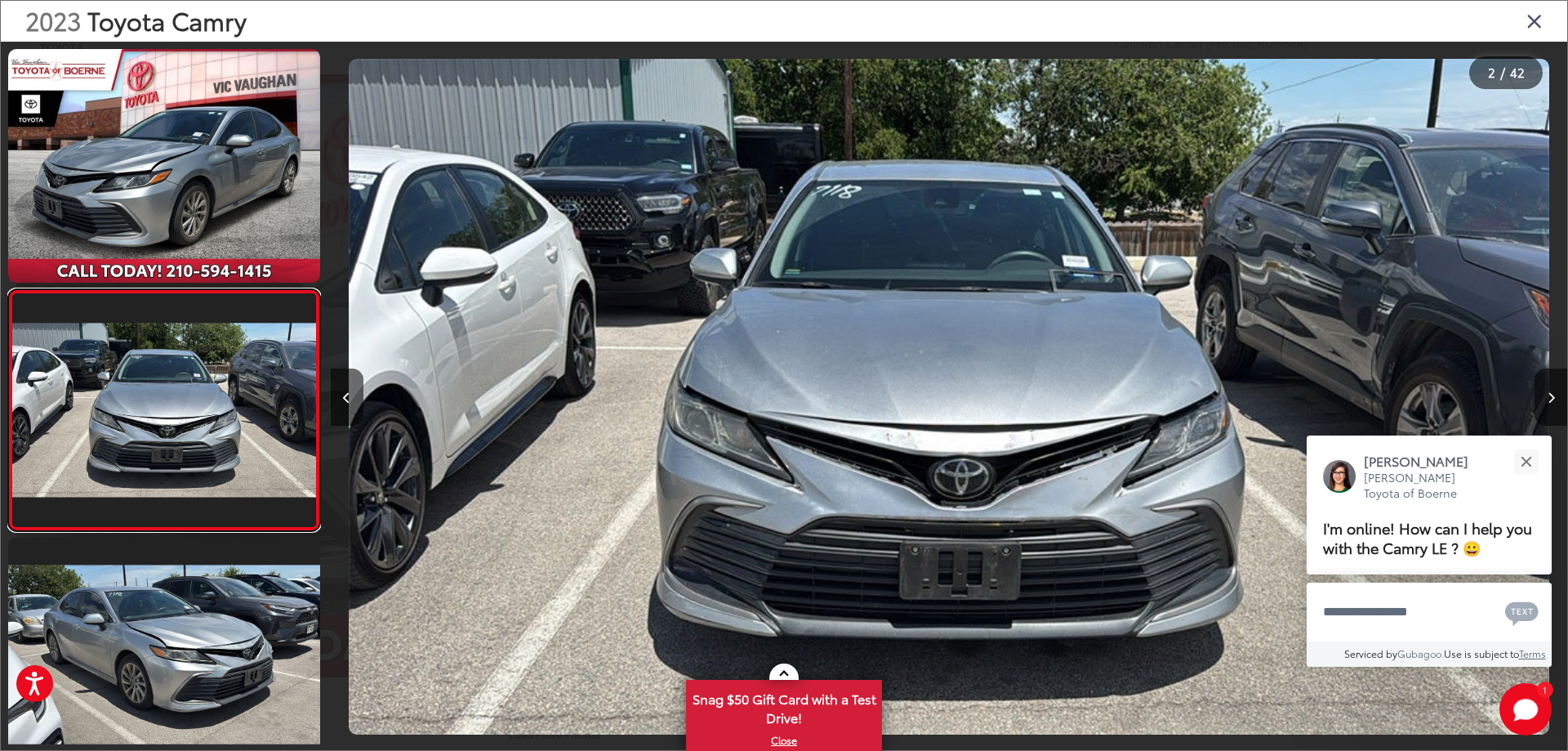
scroll to position [61, 0]
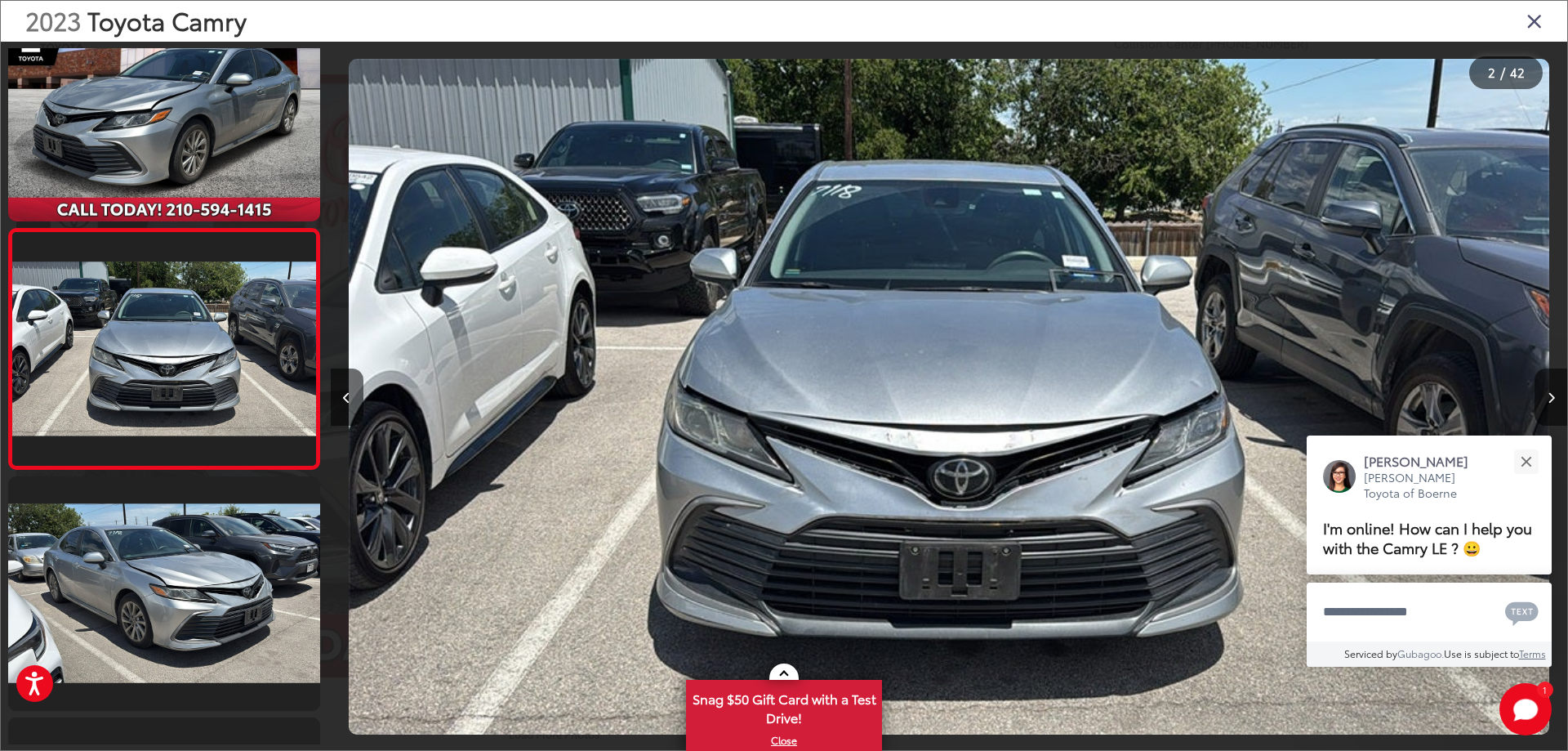
click at [892, 342] on img "2023 Toyota Camry LE 1" at bounding box center [949, 397] width 1201 height 676
click at [1541, 395] on button "Next image" at bounding box center [1550, 397] width 33 height 58
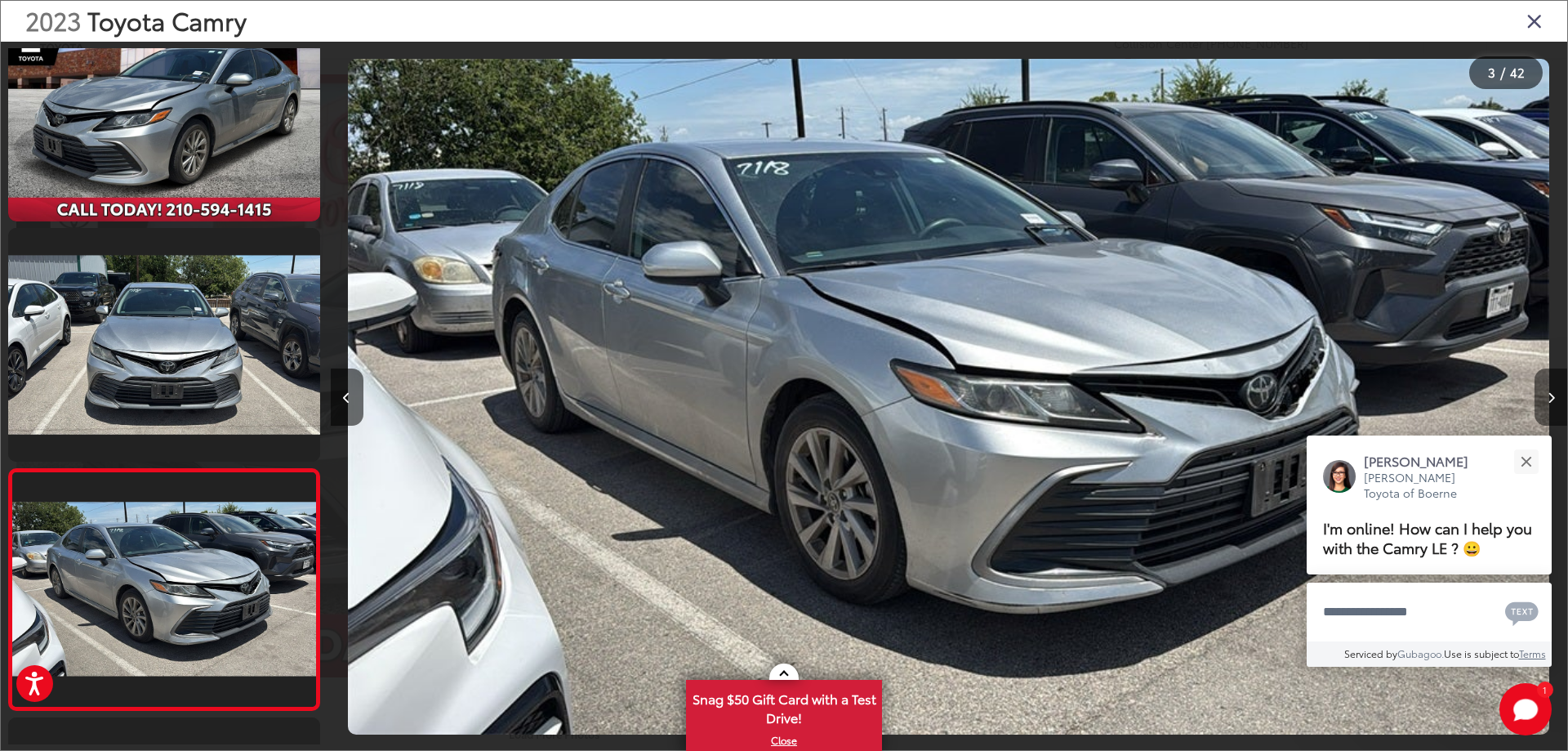
scroll to position [301, 0]
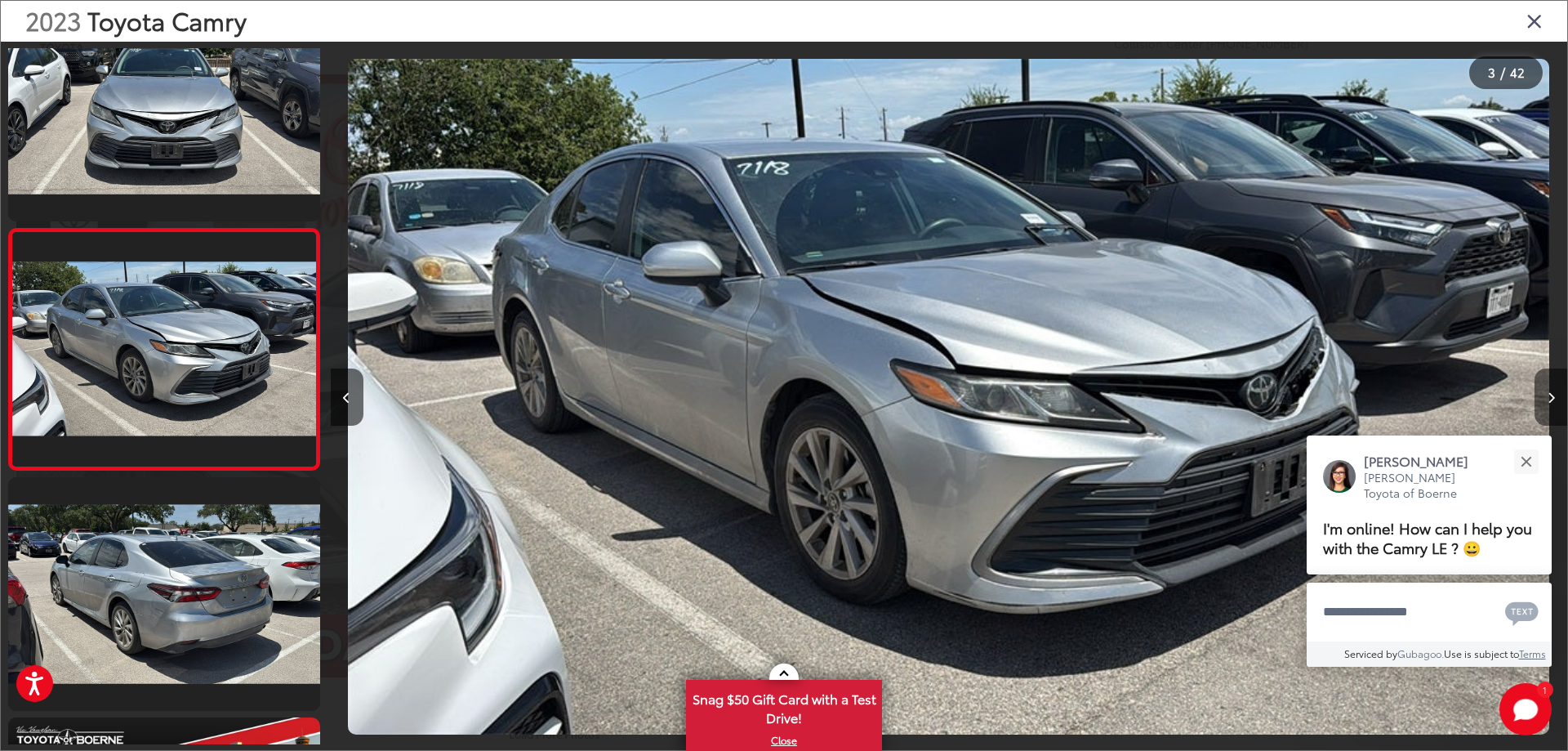
click at [1541, 395] on button "Next image" at bounding box center [1550, 397] width 33 height 58
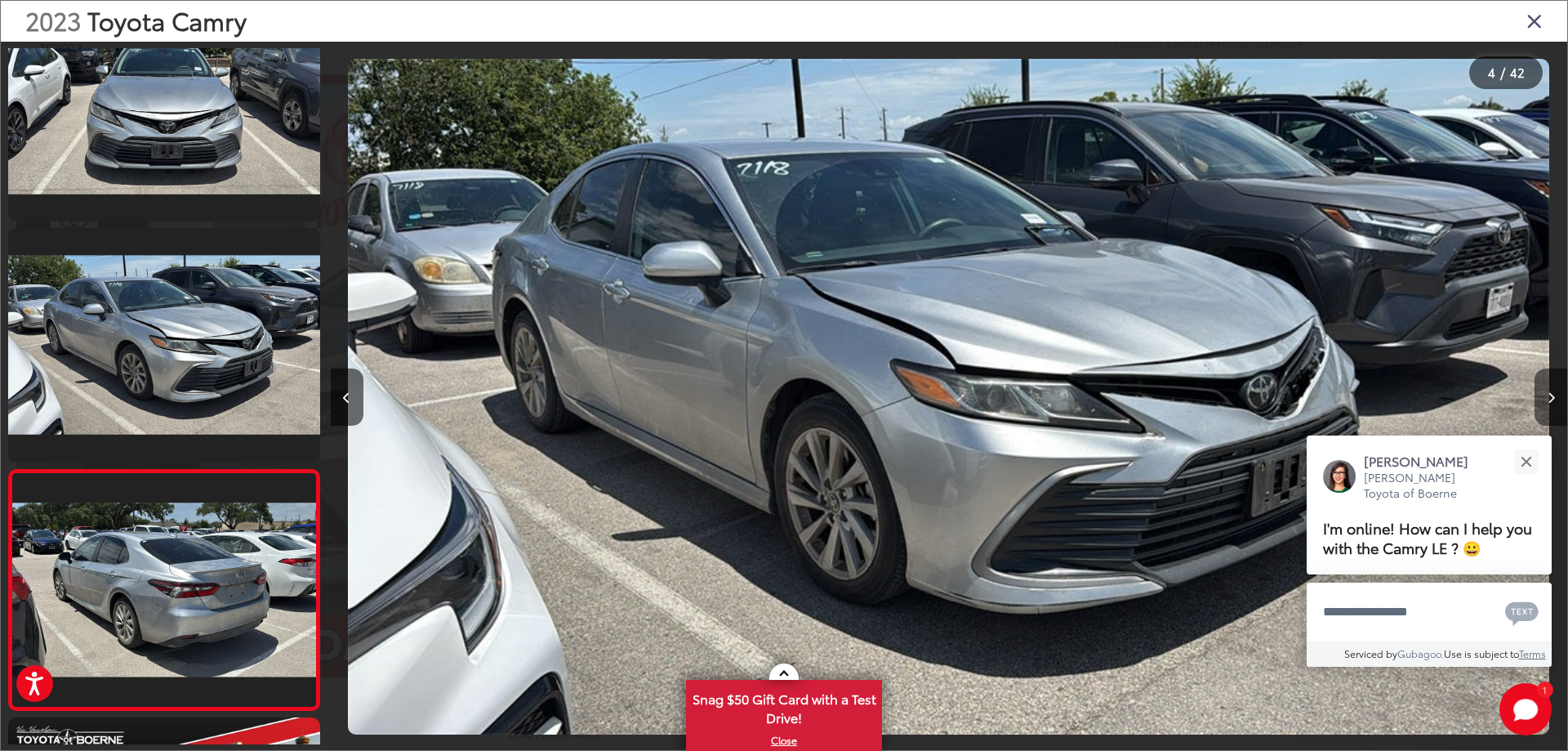
scroll to position [542, 0]
